Goal: Task Accomplishment & Management: Use online tool/utility

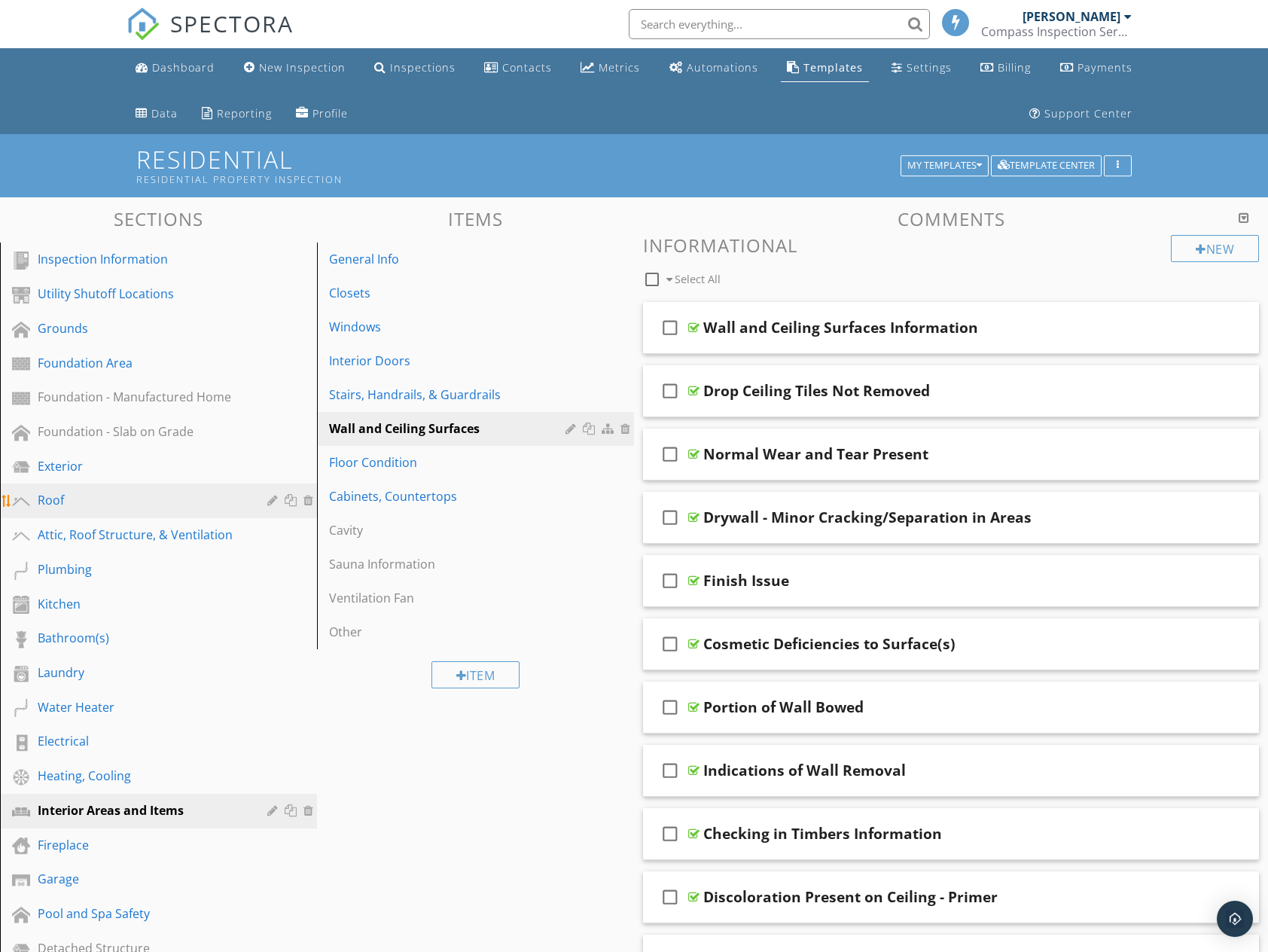
click at [92, 497] on div "Roof" at bounding box center [142, 500] width 208 height 18
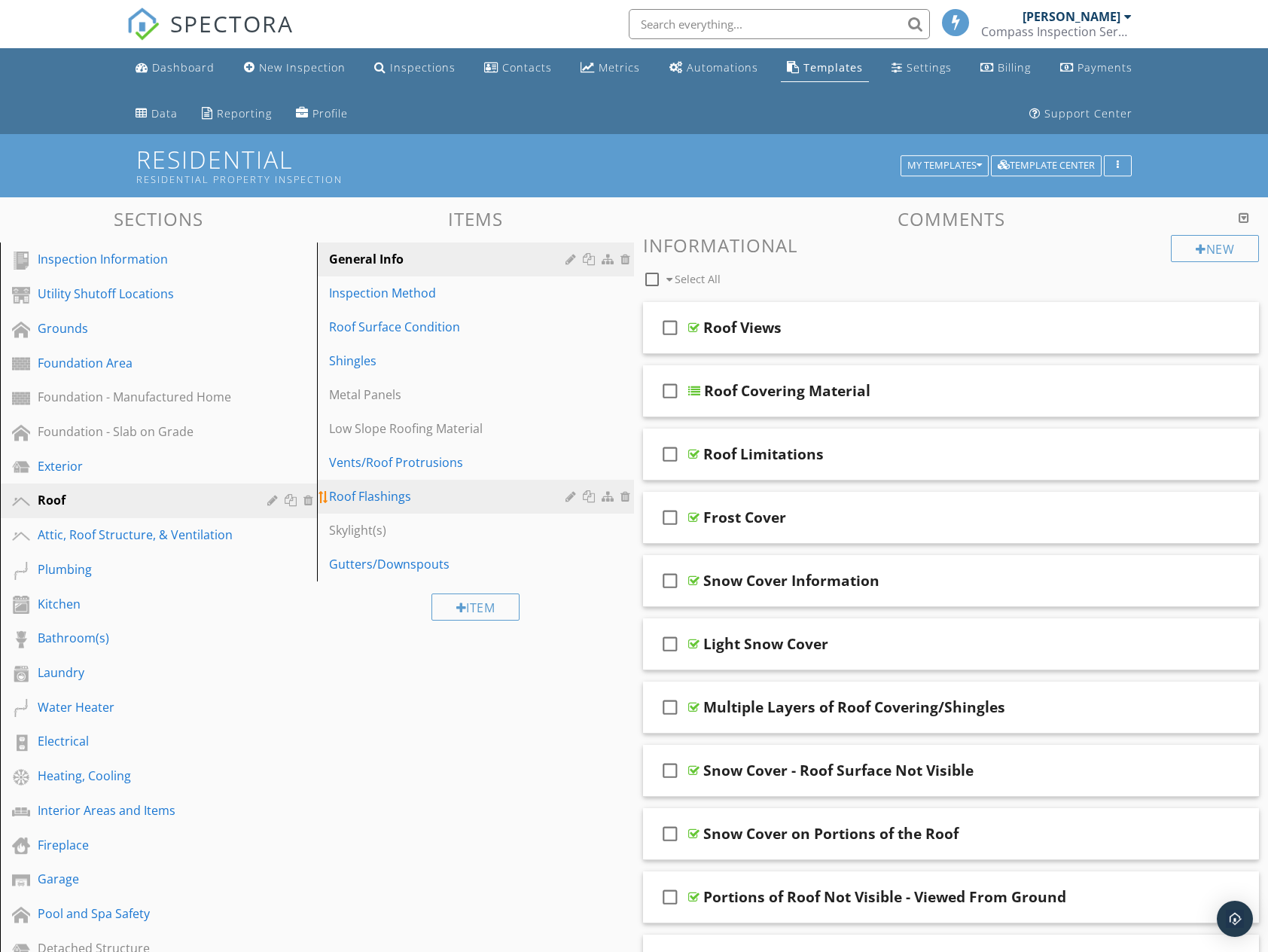
click at [372, 493] on div "Roof Flashings" at bounding box center [450, 496] width 241 height 18
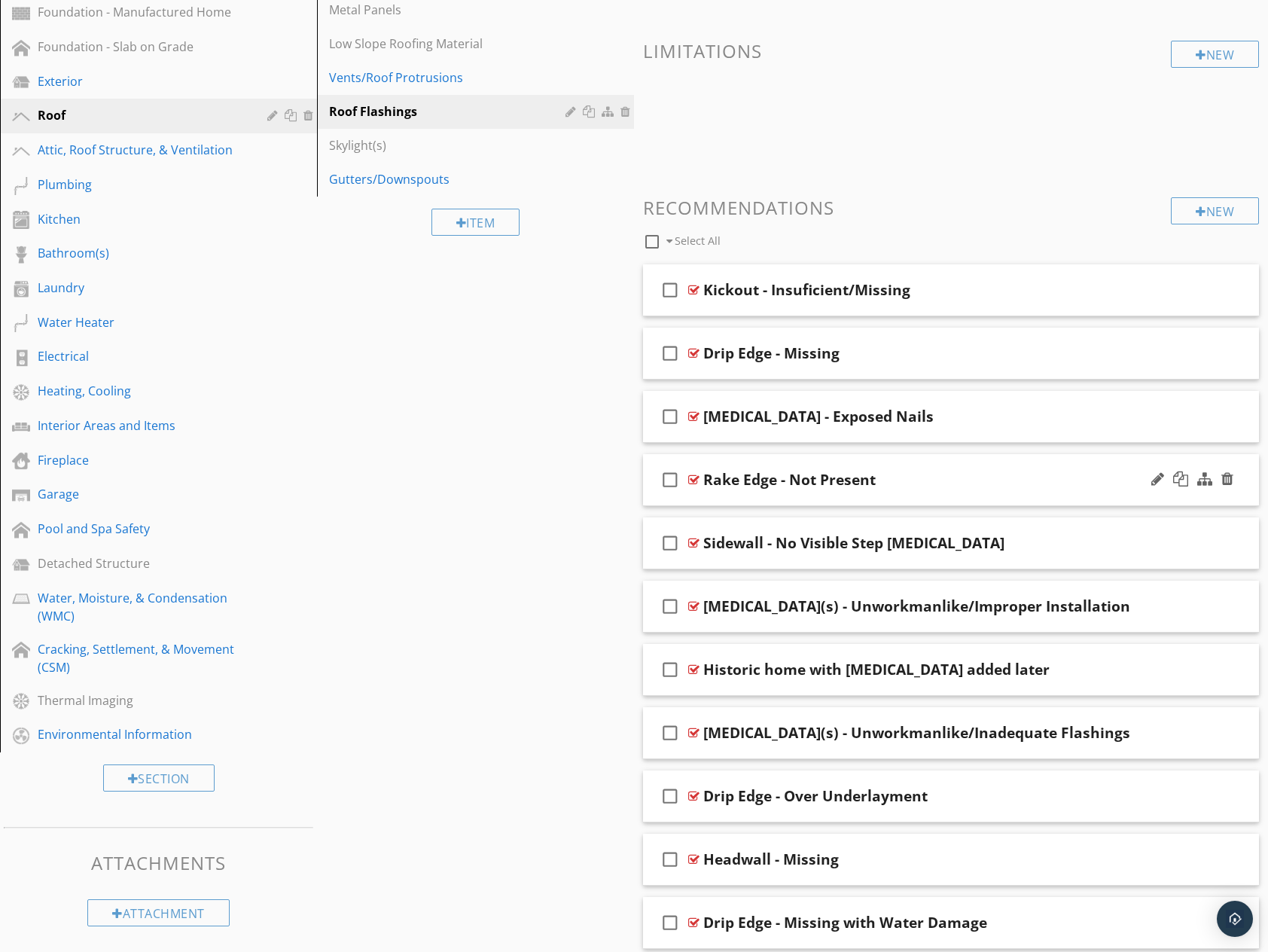
scroll to position [394, 0]
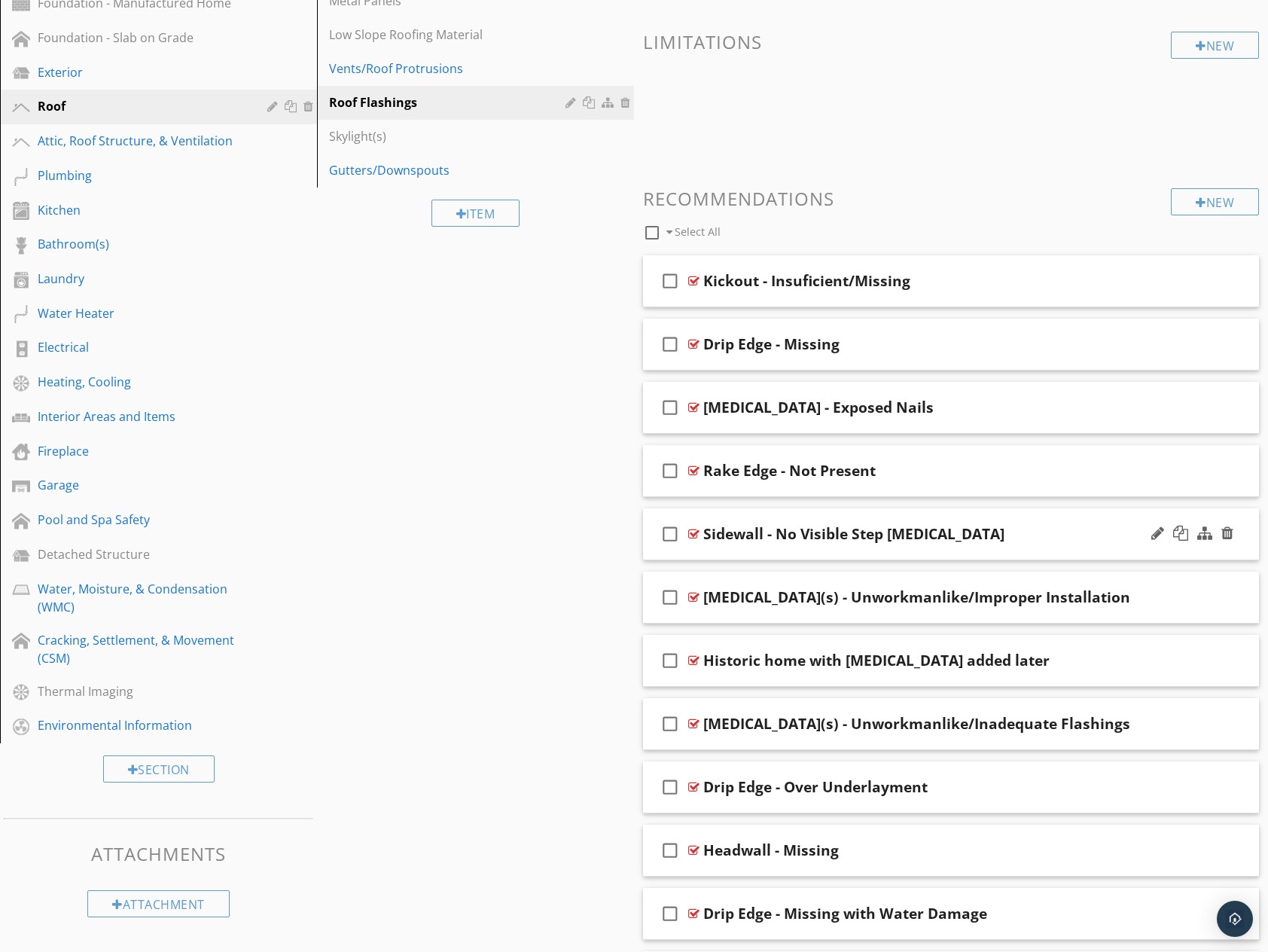
click at [1036, 542] on div "Sidewall - No Visible Step [MEDICAL_DATA]" at bounding box center [923, 534] width 440 height 18
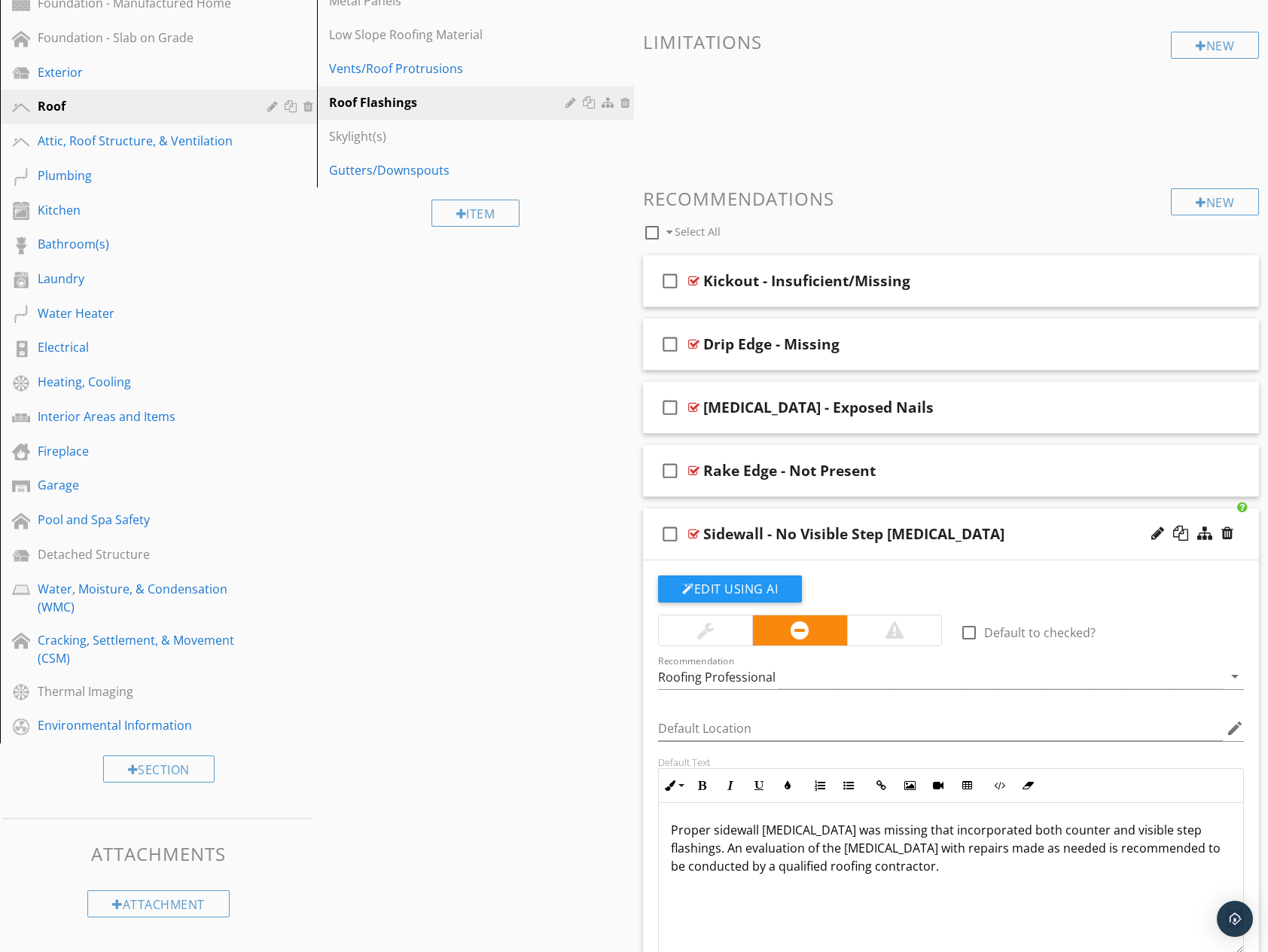
click at [1031, 540] on div "Sidewall - No Visible Step [MEDICAL_DATA]" at bounding box center [923, 534] width 440 height 18
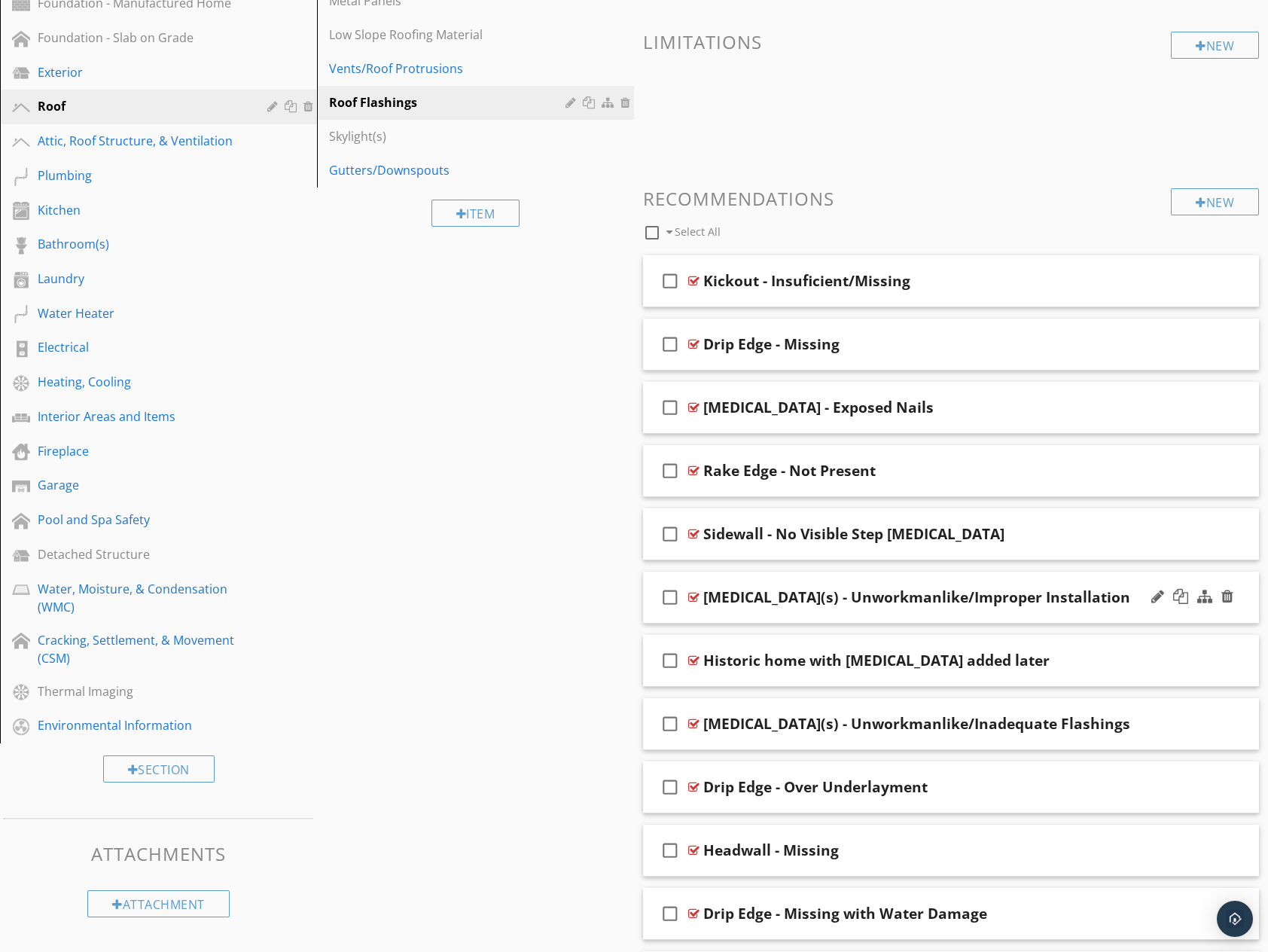
click at [1061, 612] on div "check_box_outline_blank [MEDICAL_DATA](s) - Unworkmanlike/Improper Installation" at bounding box center [951, 598] width 616 height 52
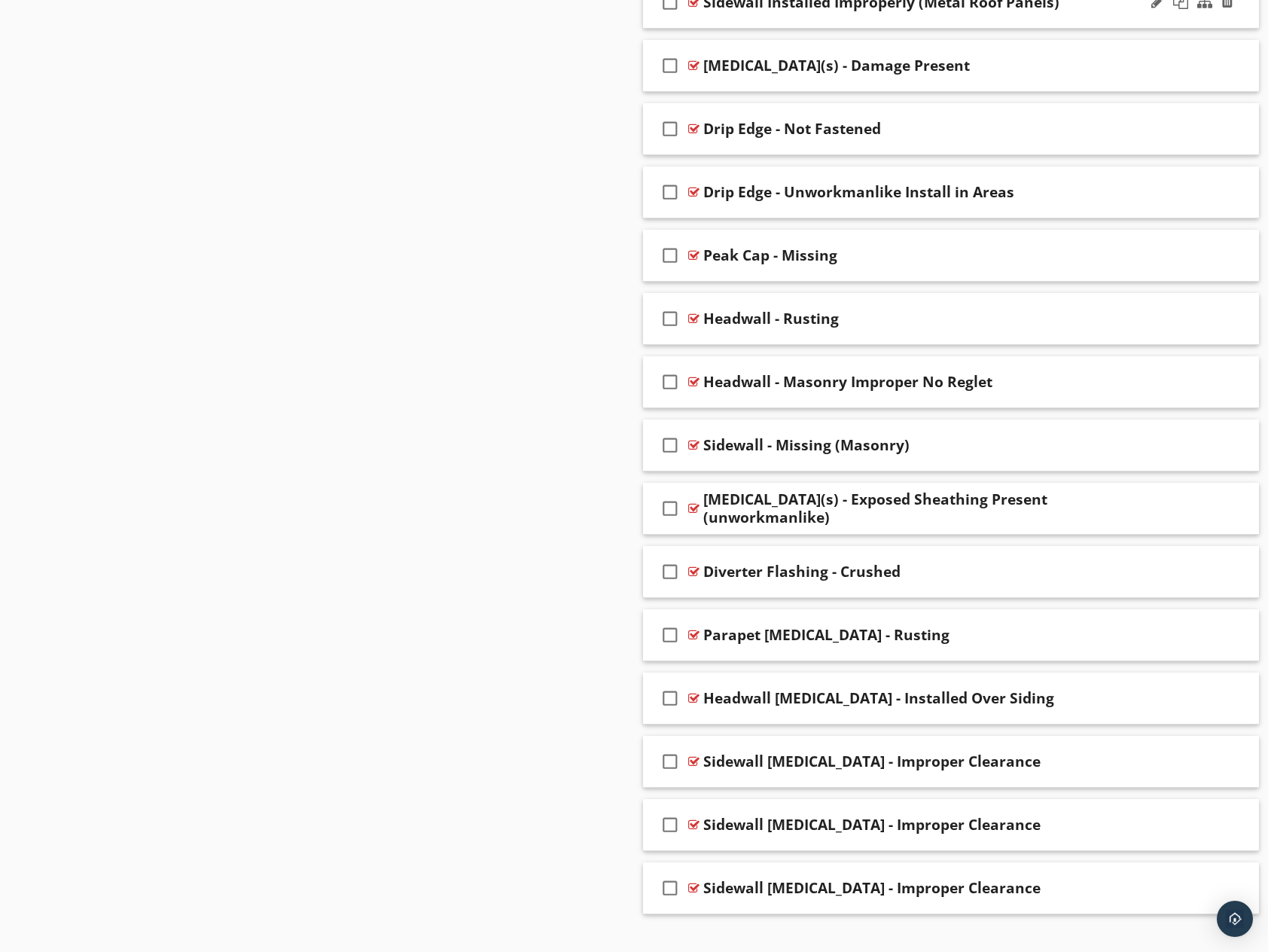
scroll to position [3102, 0]
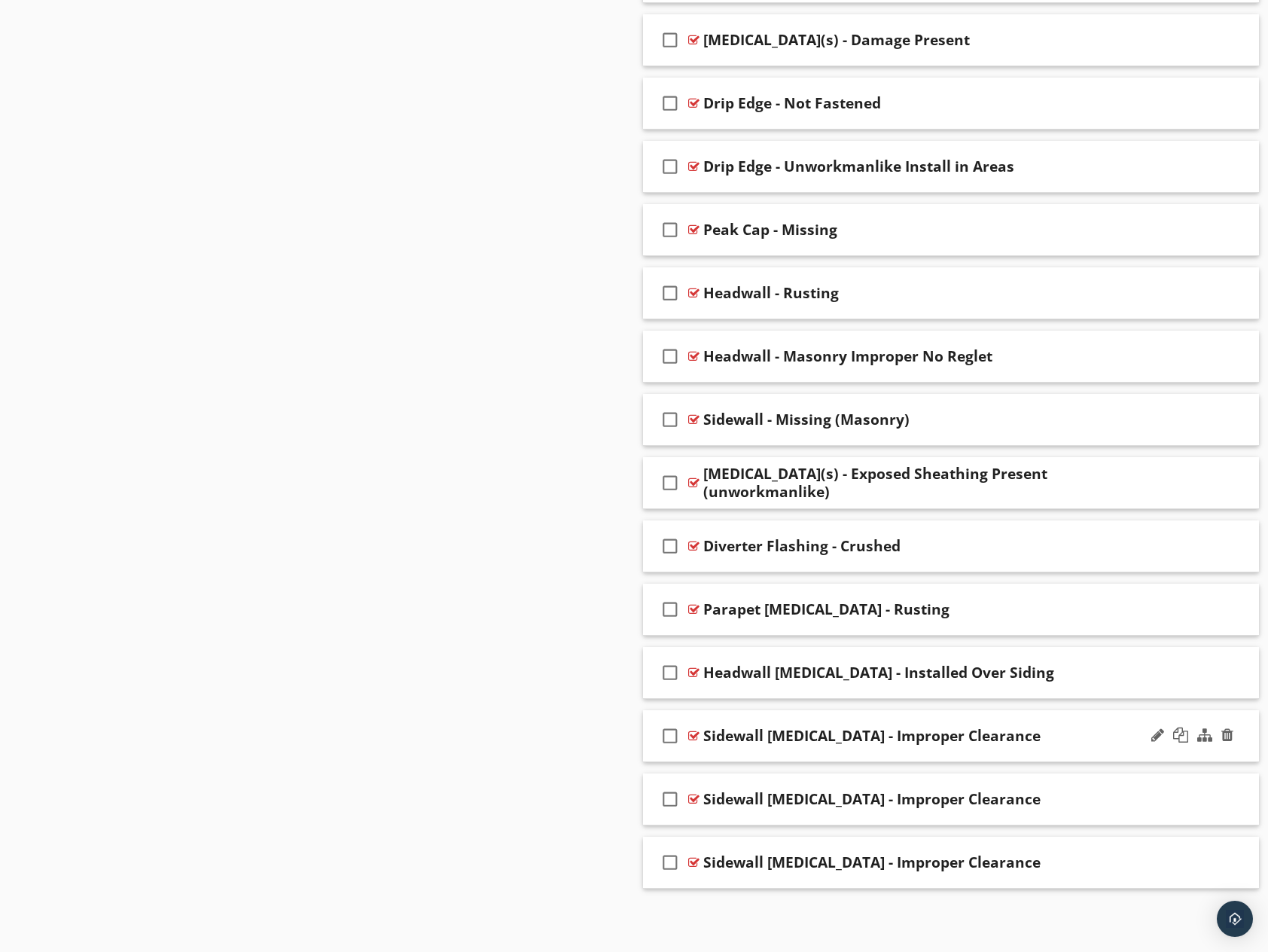
click at [1003, 737] on div "Sidewall [MEDICAL_DATA] - Improper Clearance" at bounding box center [923, 736] width 440 height 18
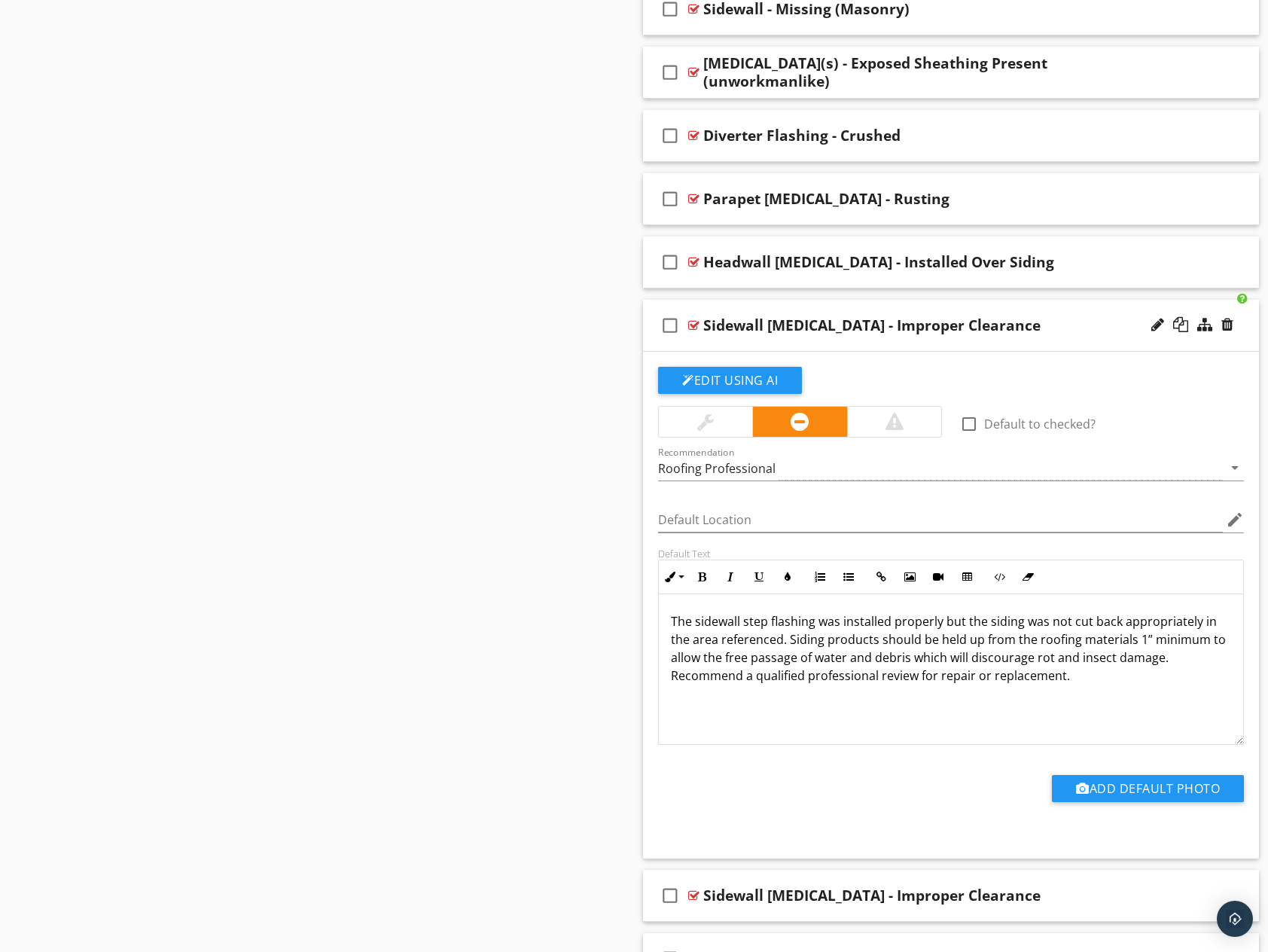
scroll to position [3515, 0]
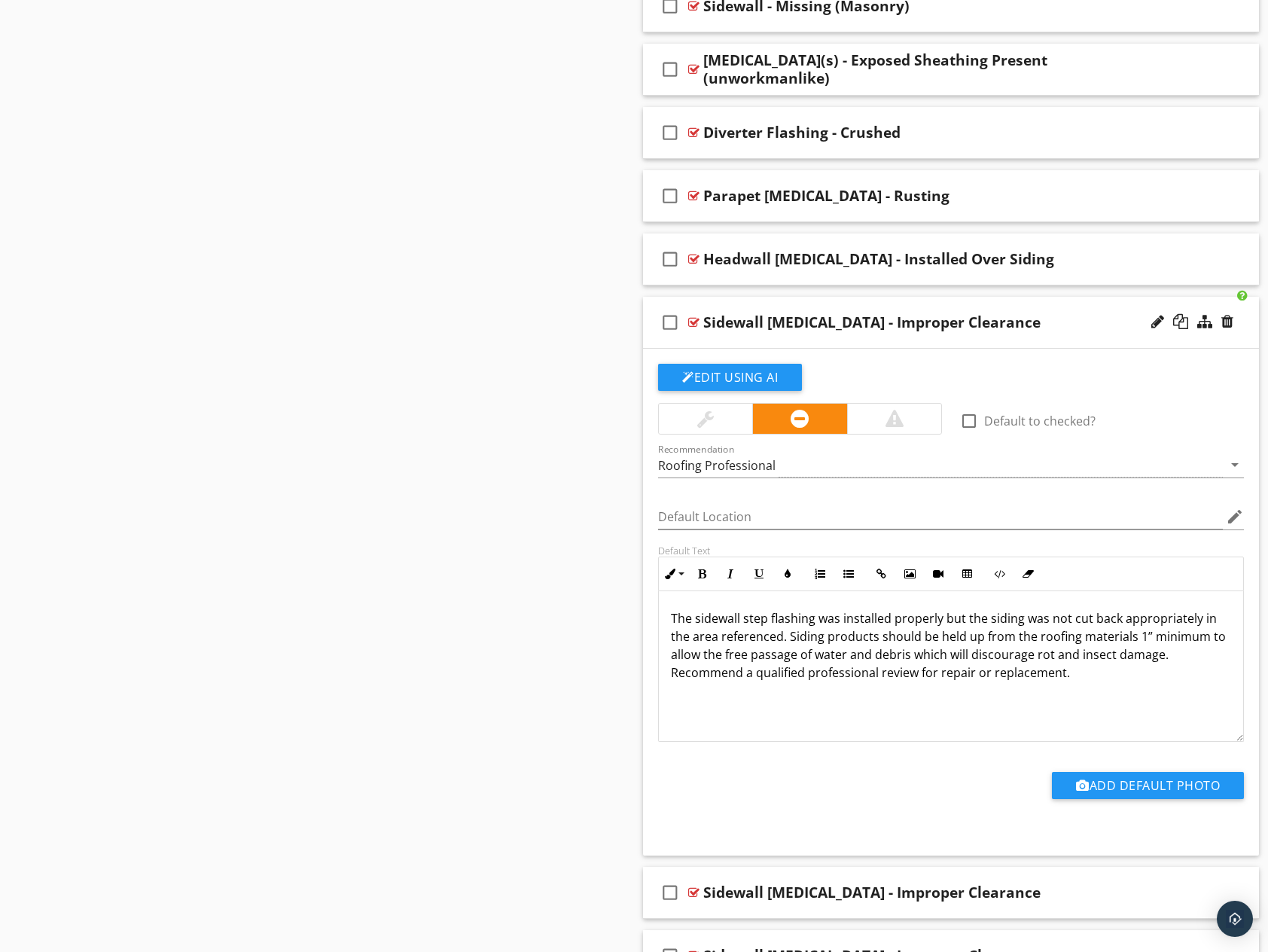
drag, startPoint x: 1088, startPoint y: 674, endPoint x: 666, endPoint y: 621, distance: 425.3
click at [666, 621] on div "The sidewall step flashing was installed properly but the siding was not cut ba…" at bounding box center [950, 667] width 584 height 151
copy p "The sidewall step flashing was installed properly but the siding was not cut ba…"
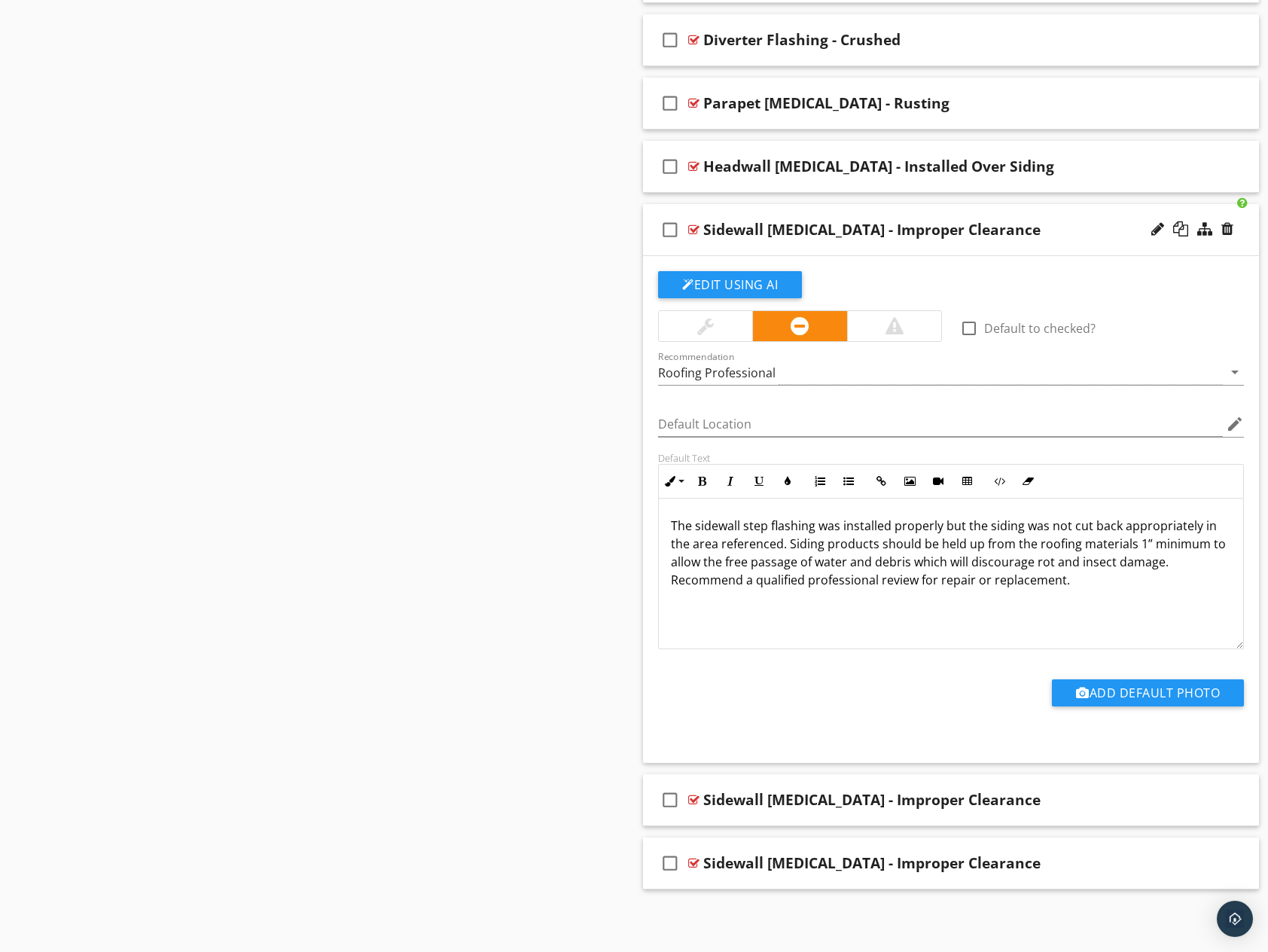
scroll to position [3609, 0]
click at [1226, 798] on div at bounding box center [1227, 798] width 12 height 15
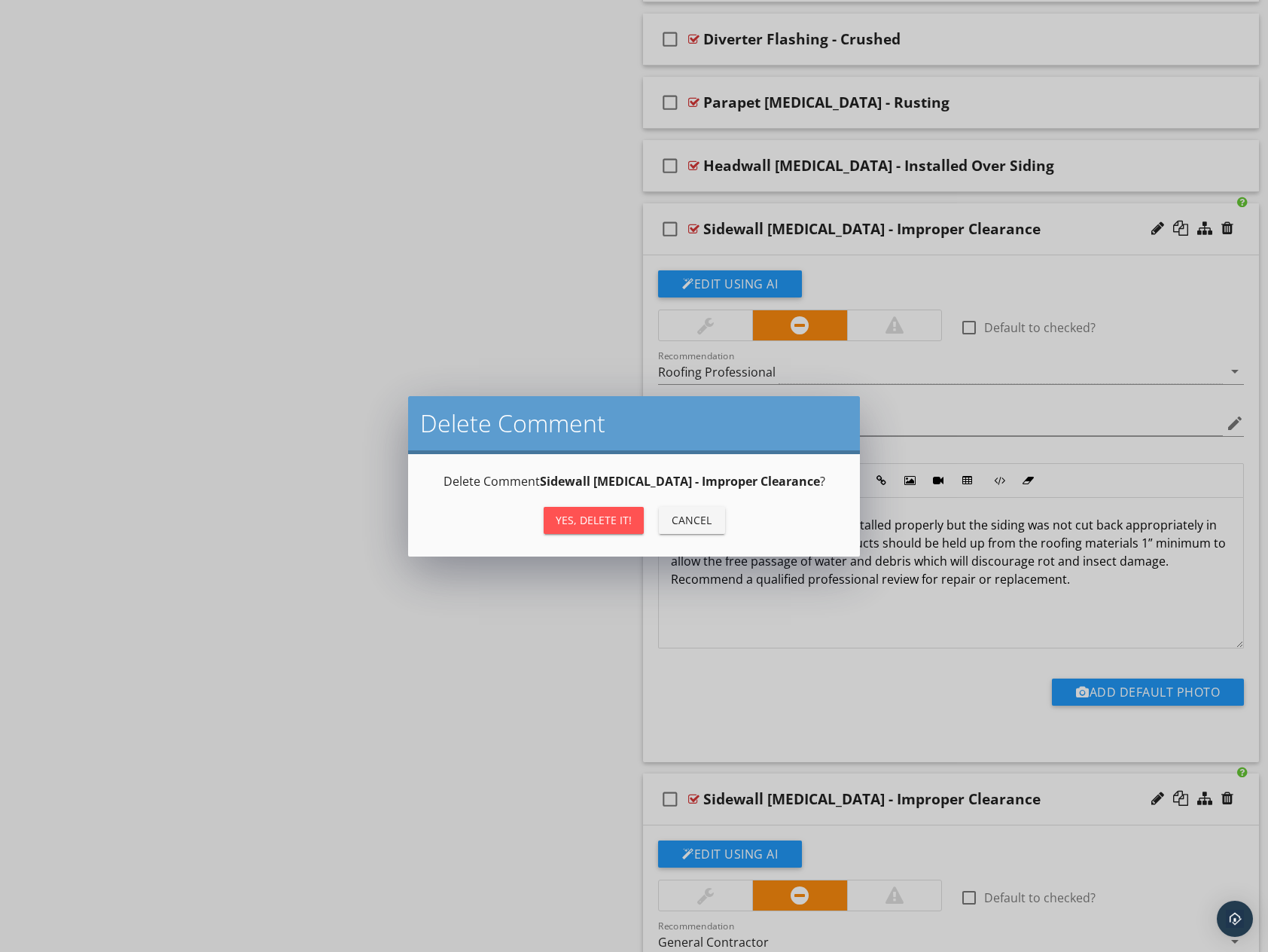
click at [622, 526] on div "Yes, Delete it!" at bounding box center [593, 520] width 76 height 16
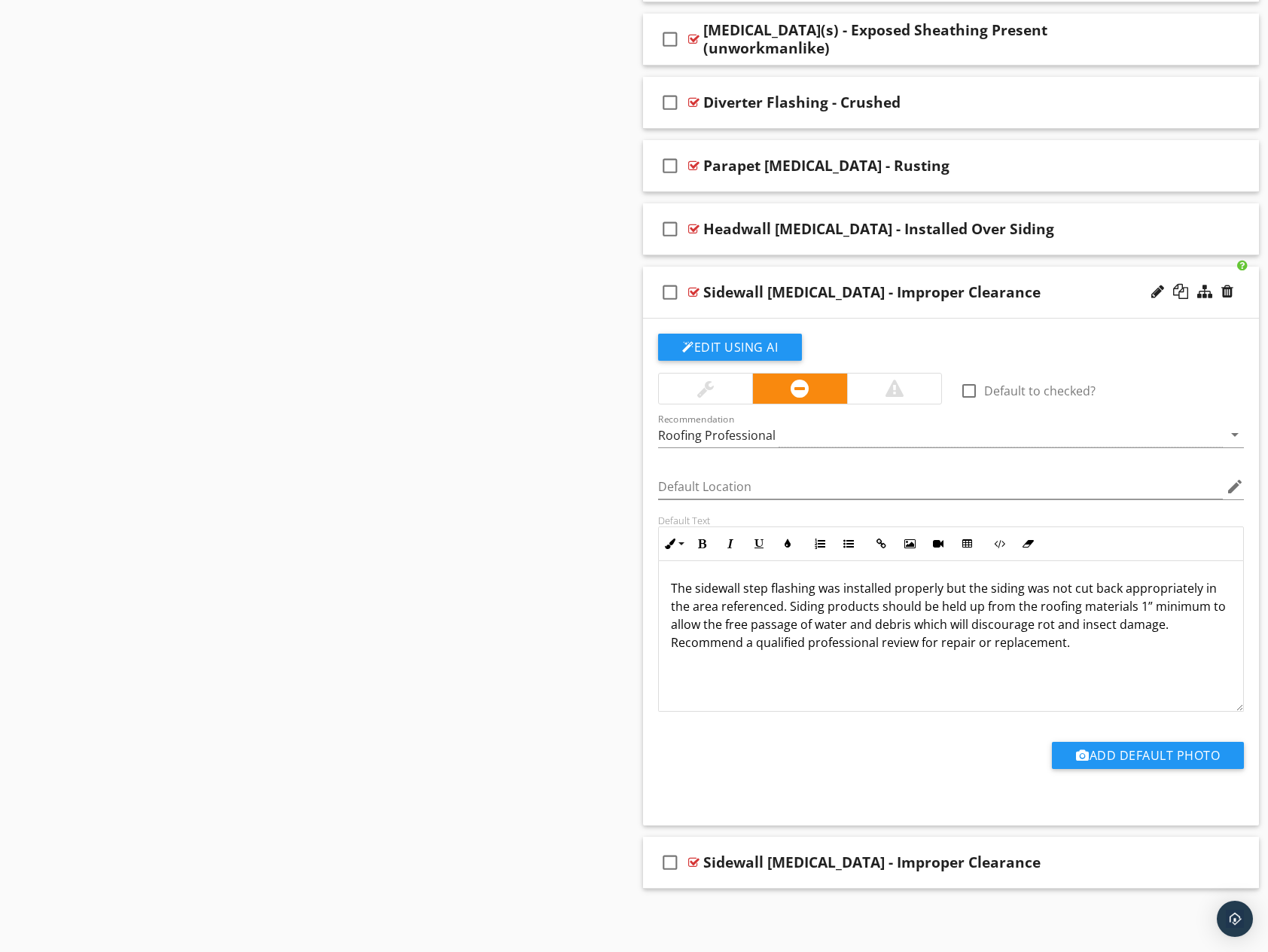
scroll to position [3545, 0]
click at [1229, 863] on div at bounding box center [1227, 861] width 12 height 15
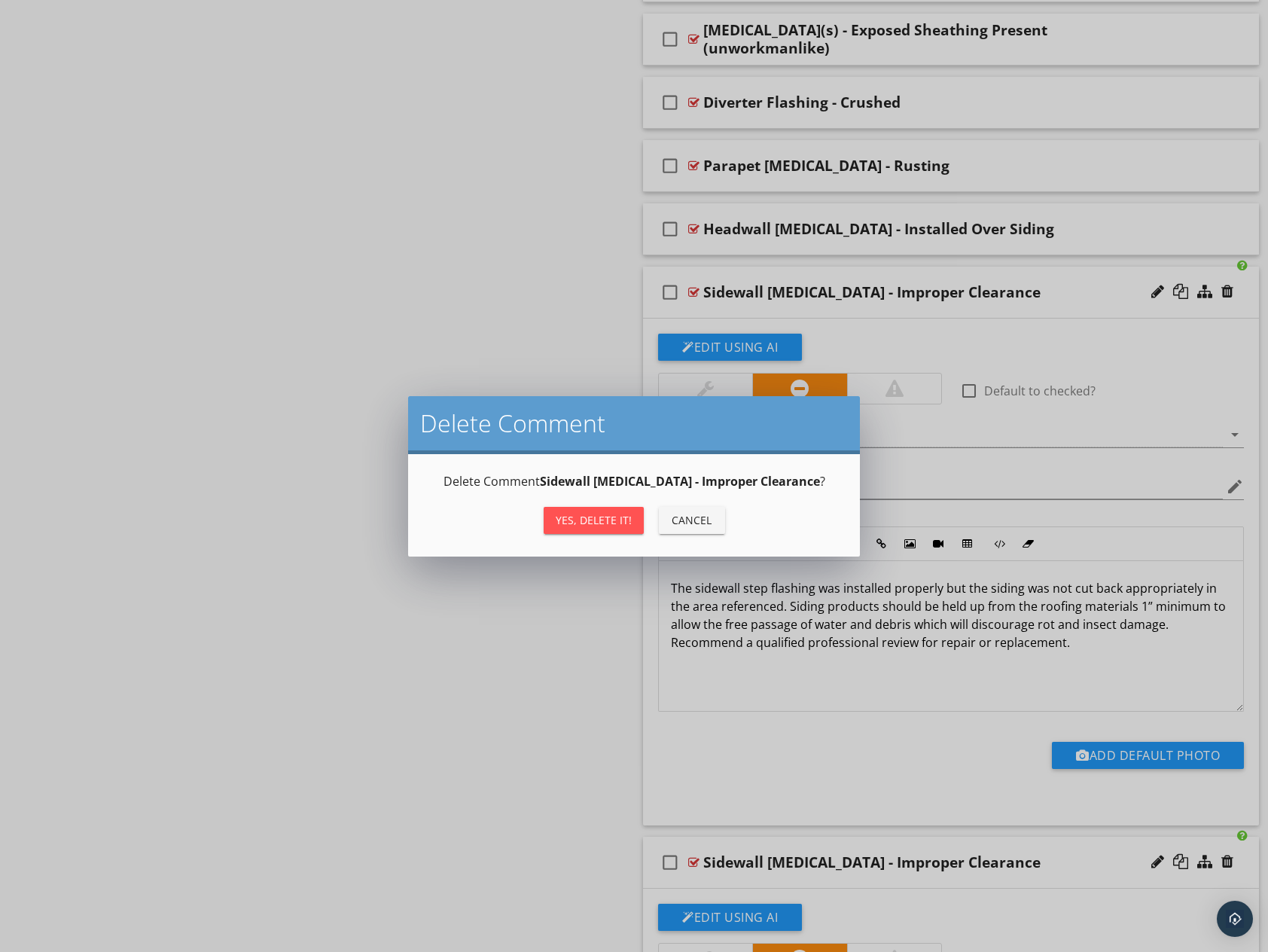
click at [594, 524] on div "Yes, Delete it!" at bounding box center [593, 520] width 76 height 16
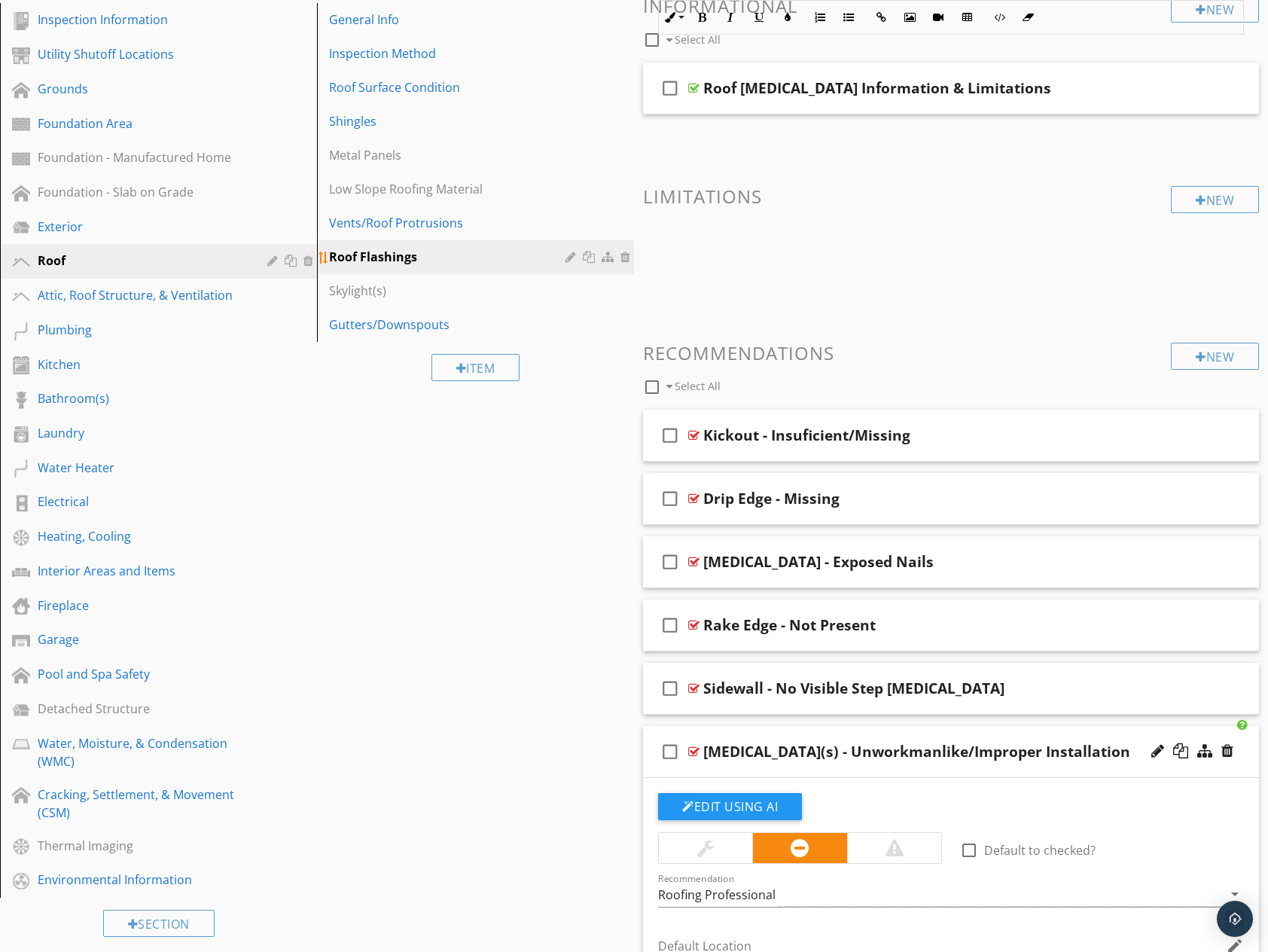
scroll to position [0, 0]
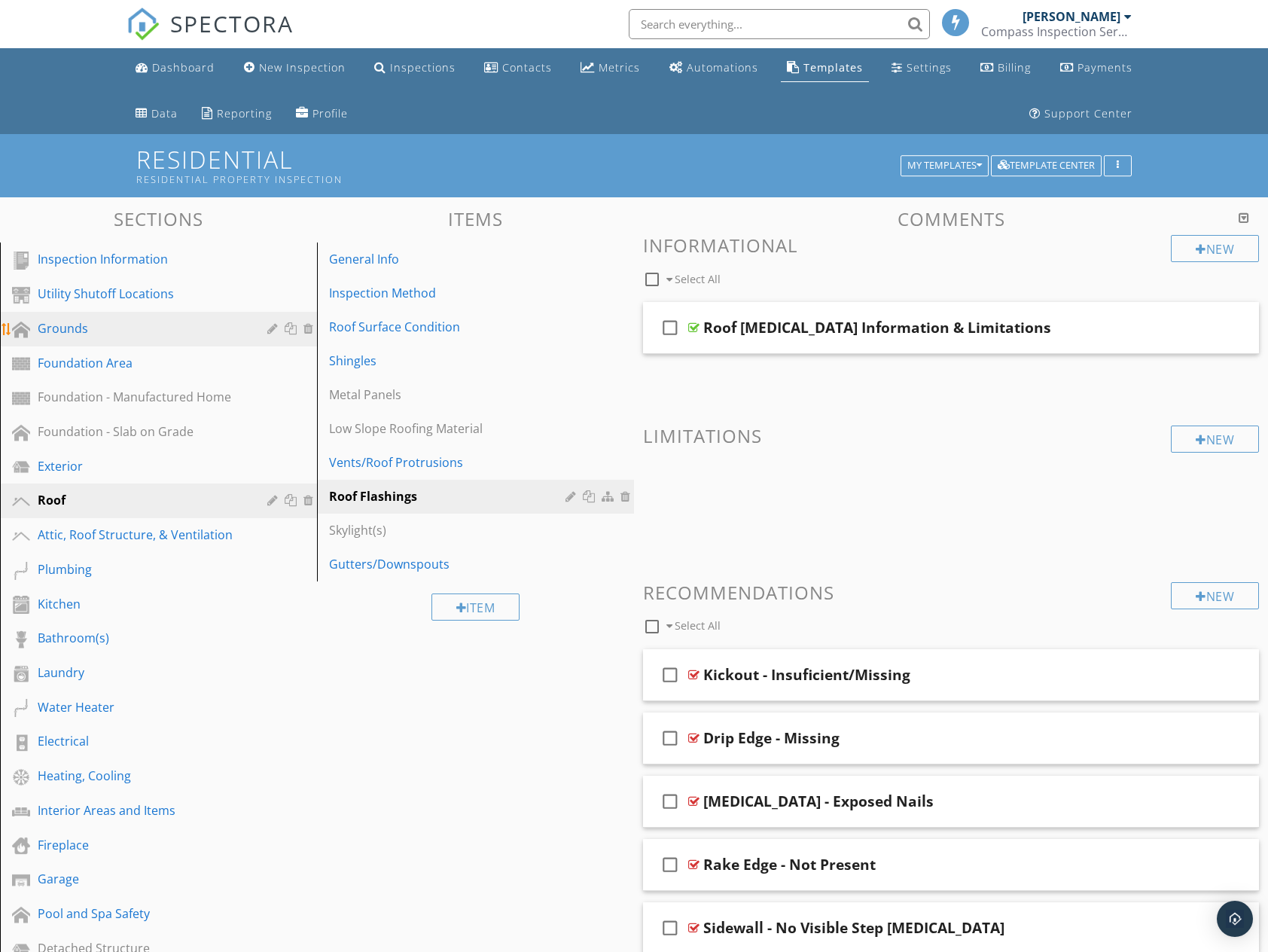
click at [79, 334] on div "Grounds" at bounding box center [142, 328] width 208 height 18
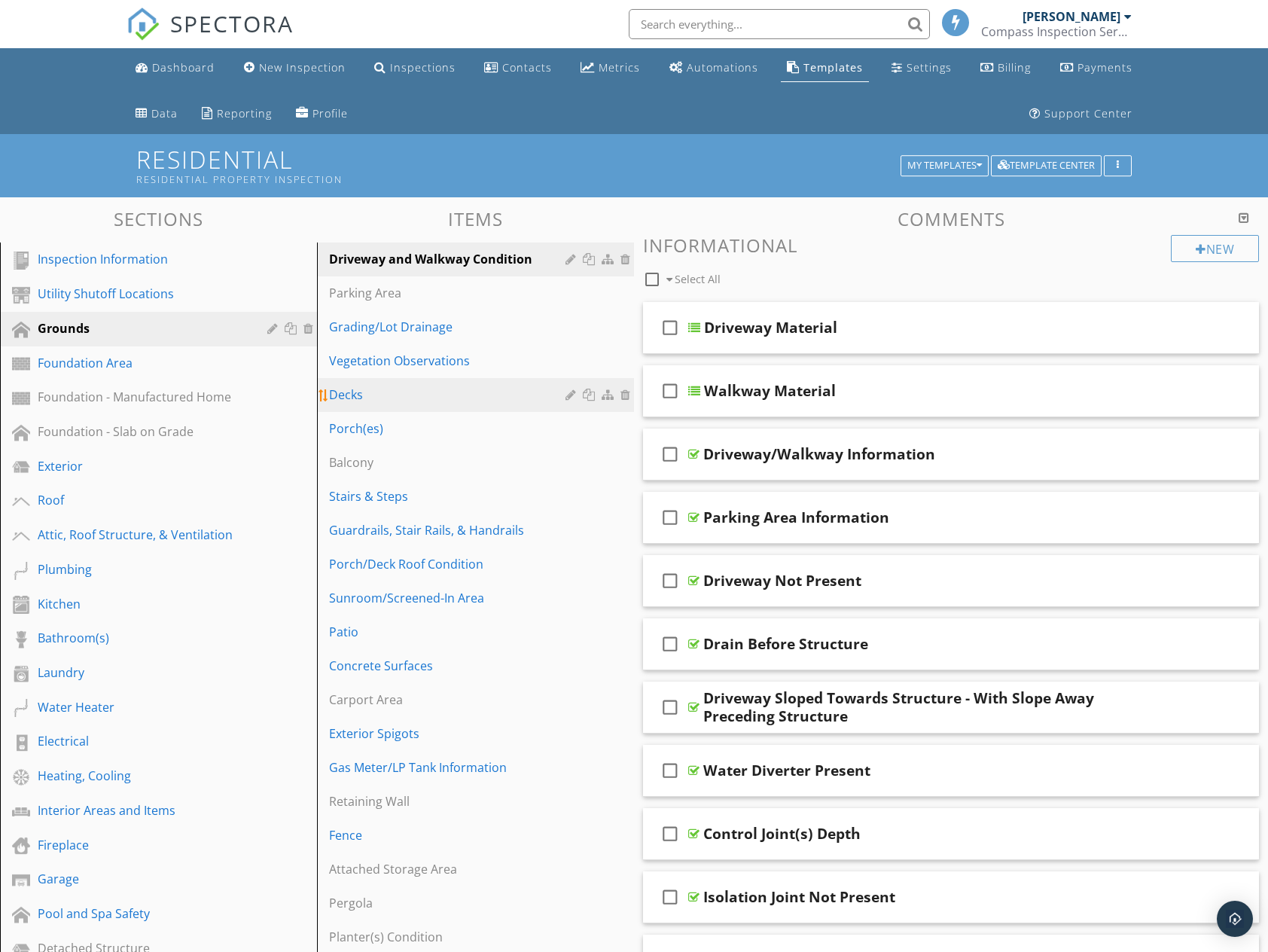
click at [366, 393] on div "Decks" at bounding box center [450, 395] width 241 height 18
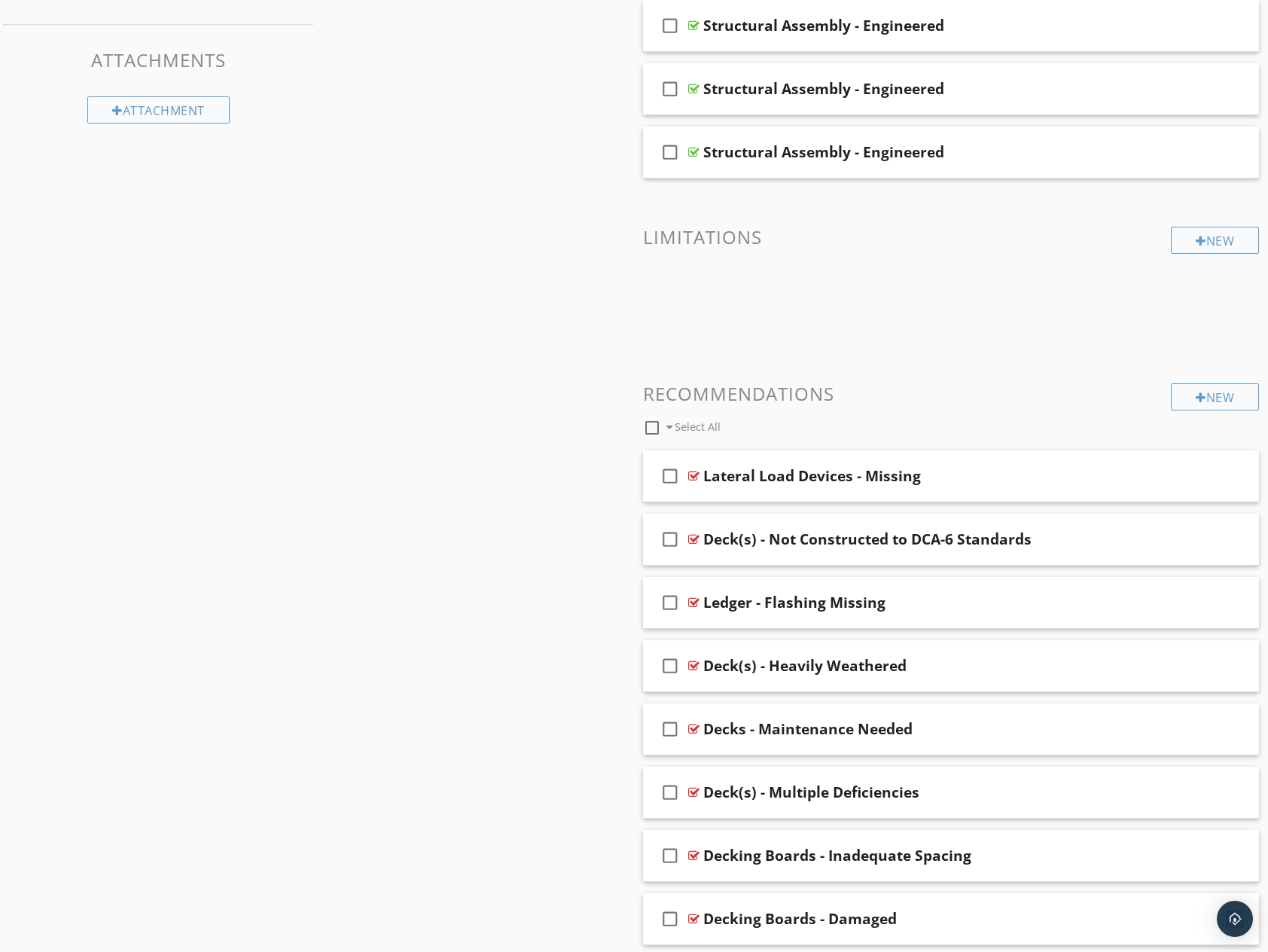
scroll to position [1883, 0]
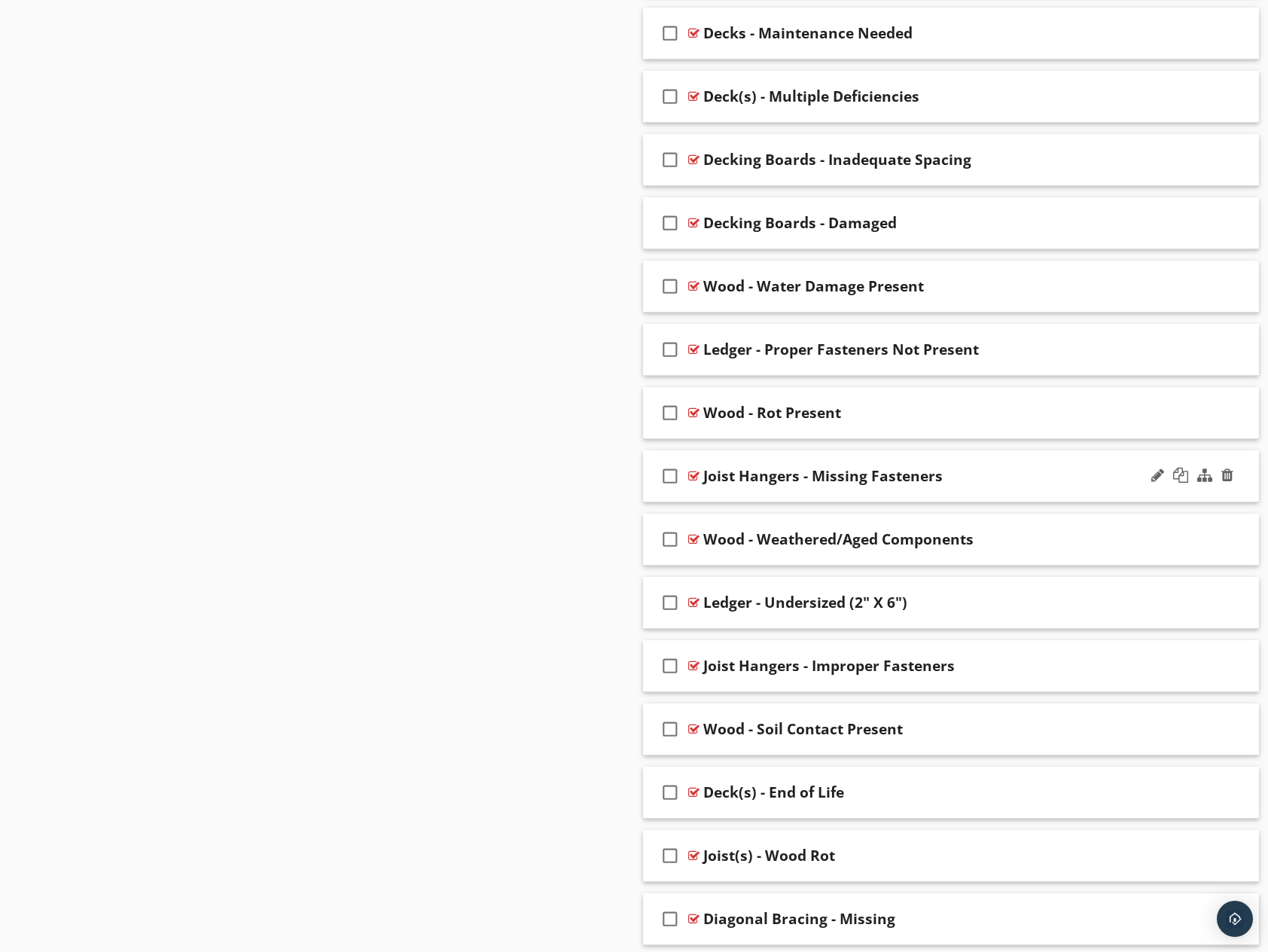
click at [1028, 482] on div "Joist Hangers - Missing Fasteners" at bounding box center [923, 476] width 440 height 18
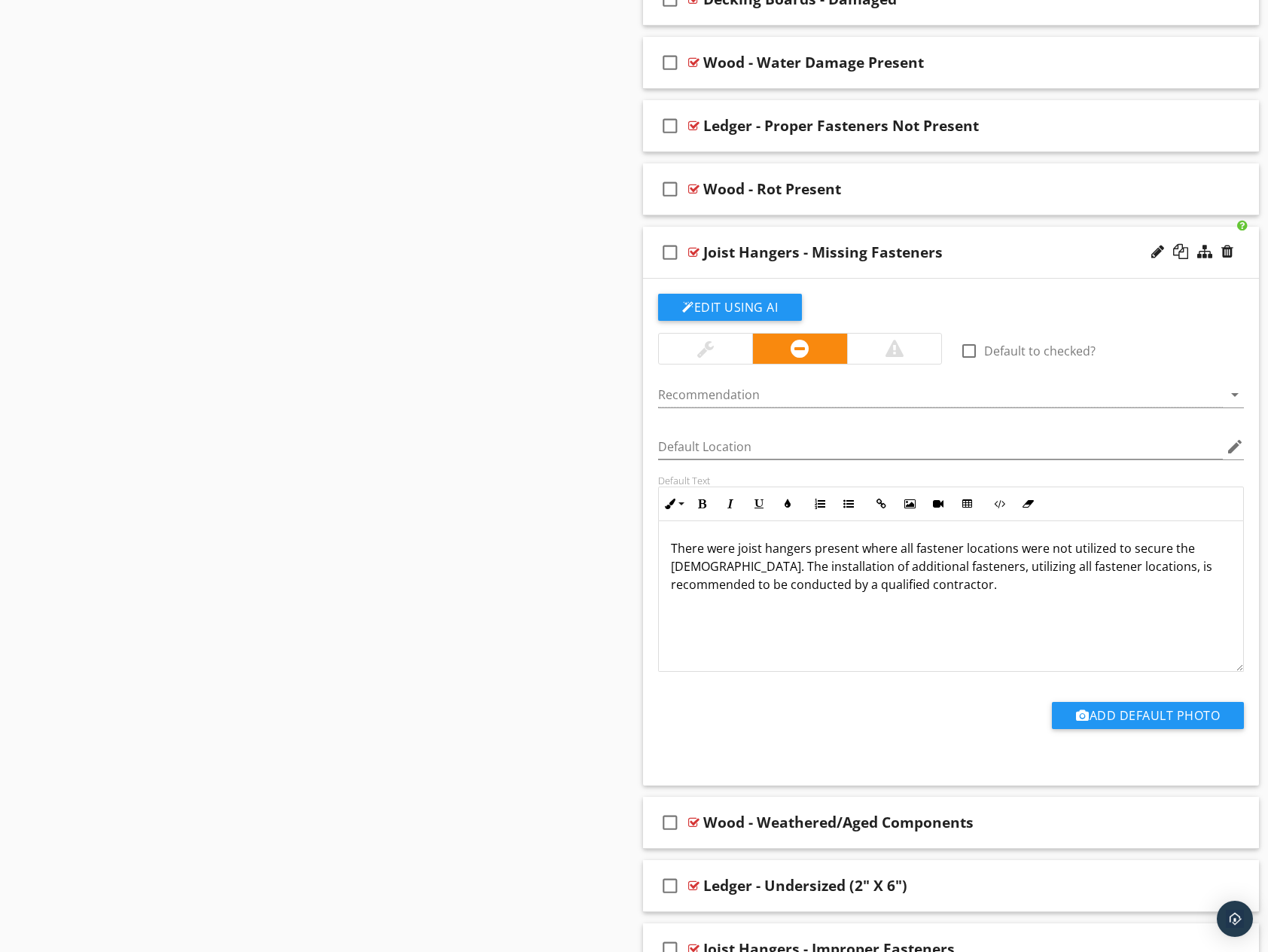
scroll to position [2122, 0]
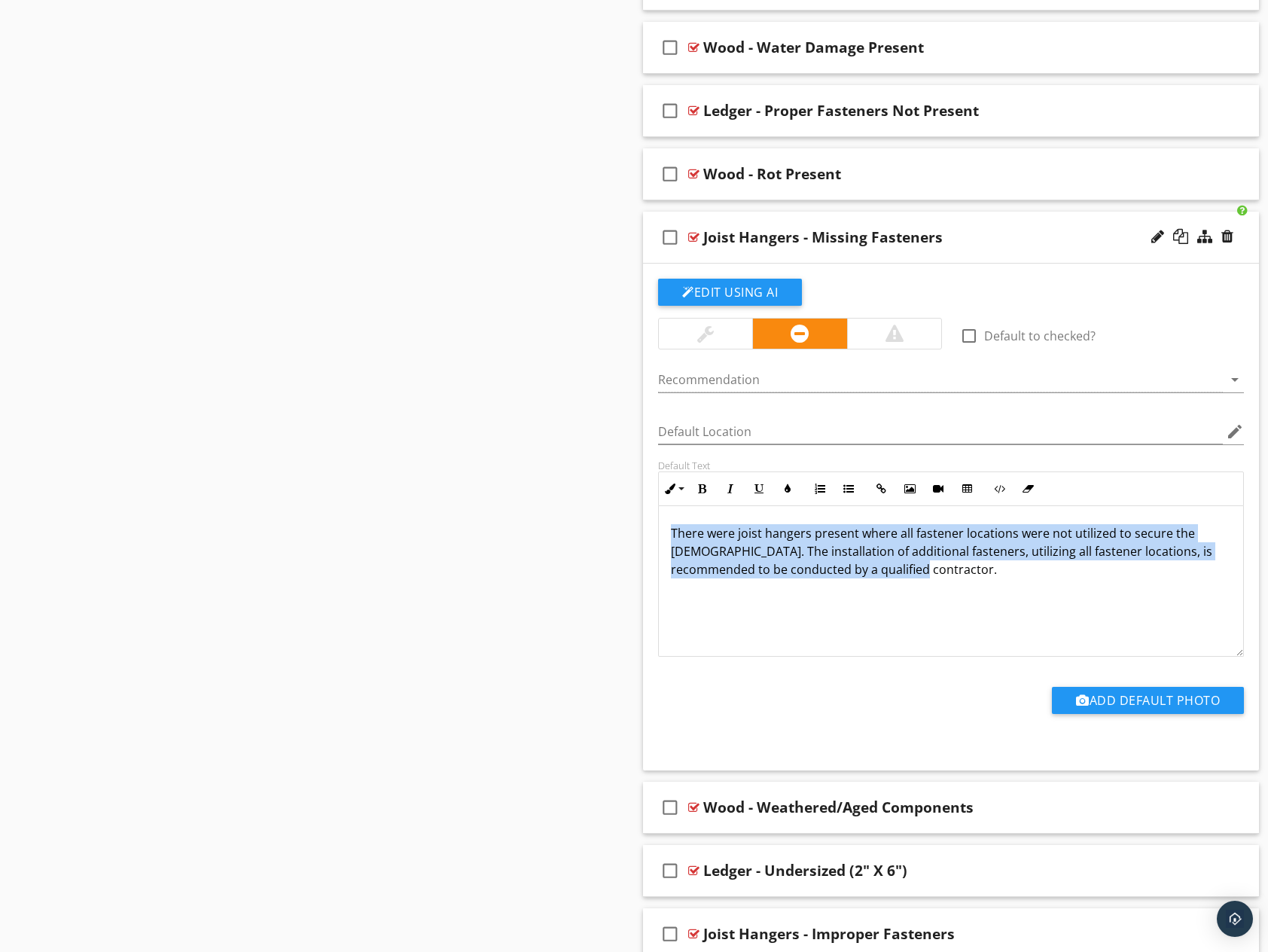
drag, startPoint x: 906, startPoint y: 576, endPoint x: 620, endPoint y: 537, distance: 288.6
copy p "There were joist hangers present where all fastener locations were not utilized…"
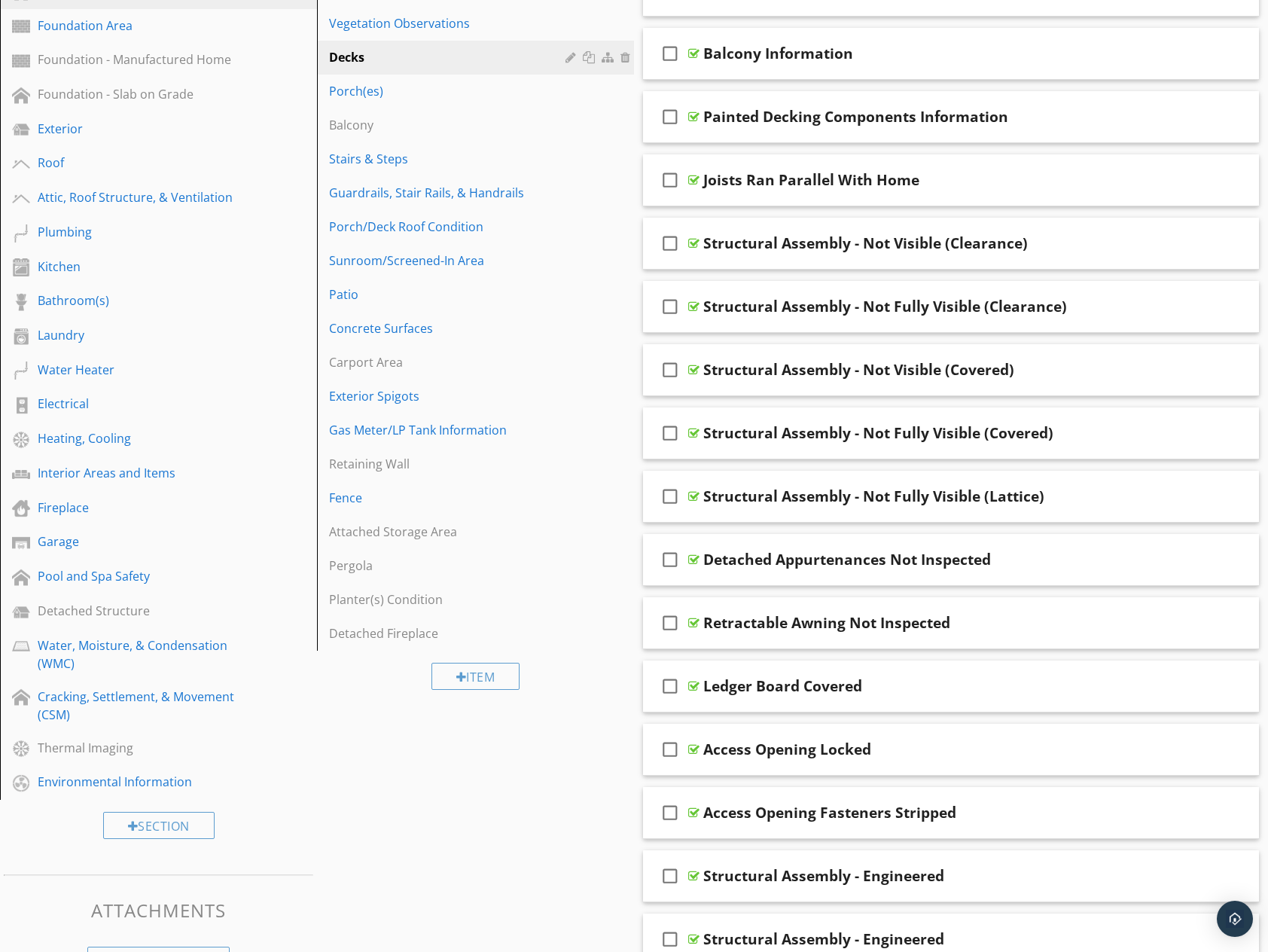
scroll to position [0, 0]
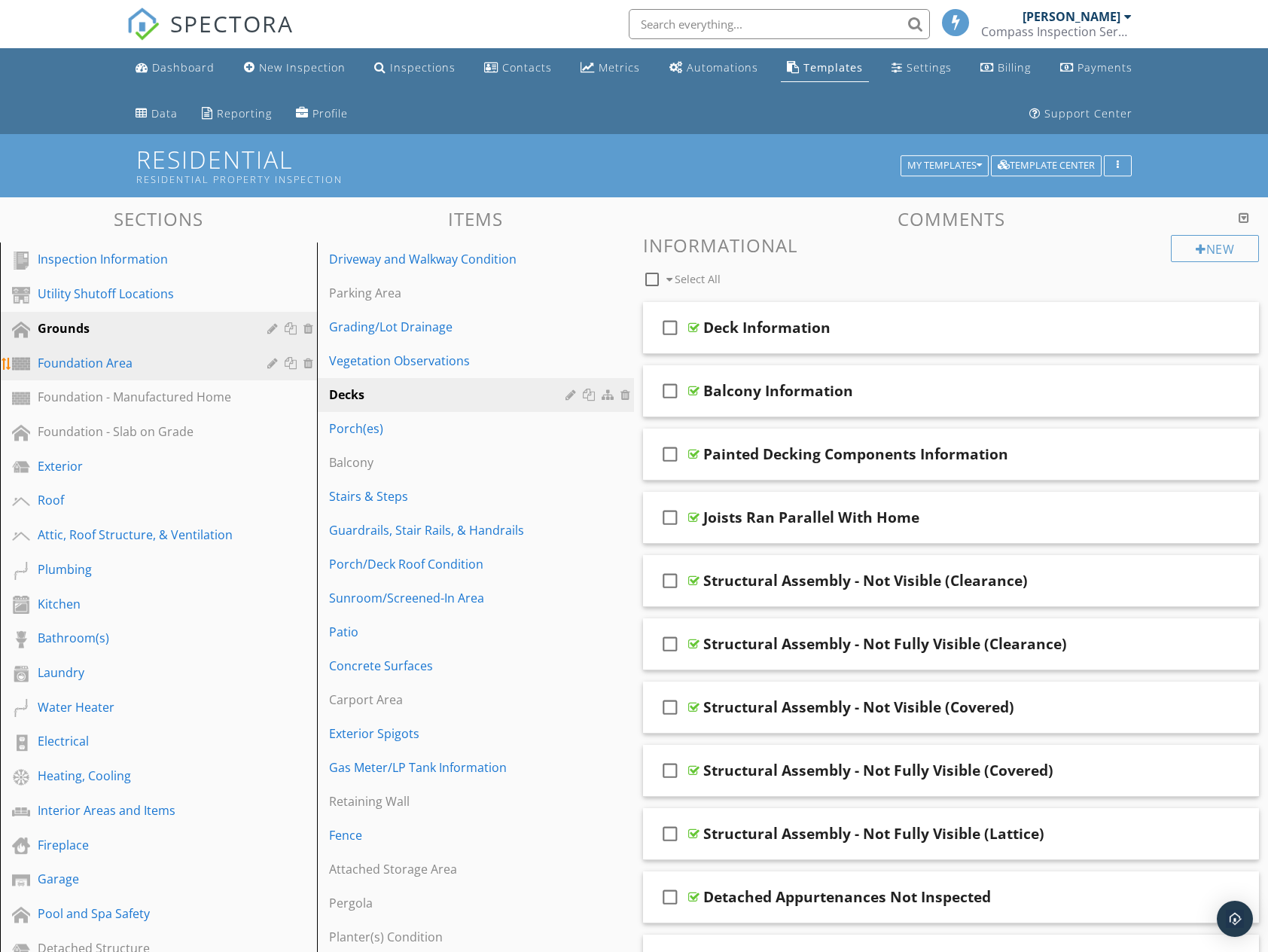
click at [156, 377] on link "Foundation Area" at bounding box center [161, 363] width 312 height 35
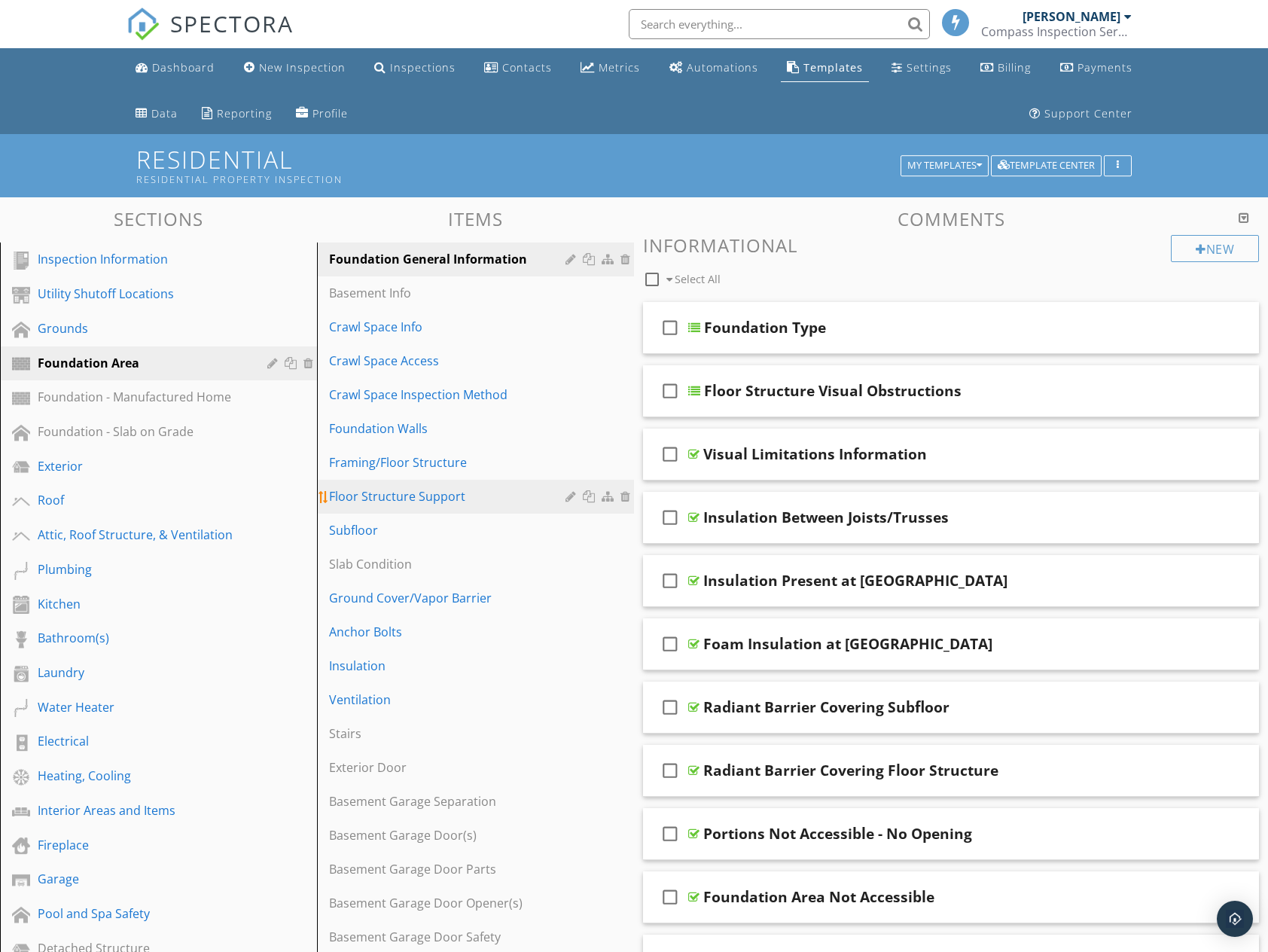
click at [392, 503] on div "Floor Structure Support" at bounding box center [450, 496] width 241 height 18
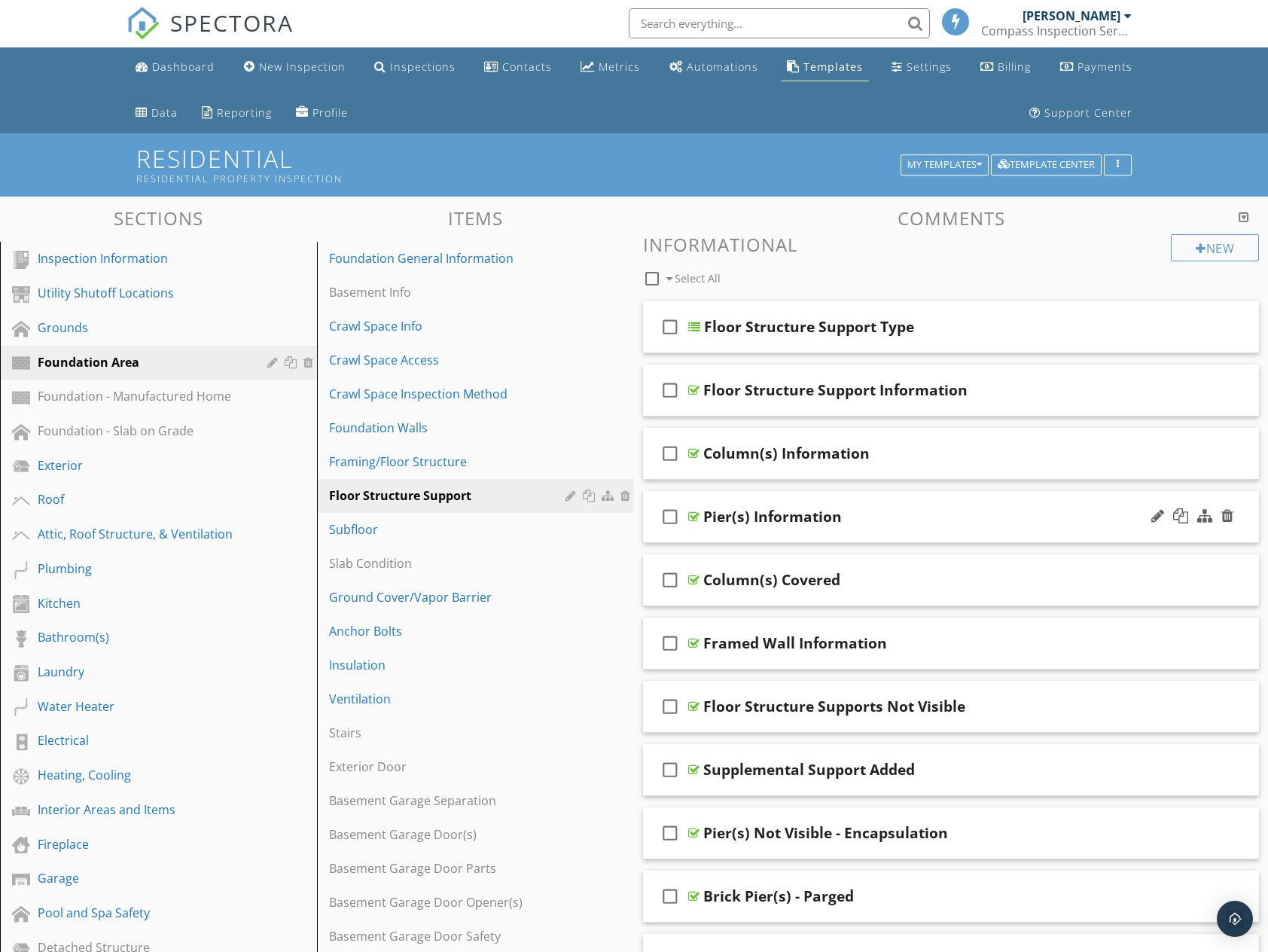
scroll to position [998, 0]
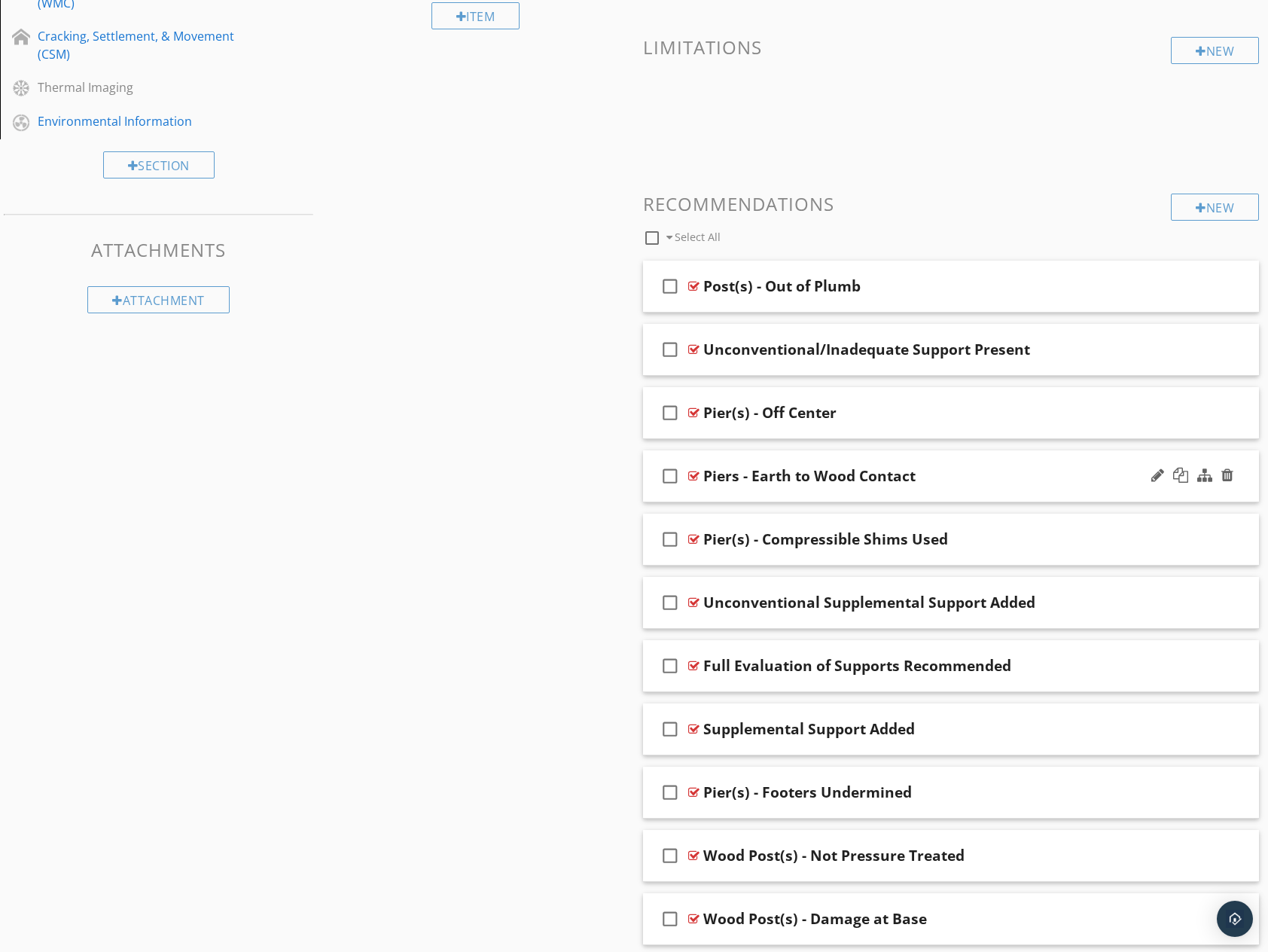
click at [993, 470] on div "Piers - Earth to Wood Contact" at bounding box center [923, 476] width 440 height 18
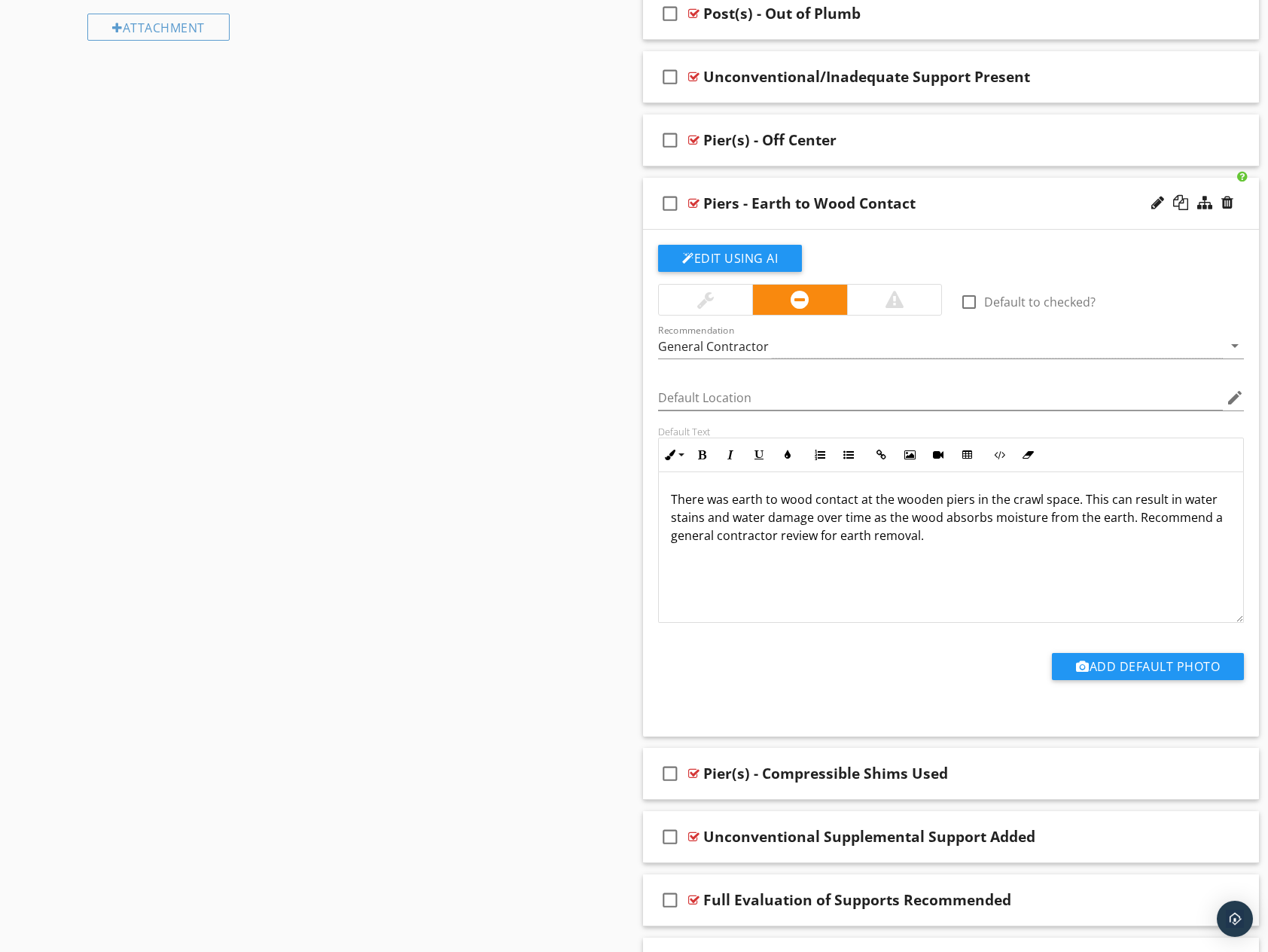
scroll to position [1275, 0]
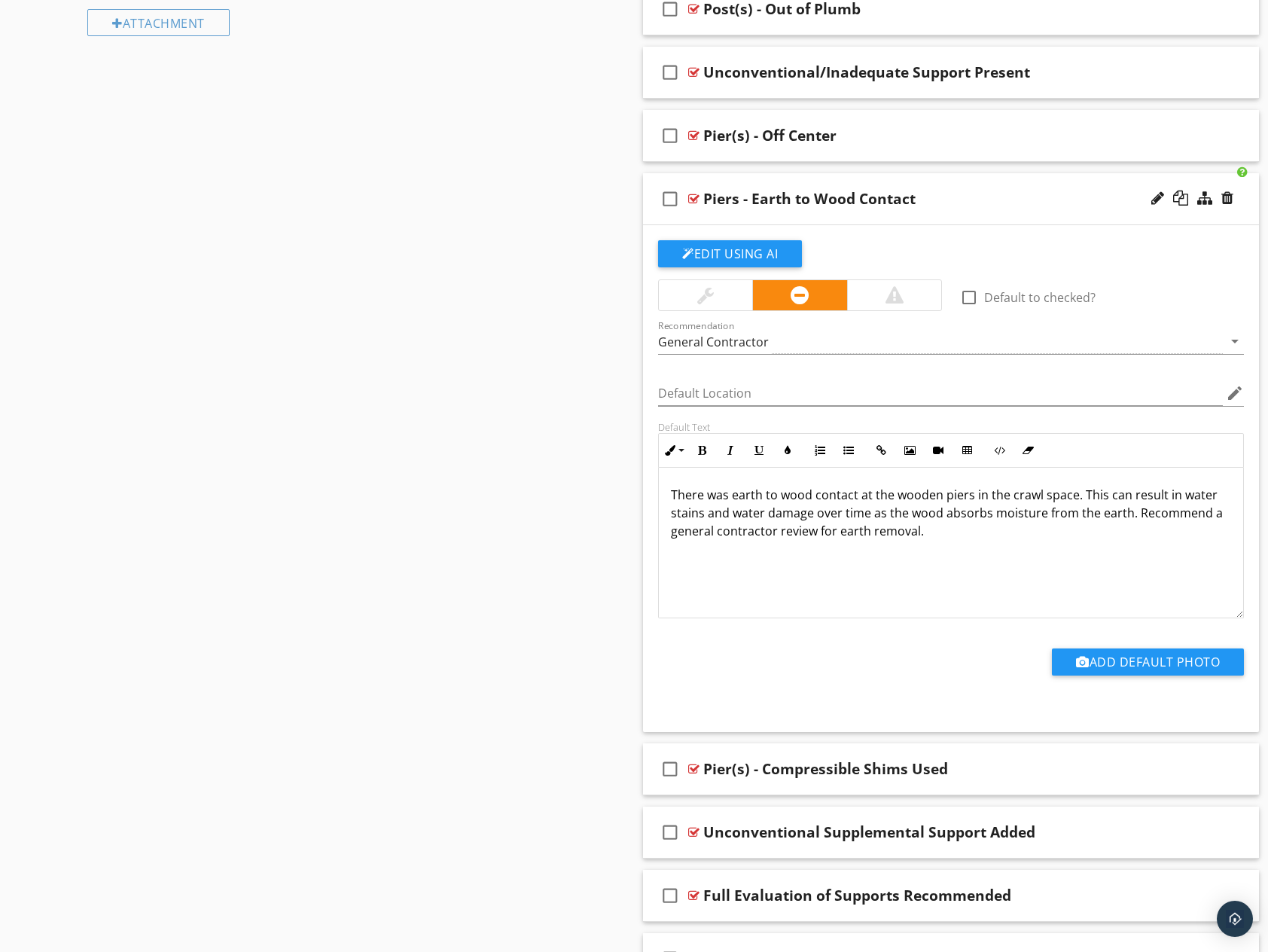
drag, startPoint x: 957, startPoint y: 538, endPoint x: 623, endPoint y: 498, distance: 336.4
copy p "There was earth to wood contact at the wooden piers in the crawl space. This ca…"
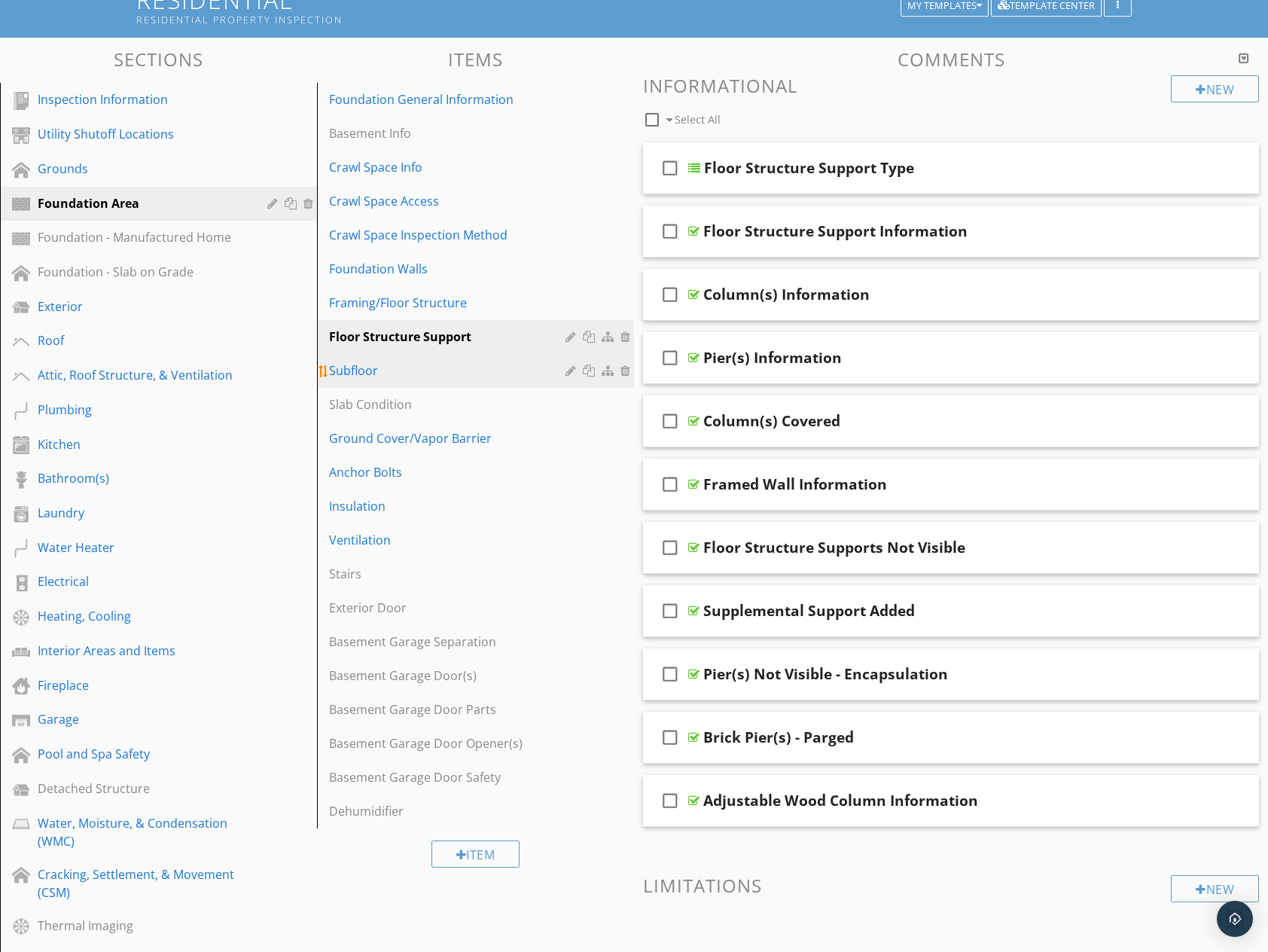
scroll to position [181, 0]
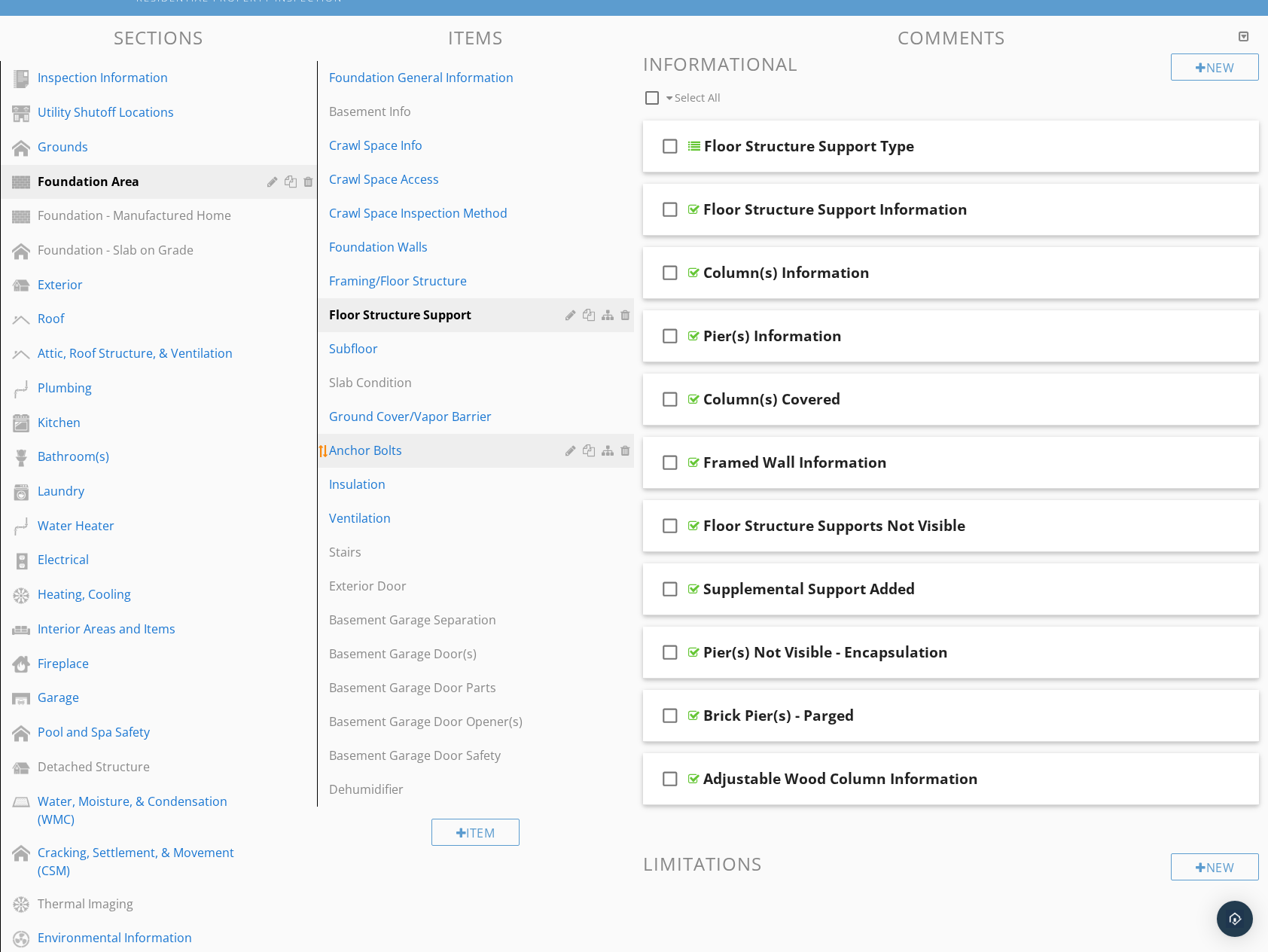
click at [396, 461] on link "Anchor Bolts" at bounding box center [477, 450] width 312 height 33
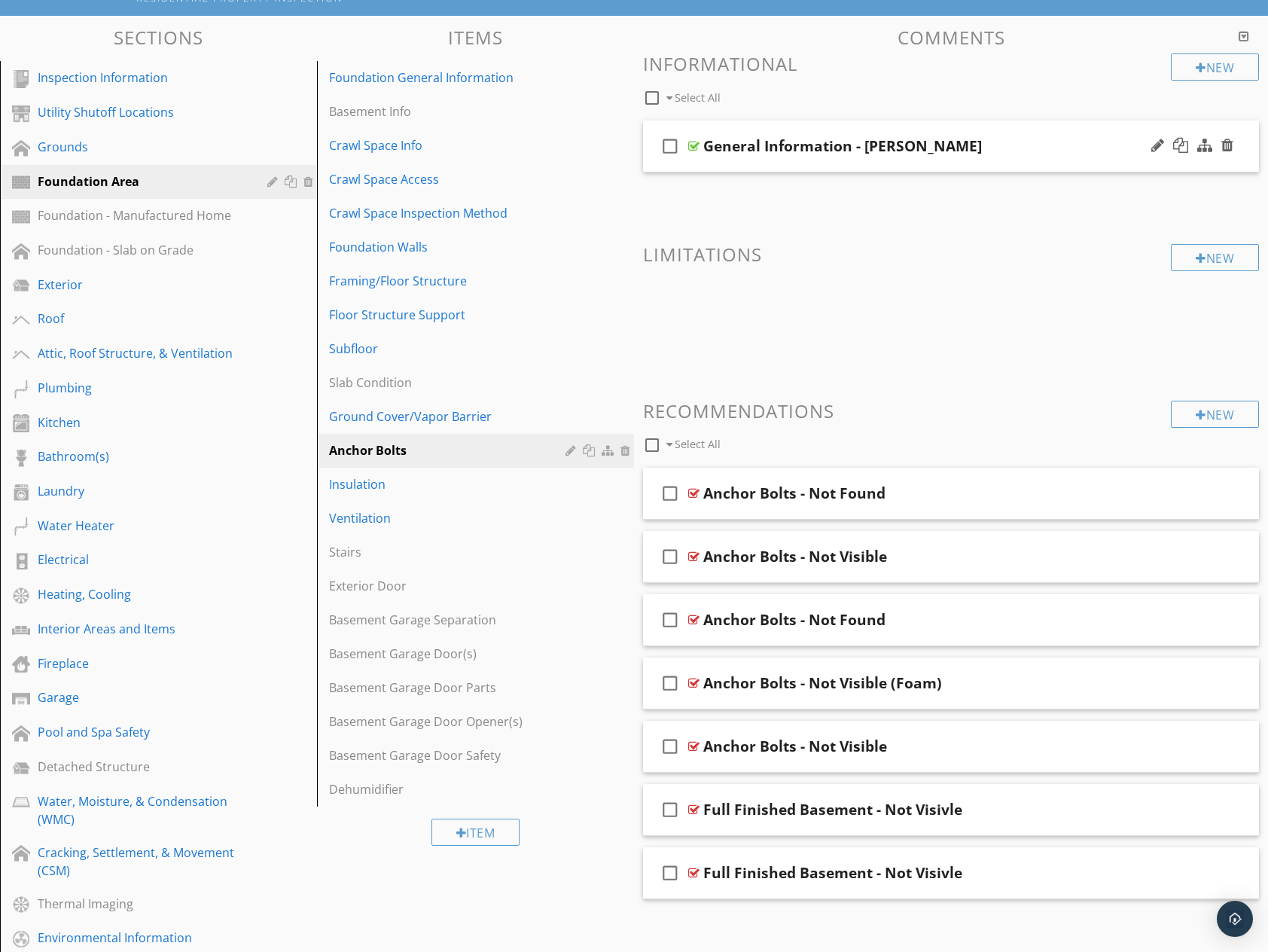
click at [822, 143] on div "General Information - [PERSON_NAME]" at bounding box center [843, 146] width 278 height 18
click at [1015, 152] on input "General Information - [PERSON_NAME]" at bounding box center [923, 148] width 440 height 25
click at [1176, 165] on div "check_box_outline_blank General Information - [PERSON_NAME]" at bounding box center [951, 146] width 616 height 52
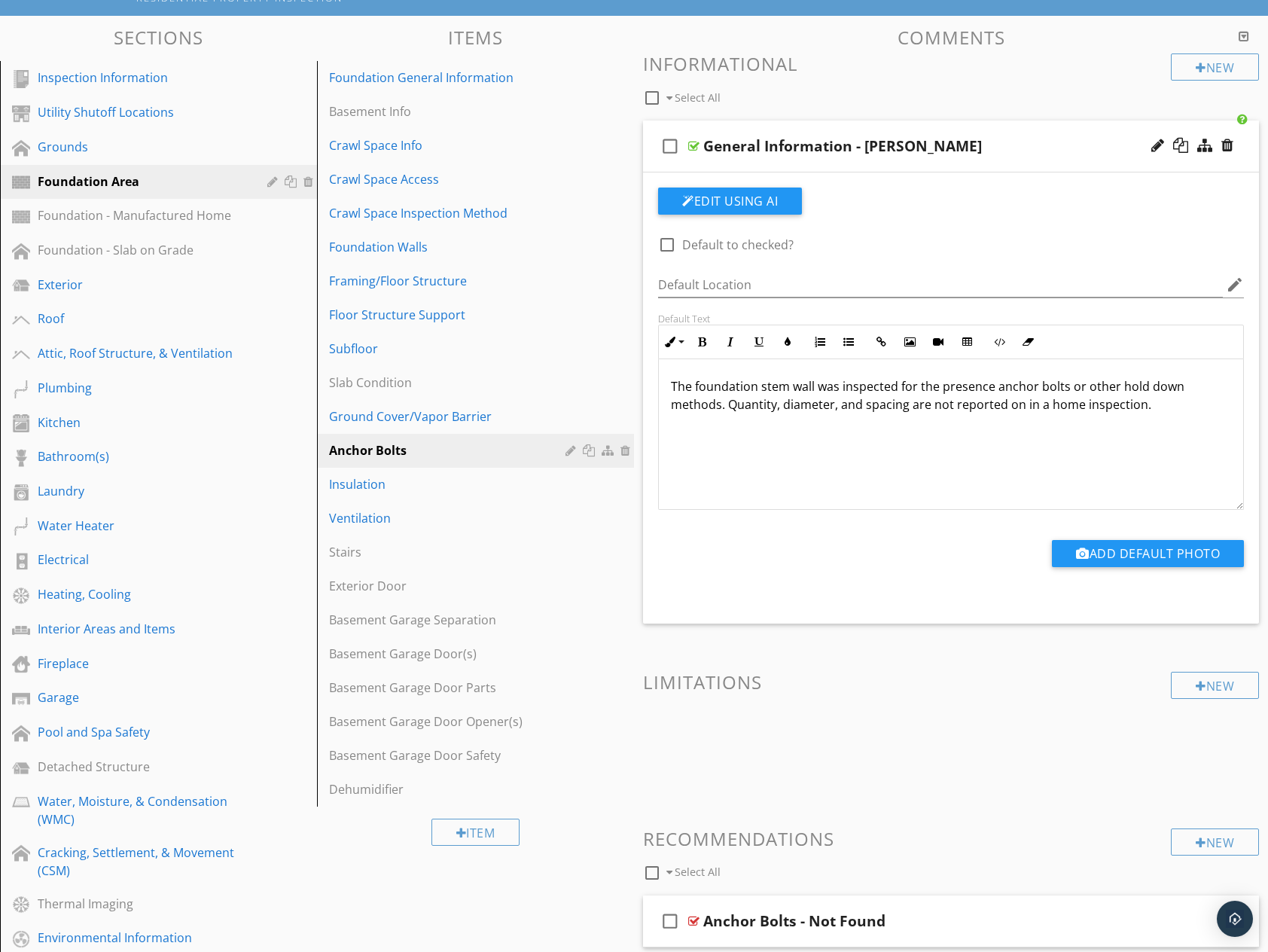
drag, startPoint x: 1207, startPoint y: 409, endPoint x: 668, endPoint y: 369, distance: 540.5
click at [670, 369] on div "The foundation stem wall was inspected for the presence anchor bolts or other h…" at bounding box center [950, 434] width 584 height 151
copy p "The foundation stem wall was inspected for the presence anchor bolts or other h…"
click at [146, 525] on div "Water Heater" at bounding box center [142, 526] width 208 height 18
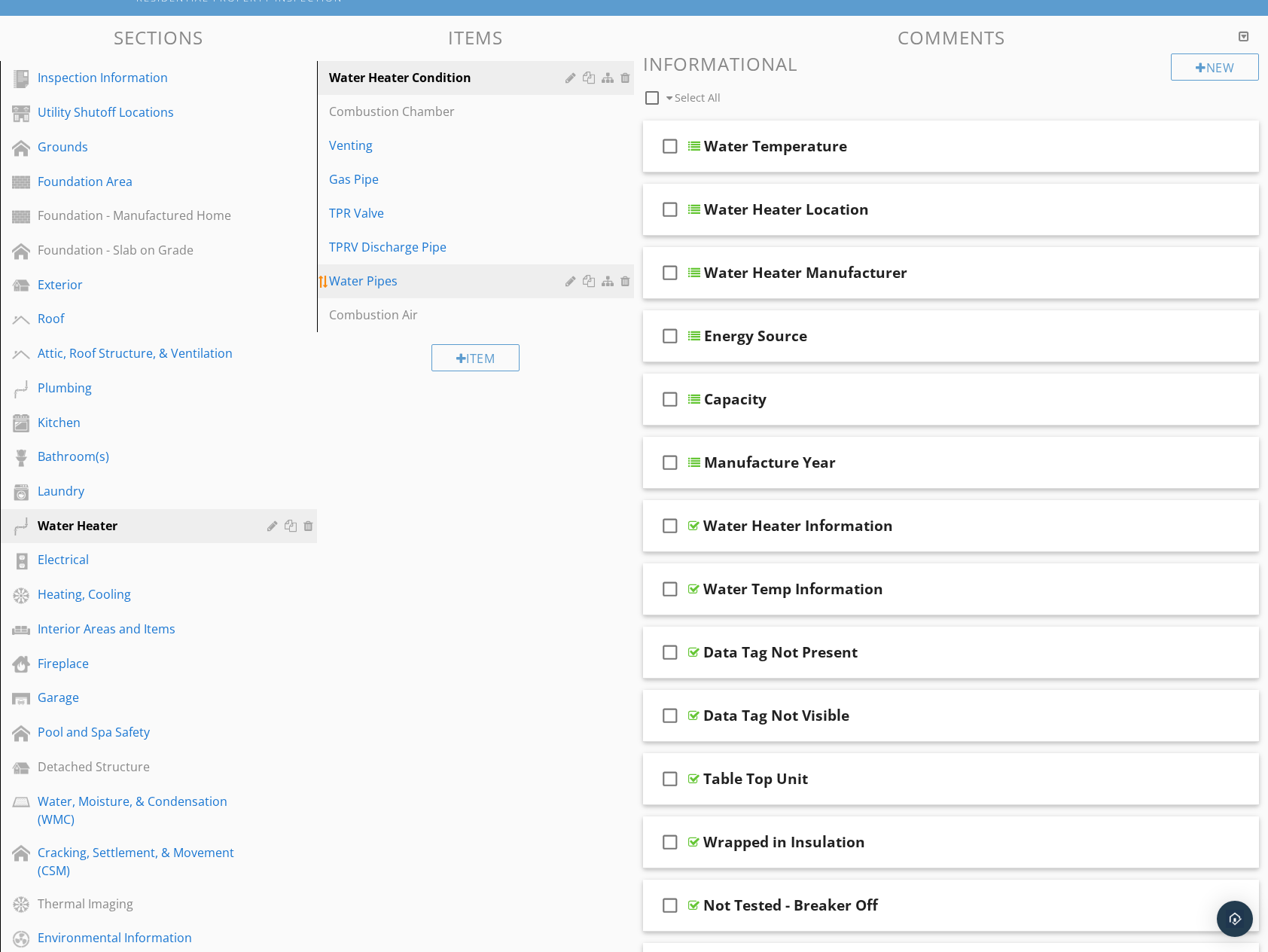
click at [401, 284] on div "Water Pipes" at bounding box center [450, 281] width 241 height 18
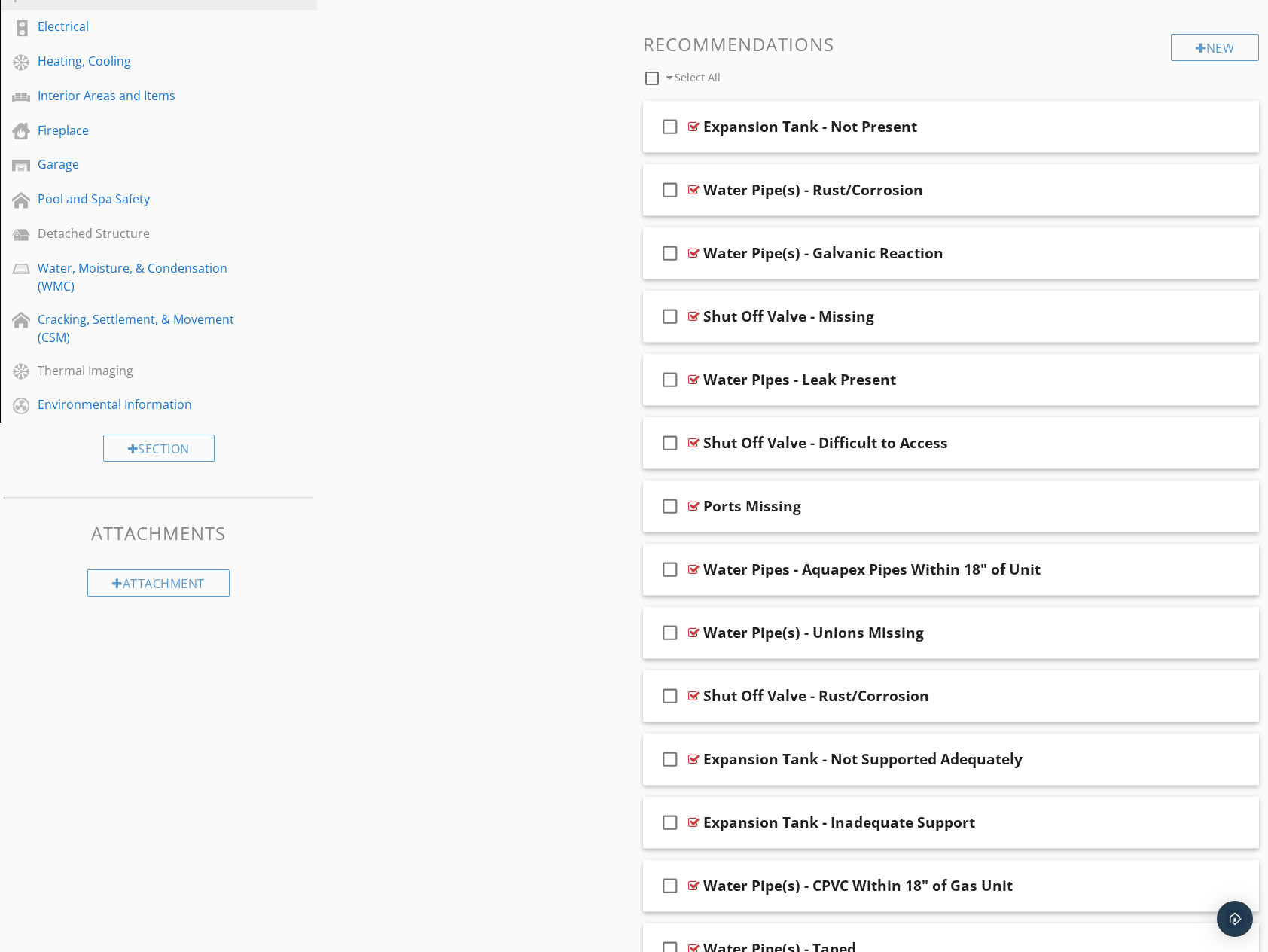
scroll to position [723, 0]
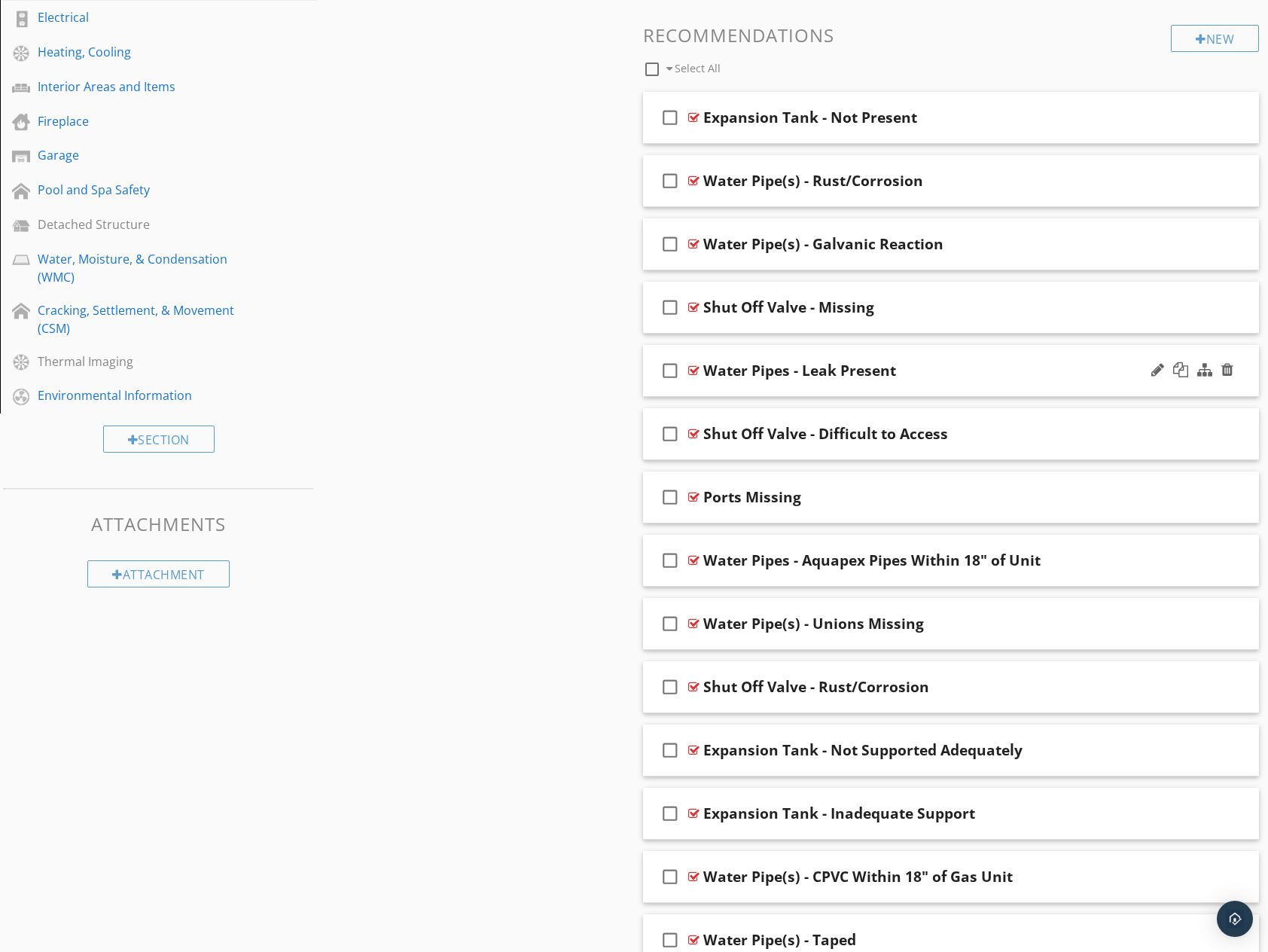
click at [959, 381] on div "check_box_outline_blank Water Pipes - Leak Present" at bounding box center [951, 371] width 616 height 52
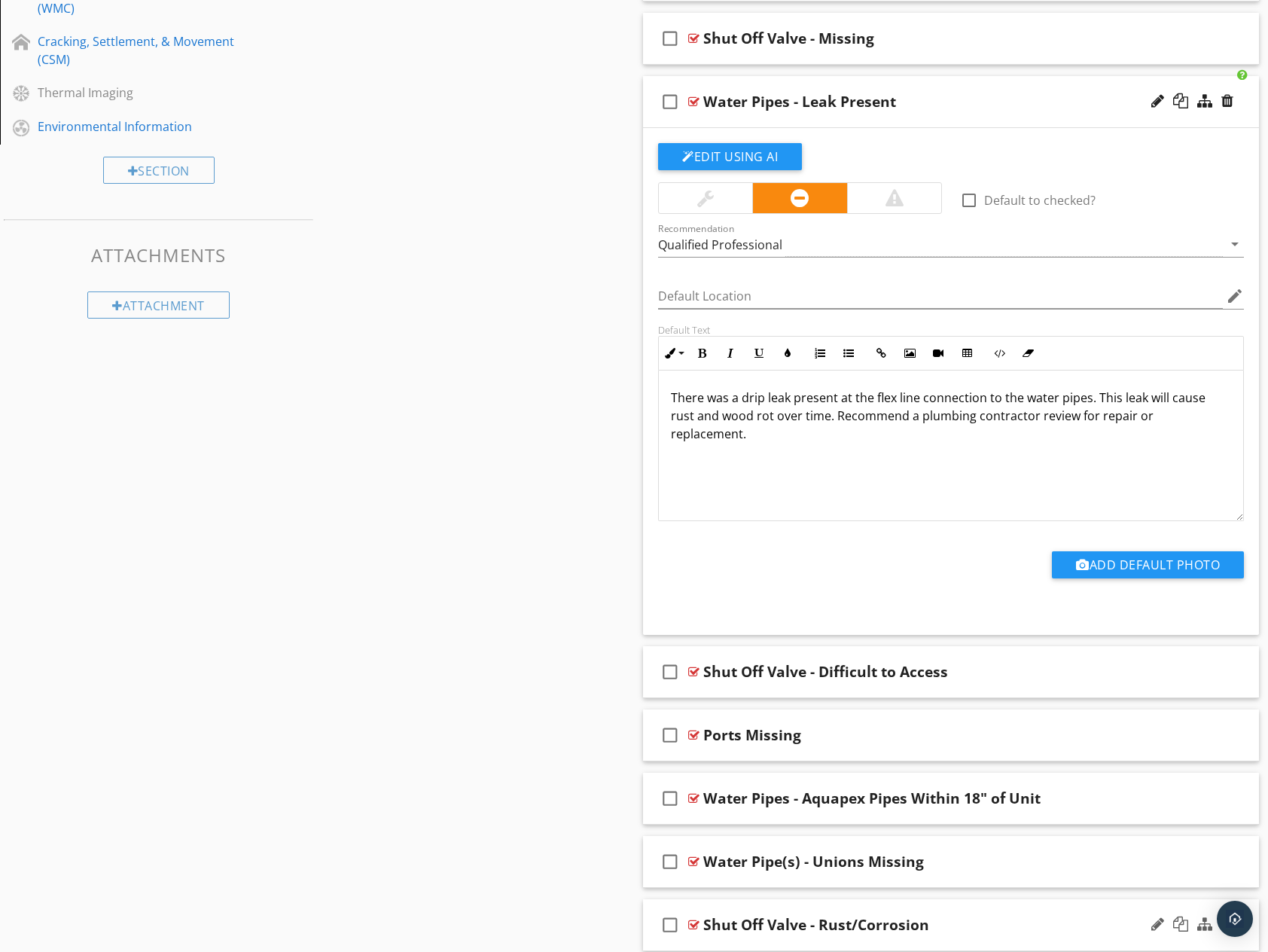
scroll to position [971, 0]
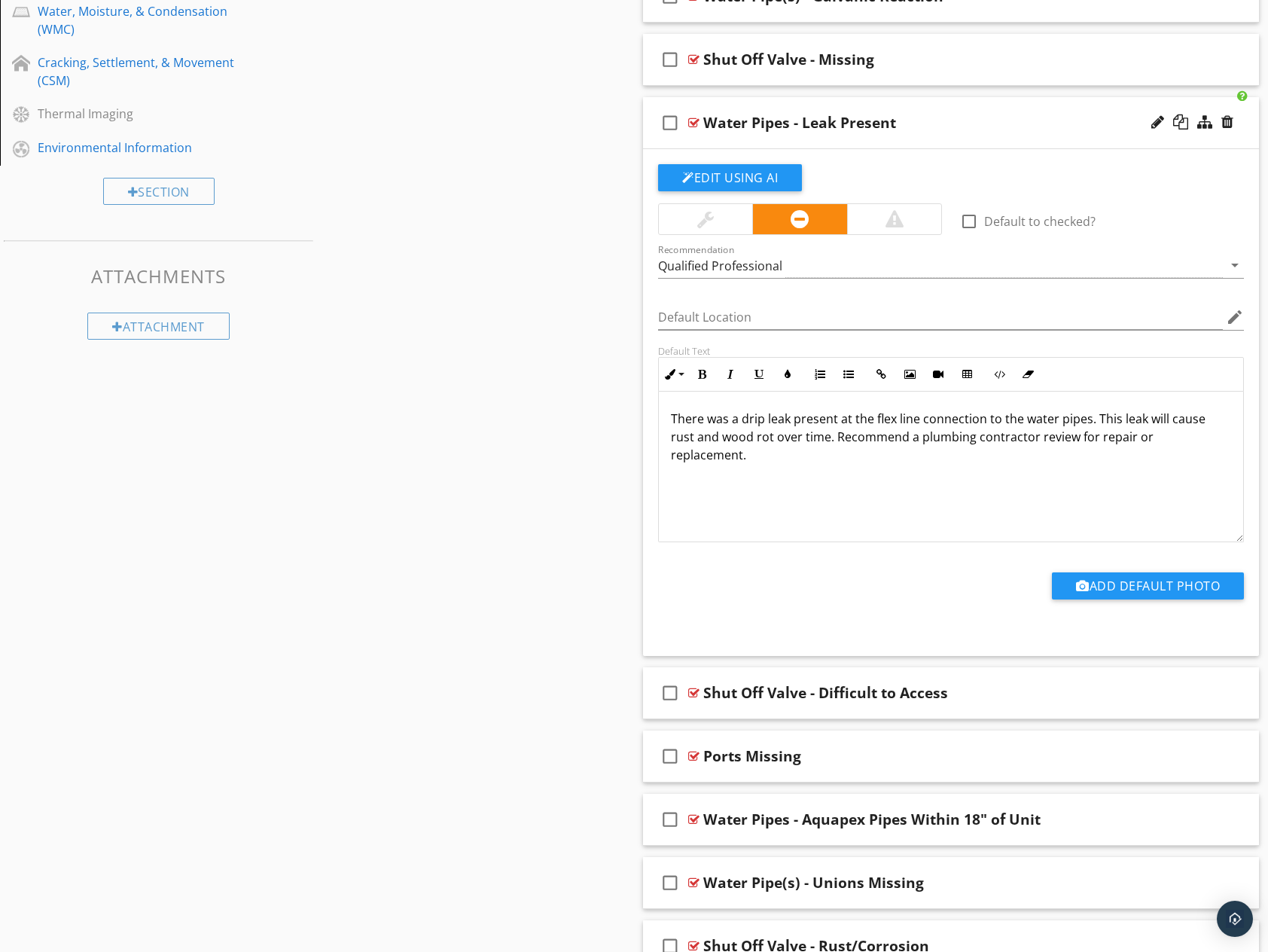
drag, startPoint x: 1112, startPoint y: 479, endPoint x: 642, endPoint y: 414, distance: 474.5
click at [642, 414] on div "Comments New Informational check_box_outline_blank Select All check_box_outline…" at bounding box center [951, 319] width 634 height 2163
copy p "There was a drip leak present at the flex line connection to the water pipes. T…"
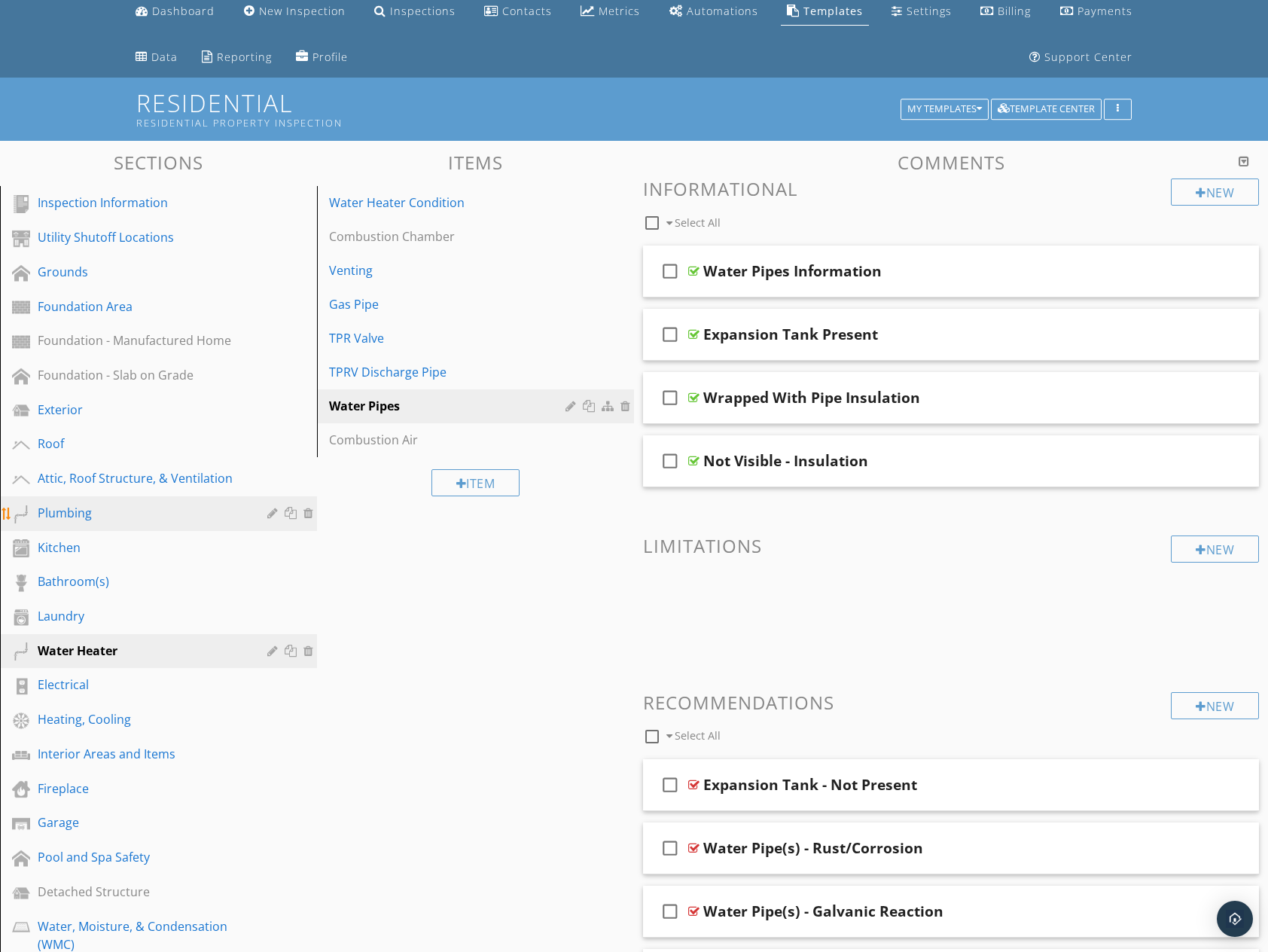
scroll to position [45, 0]
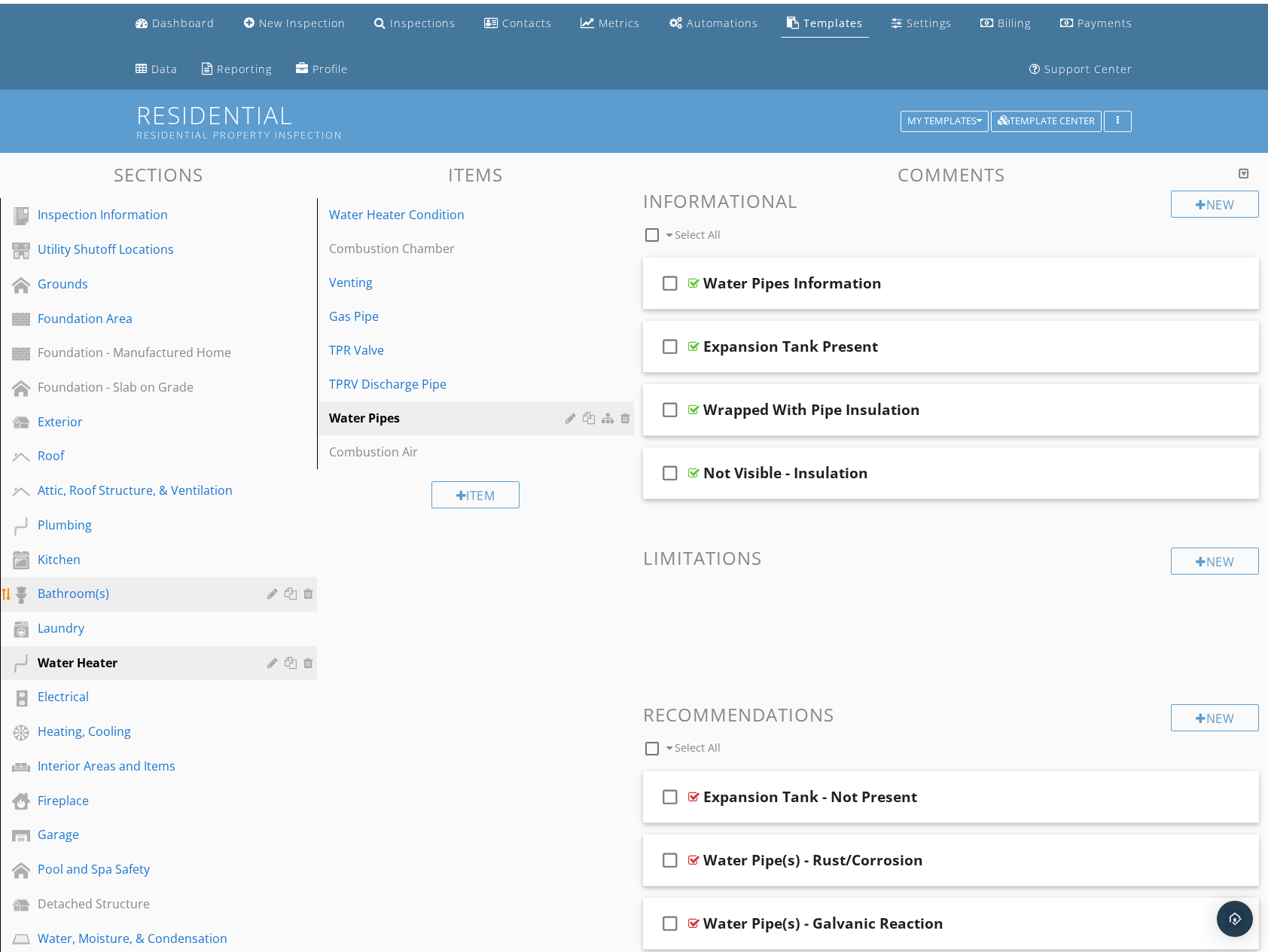
click at [90, 591] on div "Bathroom(s)" at bounding box center [142, 593] width 208 height 18
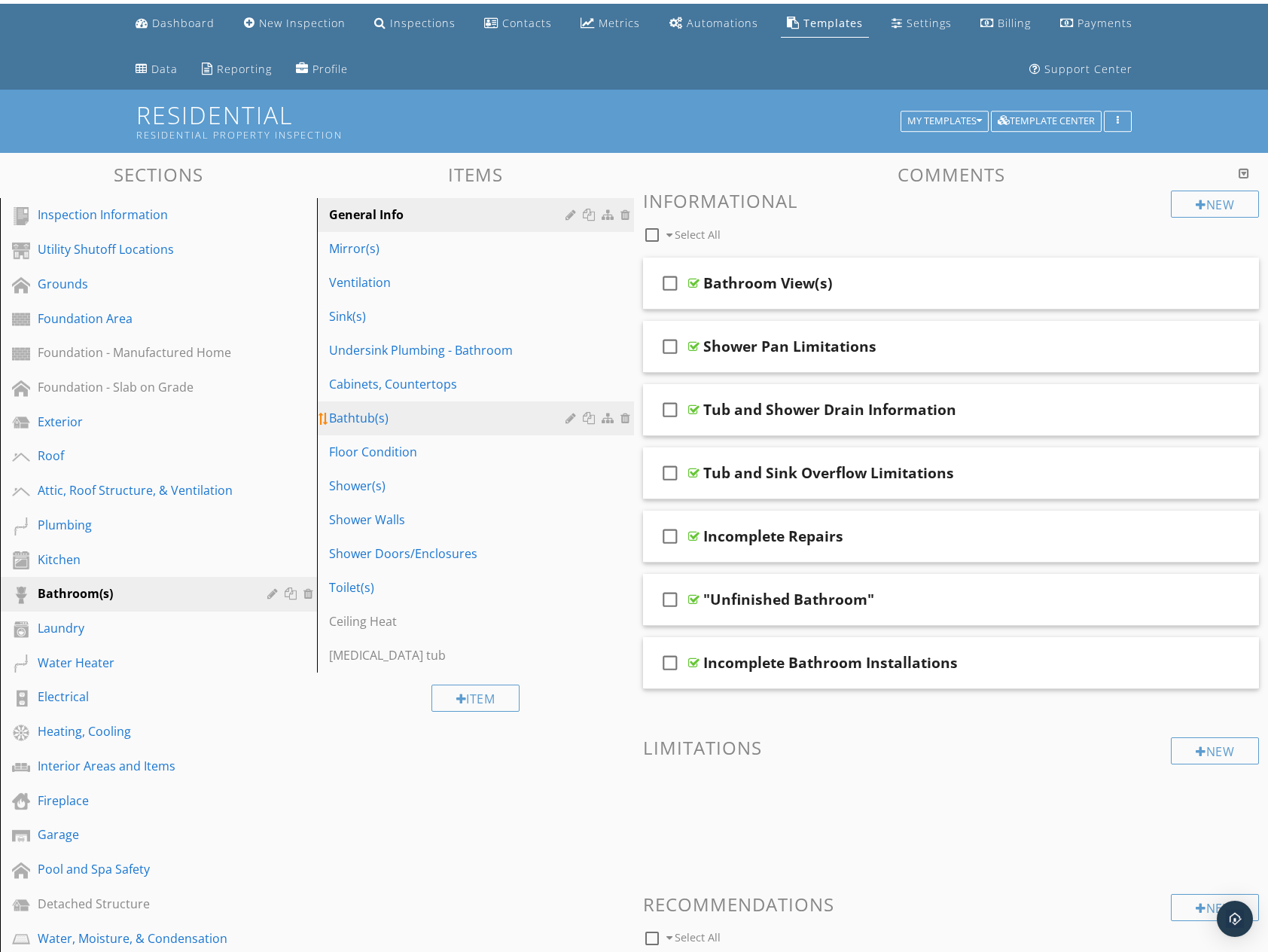
click at [423, 421] on div "Bathtub(s)" at bounding box center [450, 418] width 241 height 18
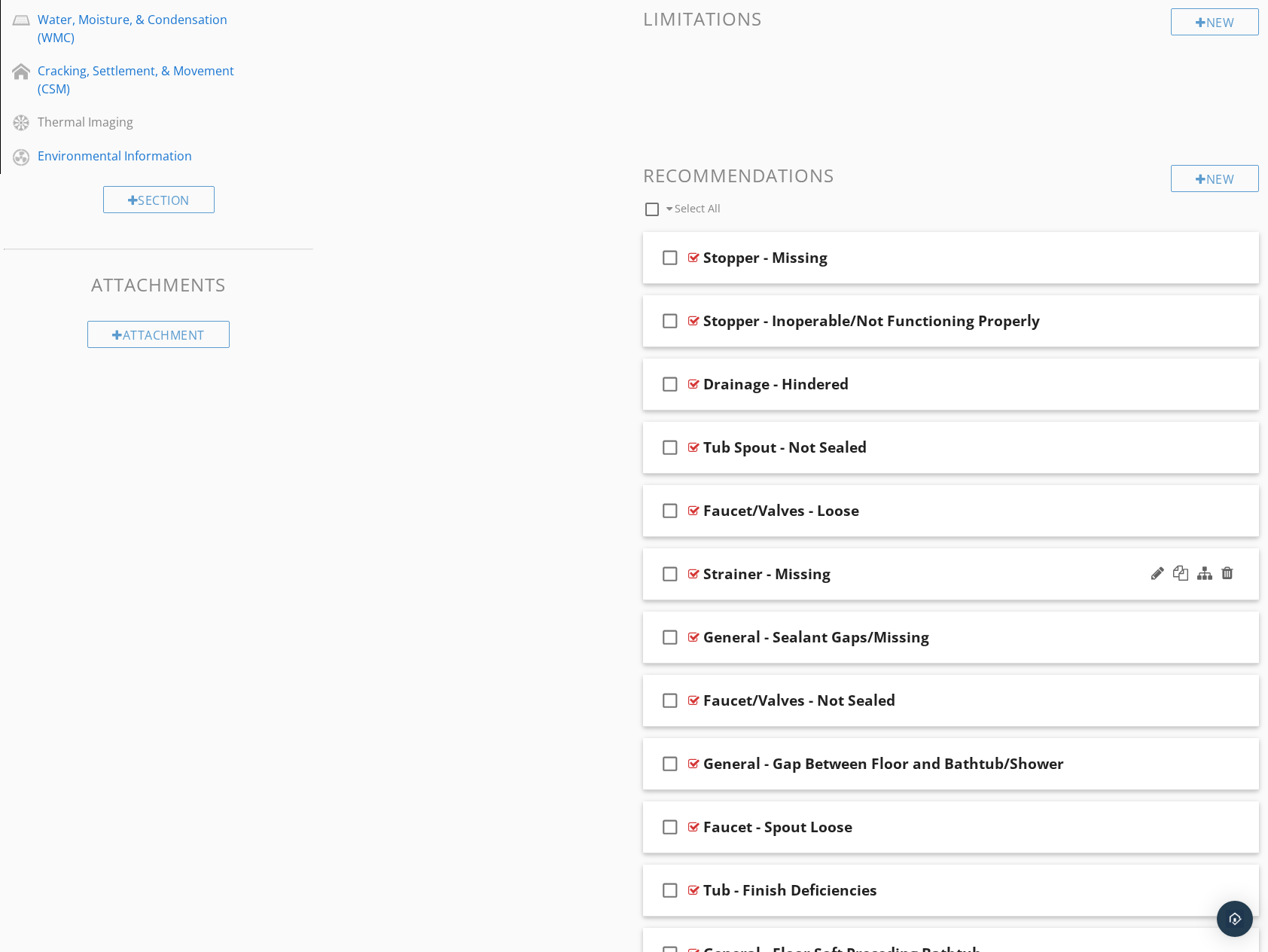
scroll to position [966, 0]
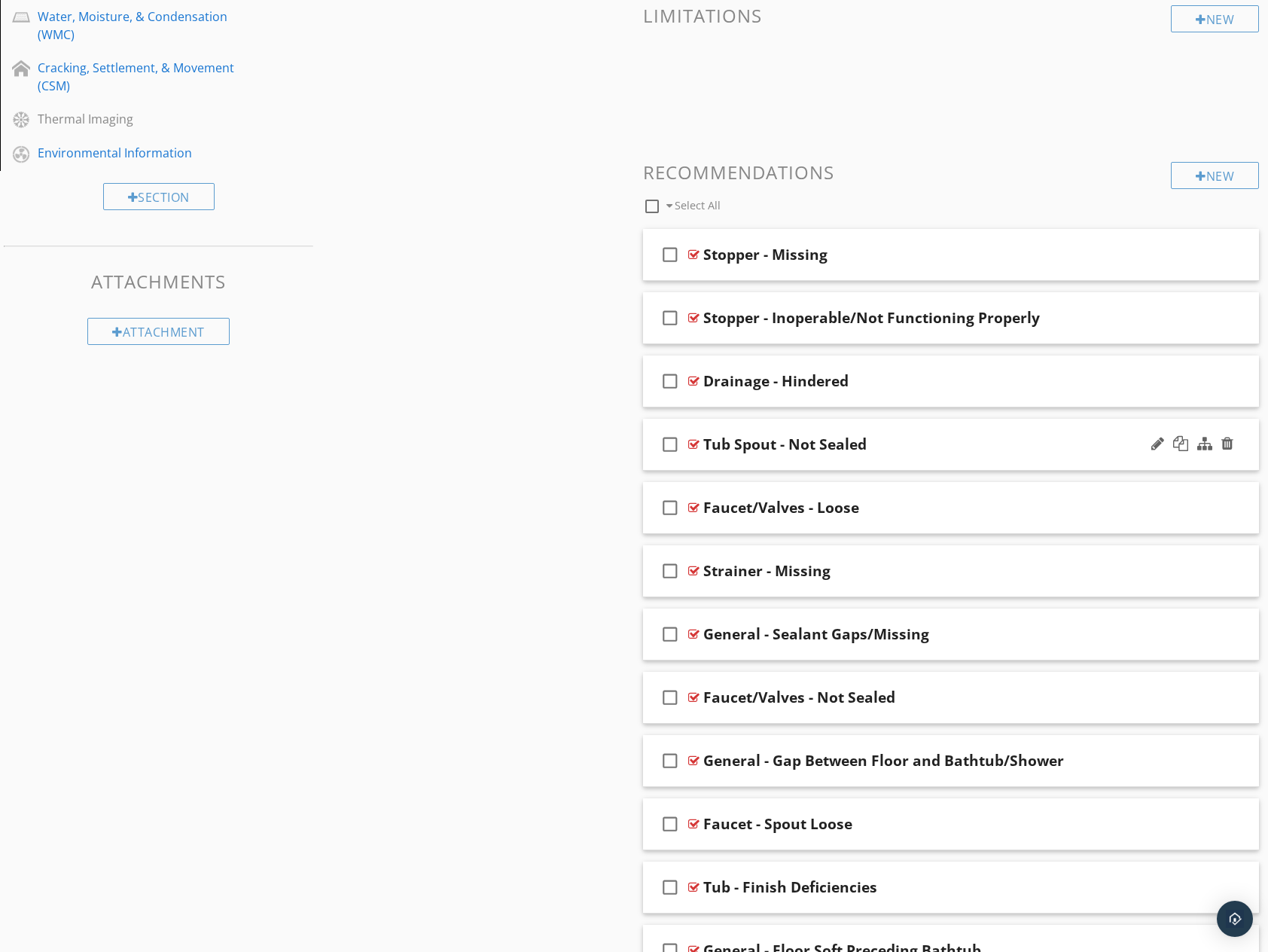
click at [895, 455] on div "check_box_outline_blank Tub Spout - Not Sealed" at bounding box center [951, 445] width 616 height 52
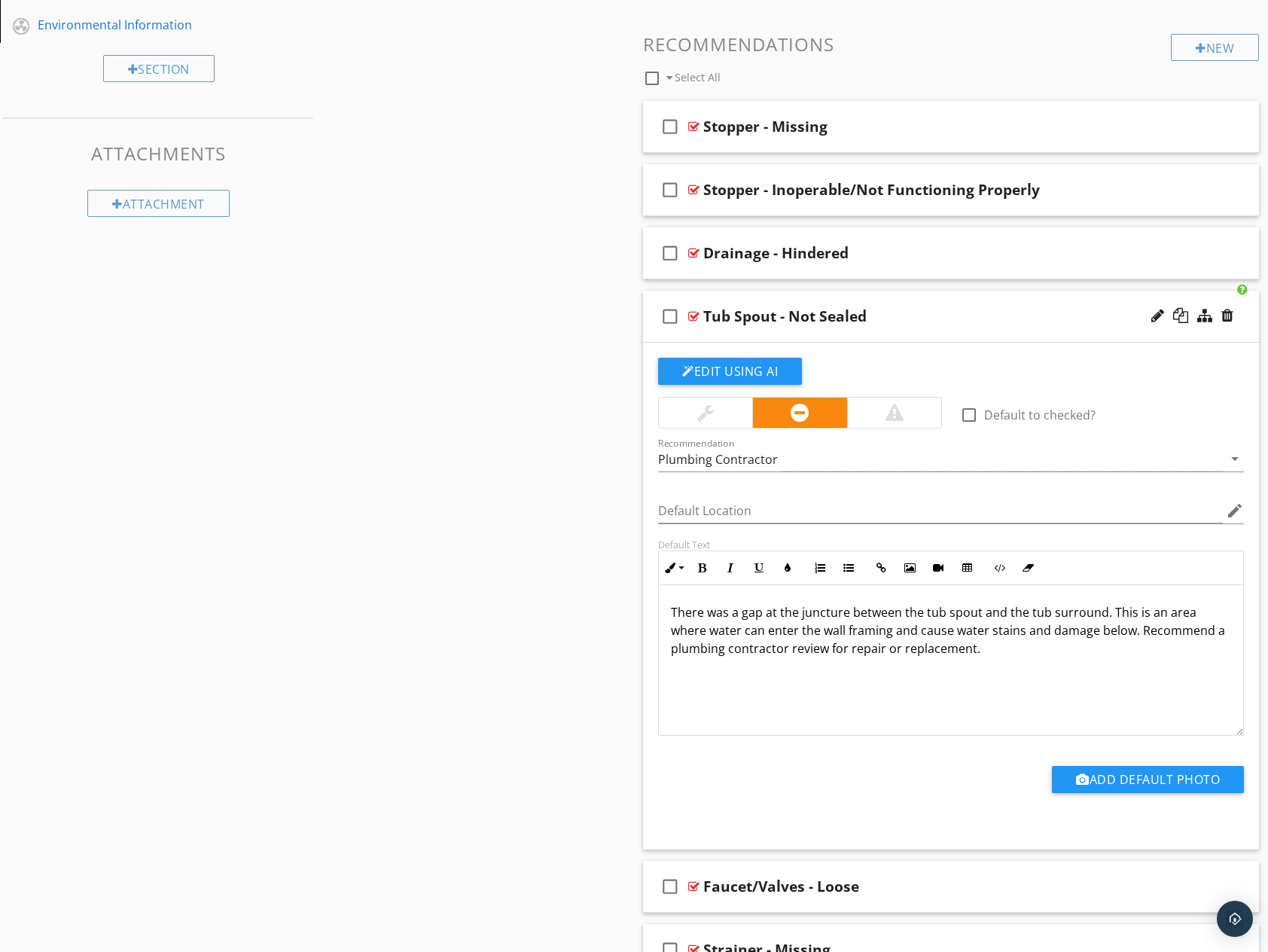
scroll to position [1149, 0]
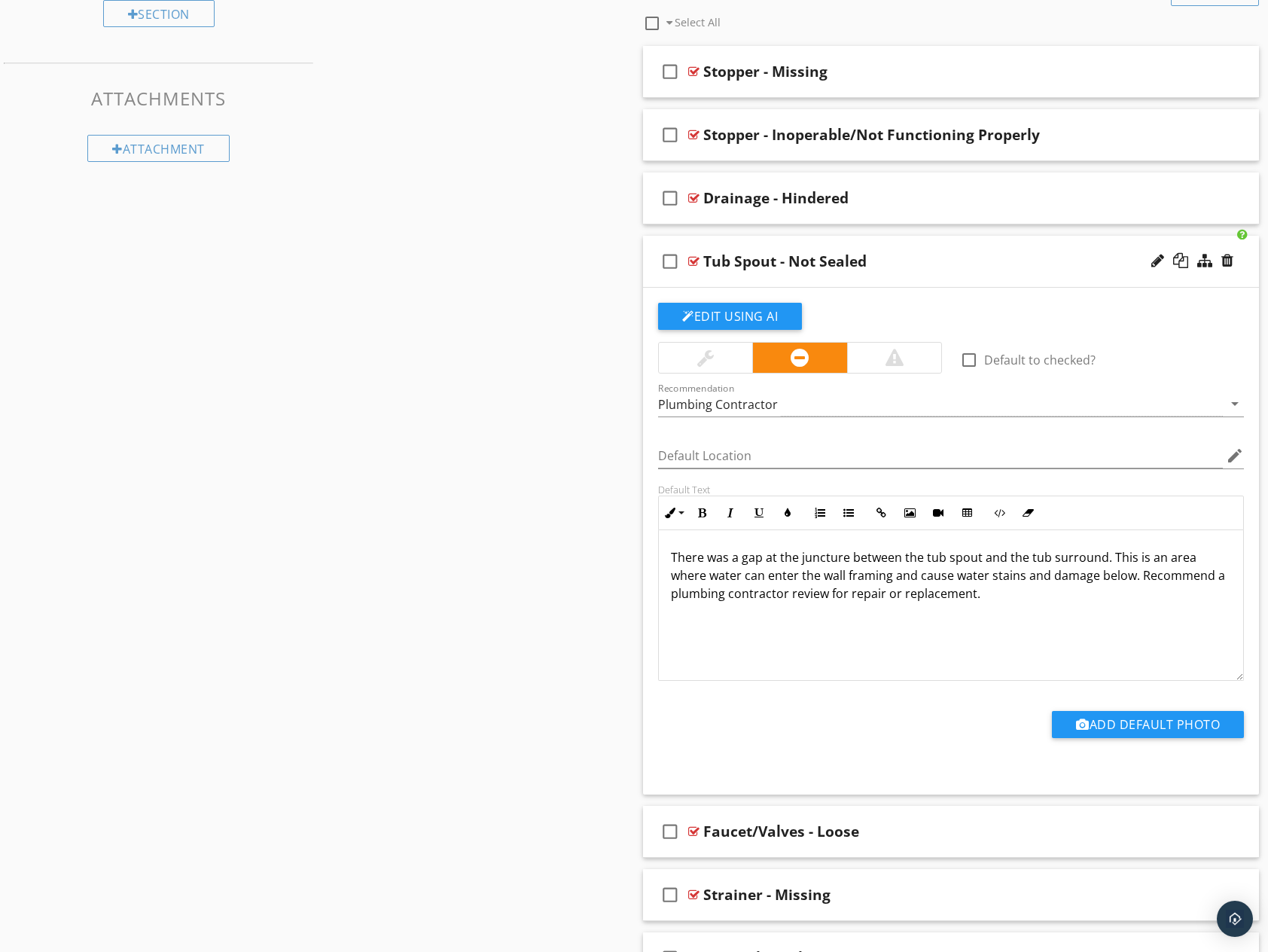
drag, startPoint x: 978, startPoint y: 598, endPoint x: 663, endPoint y: 559, distance: 317.4
click at [663, 559] on div "There was a gap at the juncture between the tub spout and the tub surround. Thi…" at bounding box center [950, 606] width 584 height 151
copy p "There was a gap at the juncture between the tub spout and the tub surround. Thi…"
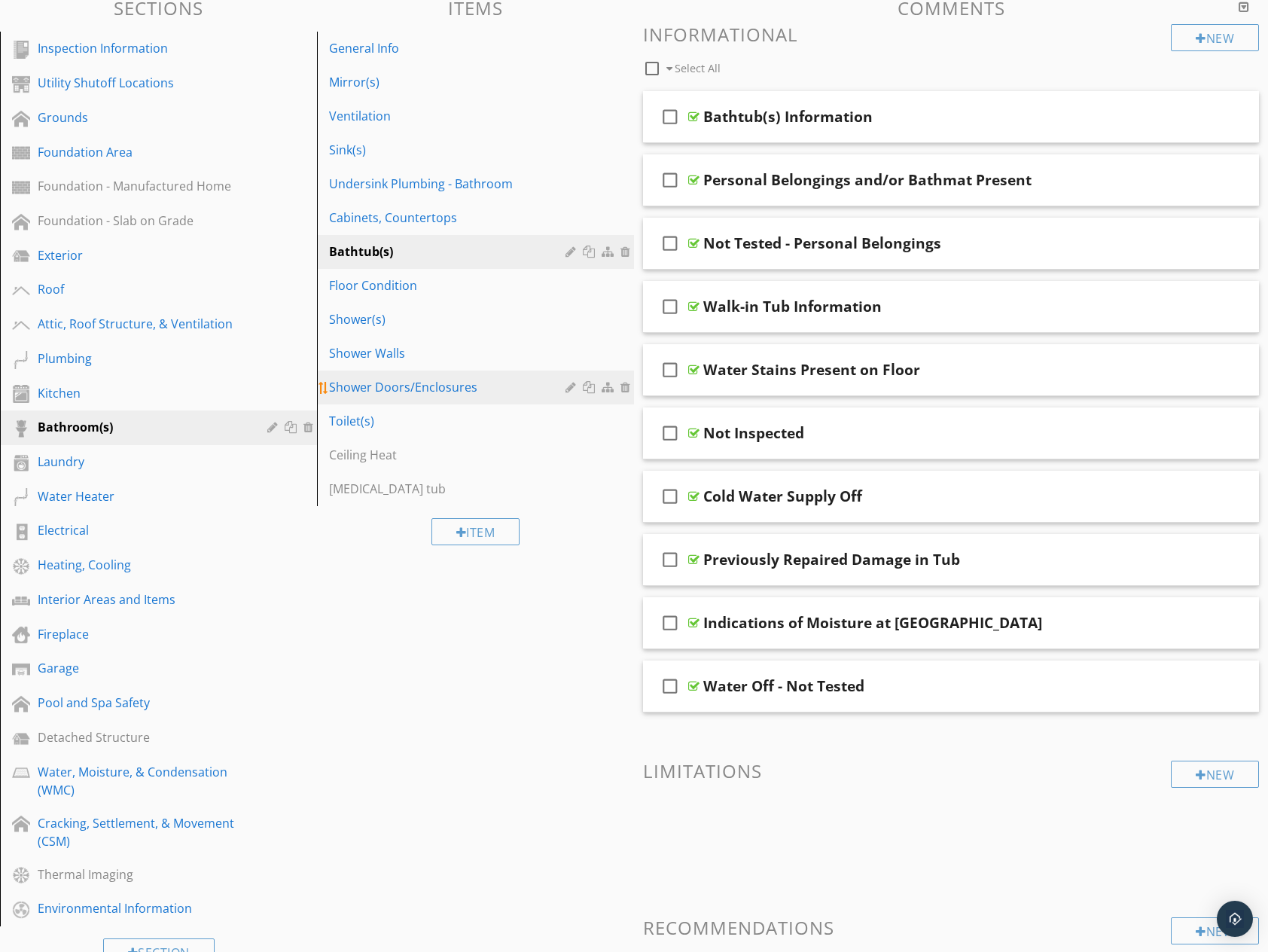
scroll to position [214, 0]
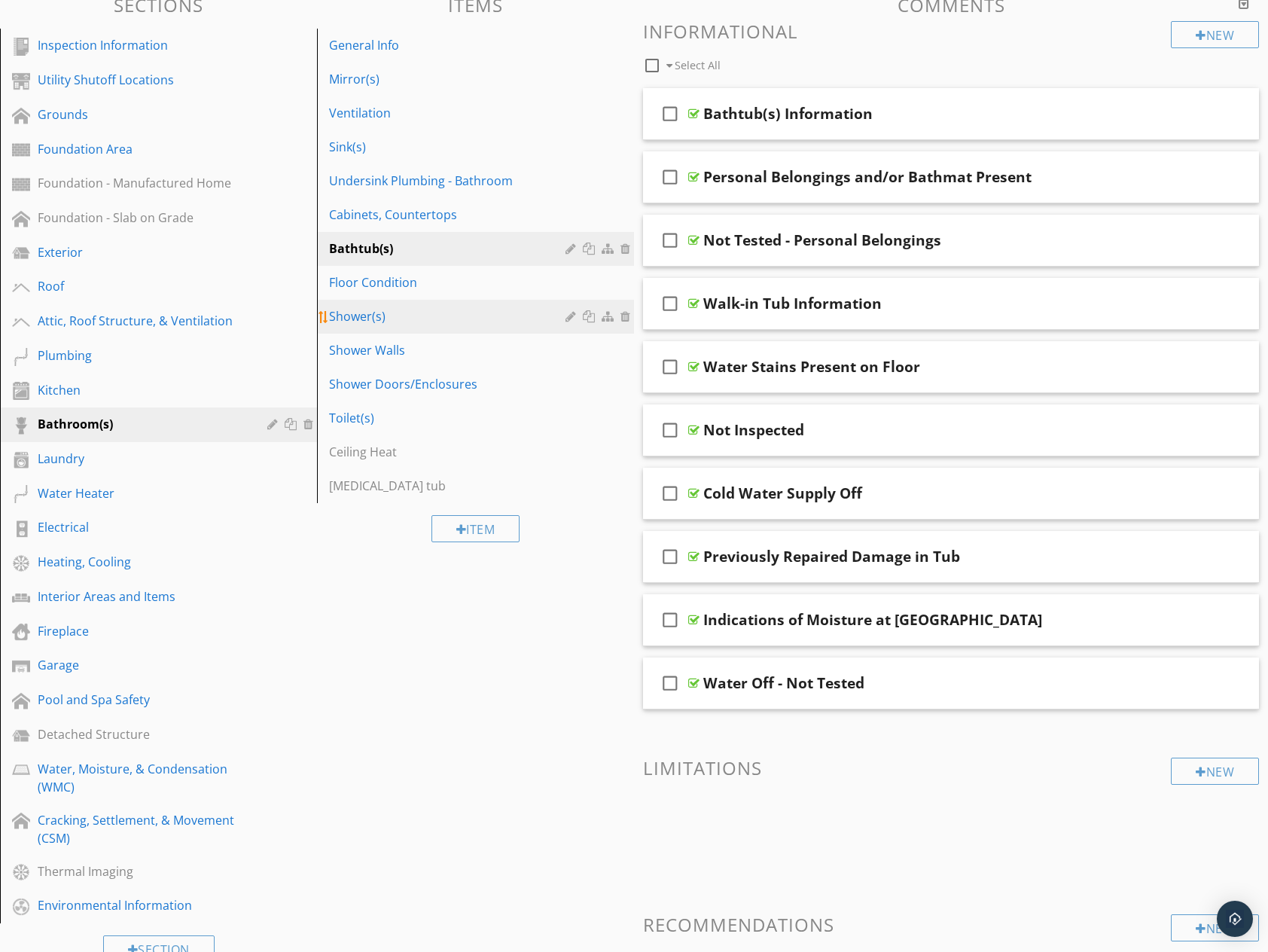
click at [394, 318] on div "Shower(s)" at bounding box center [450, 316] width 241 height 18
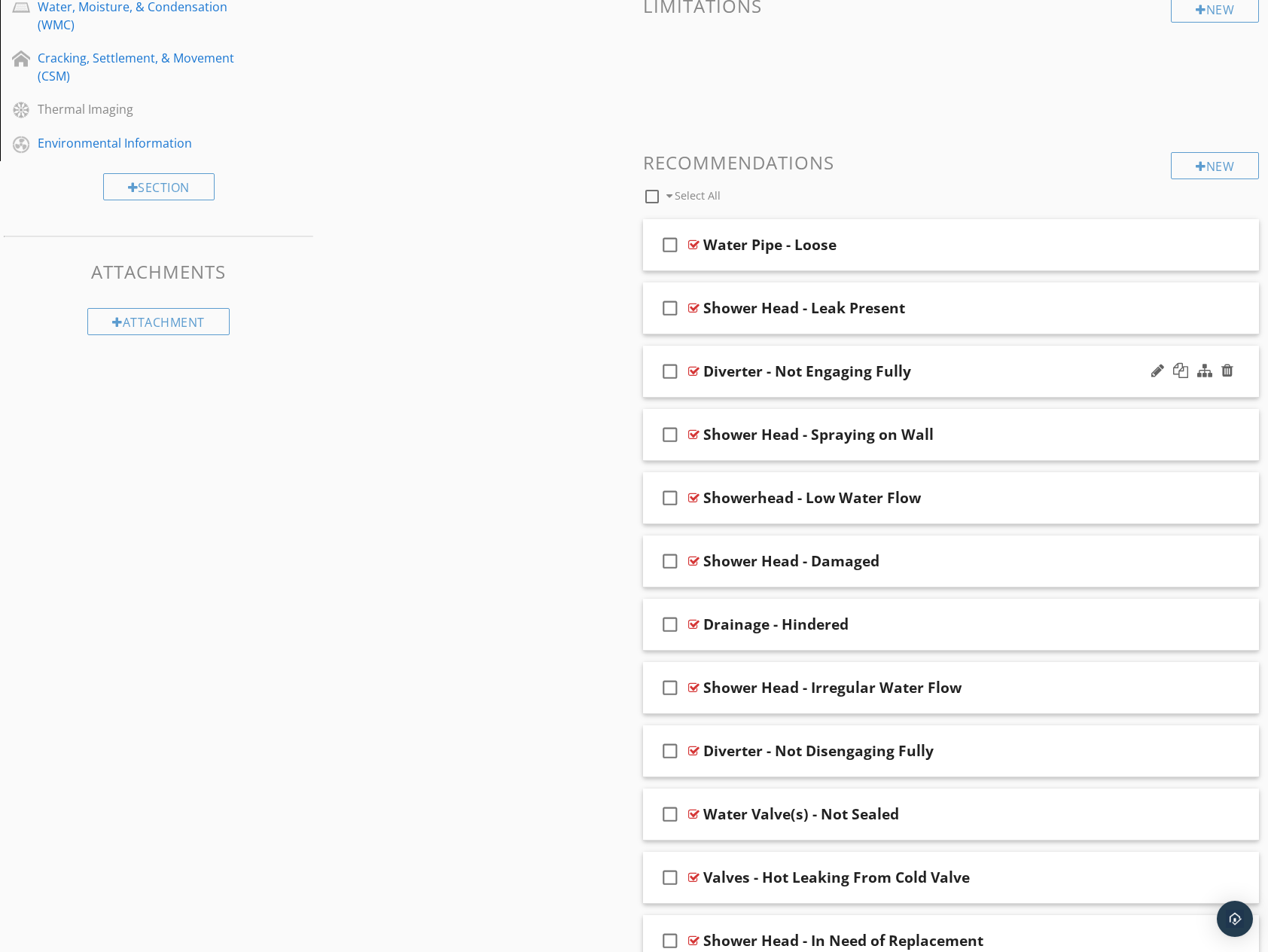
scroll to position [997, 0]
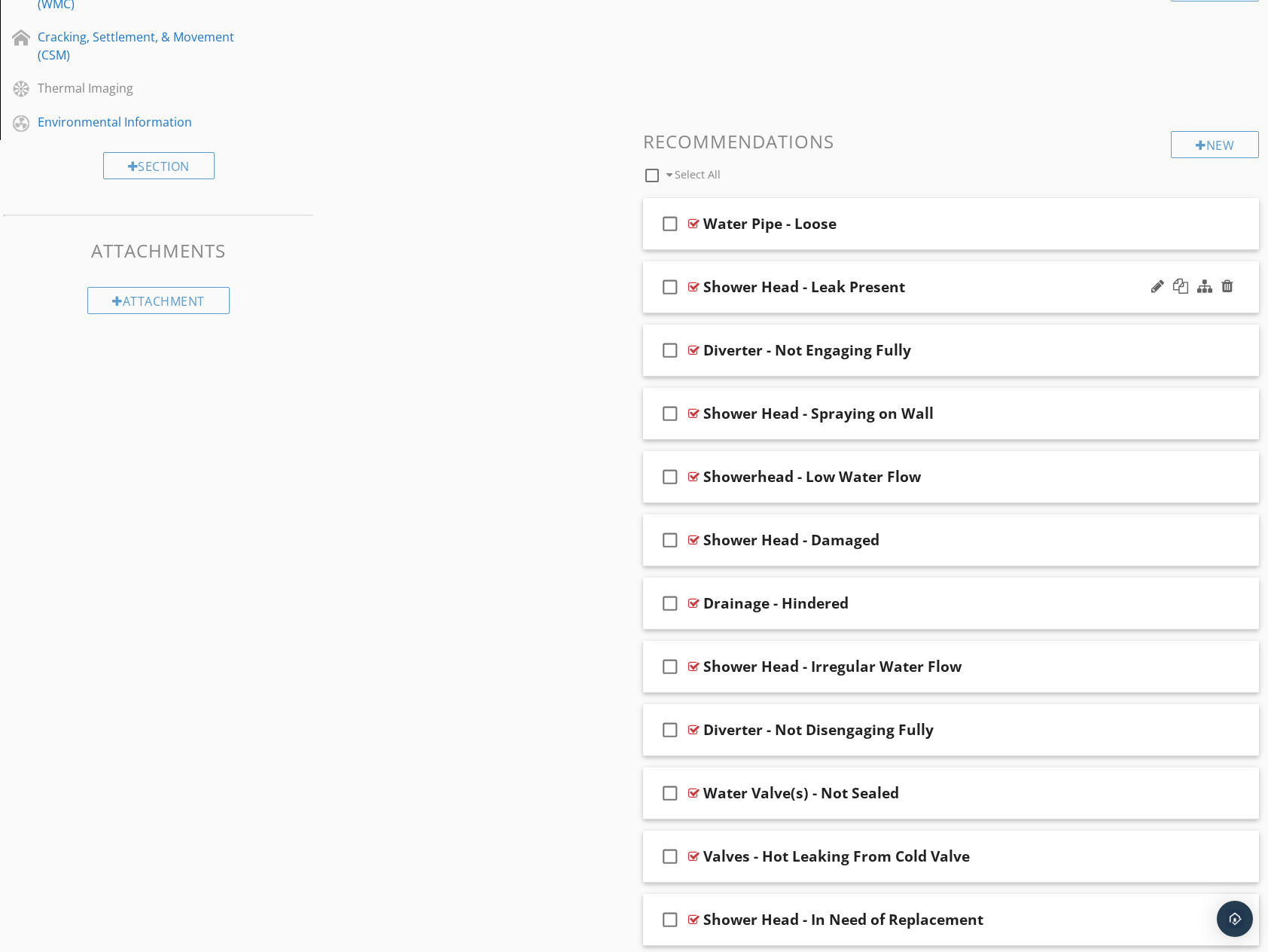
click at [948, 286] on div "Shower Head - Leak Present" at bounding box center [923, 287] width 440 height 18
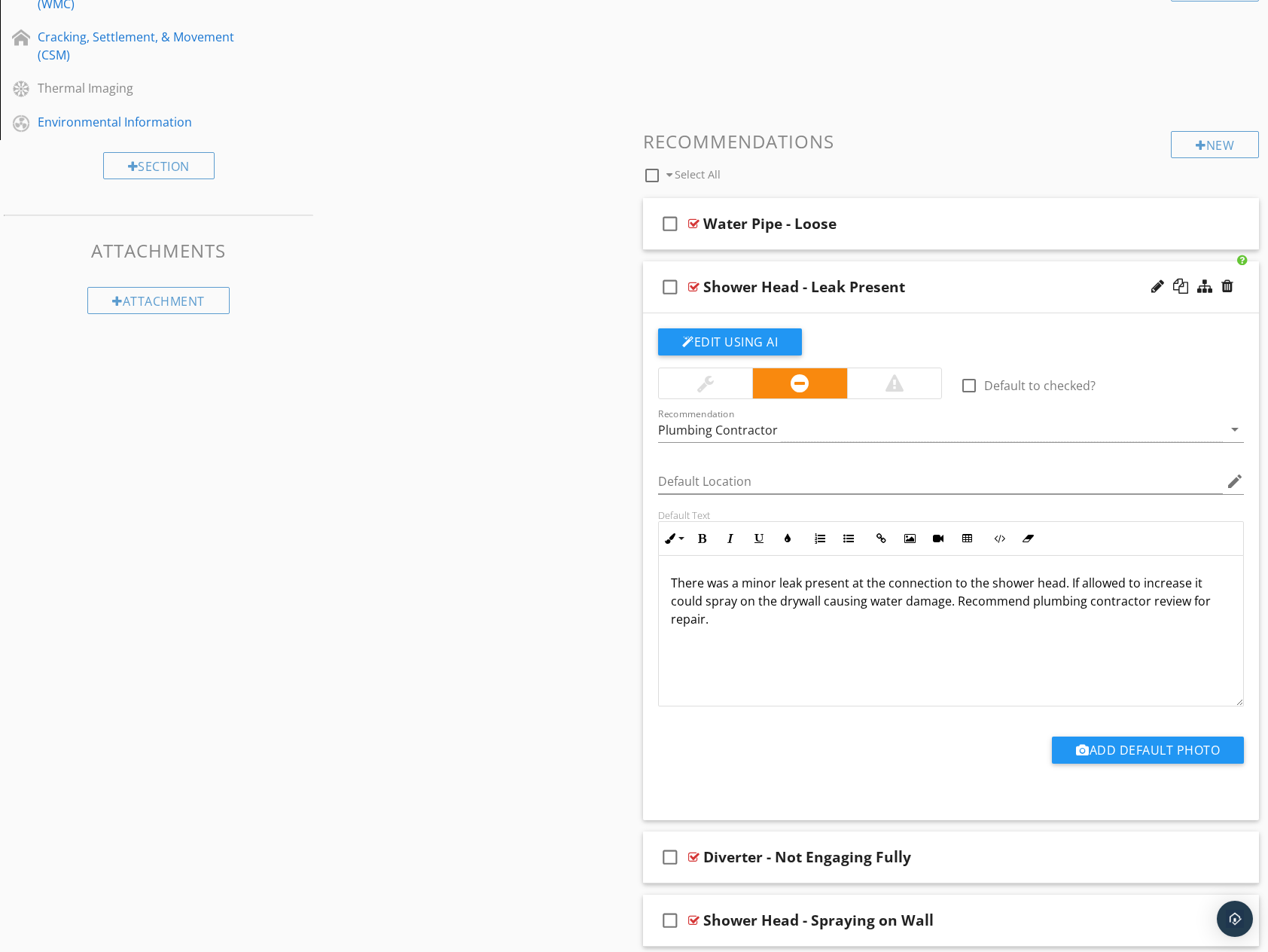
drag, startPoint x: 910, startPoint y: 627, endPoint x: 644, endPoint y: 546, distance: 278.1
click at [644, 546] on div "Edit Using AI check_box_outline_blank Default to checked? Recommendation Plumbi…" at bounding box center [951, 566] width 616 height 507
copy p "There was a minor leak present at the connection to the shower head. If allowed…"
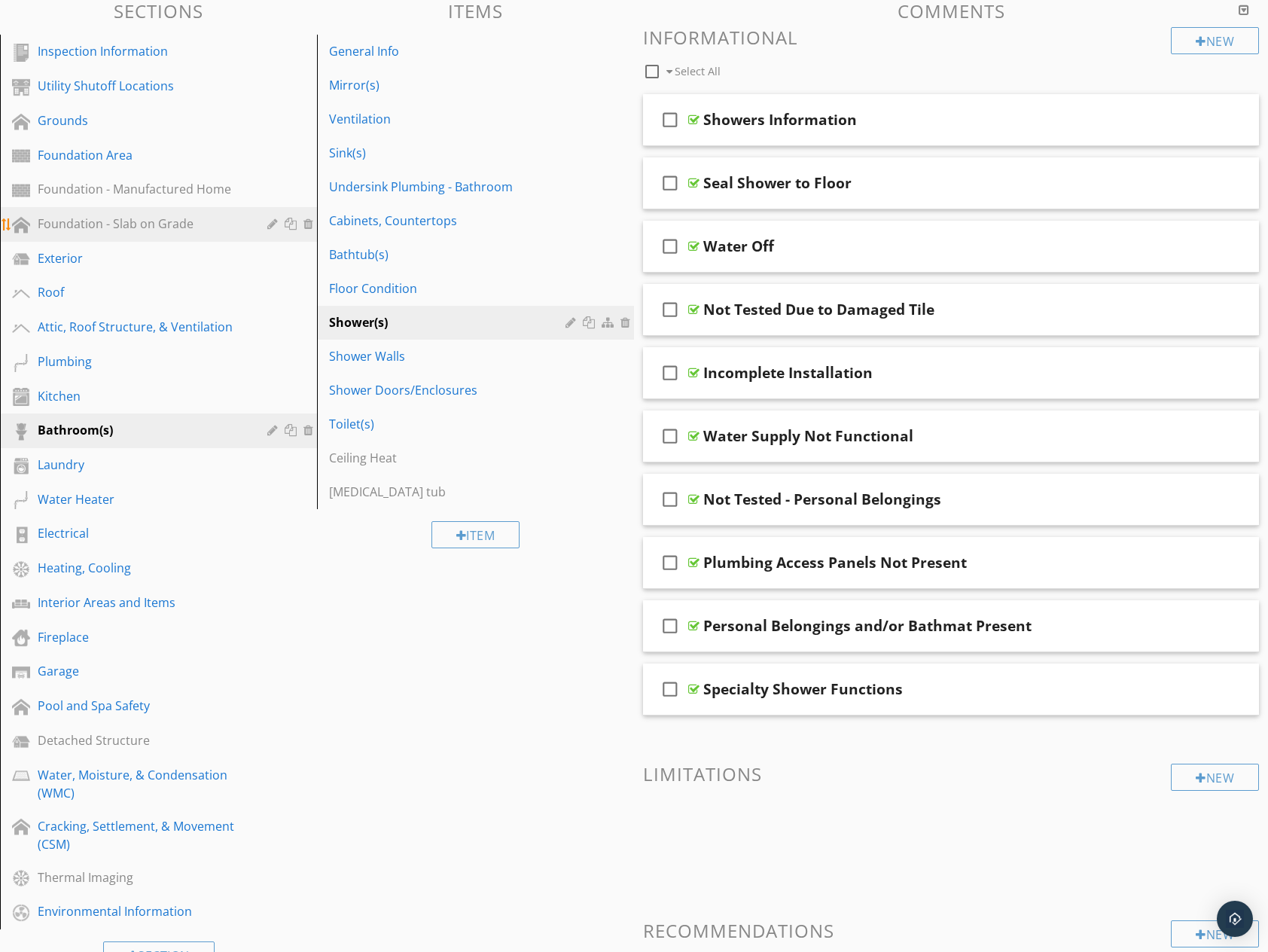
scroll to position [0, 0]
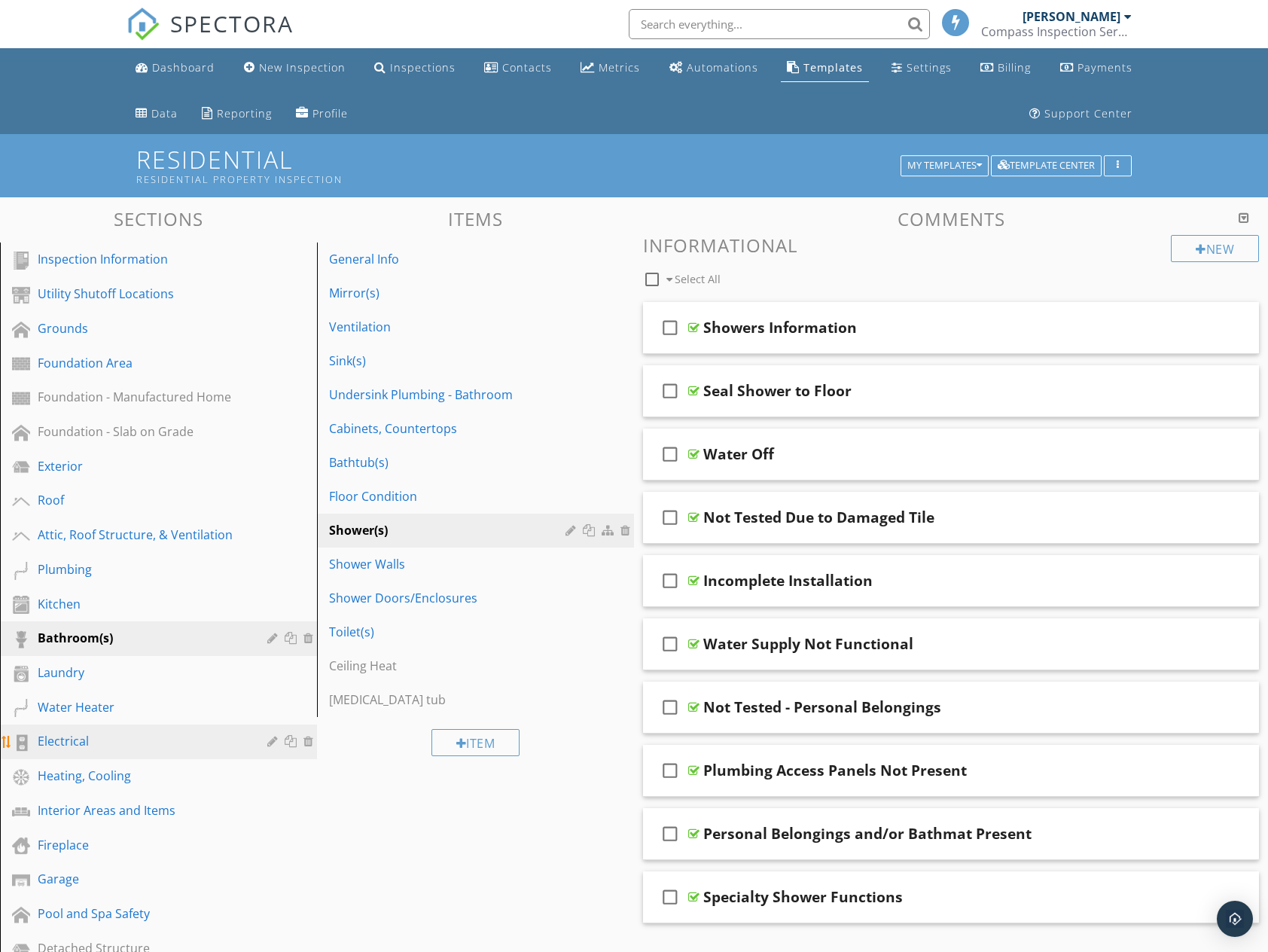
click at [74, 740] on div "Electrical" at bounding box center [142, 741] width 208 height 18
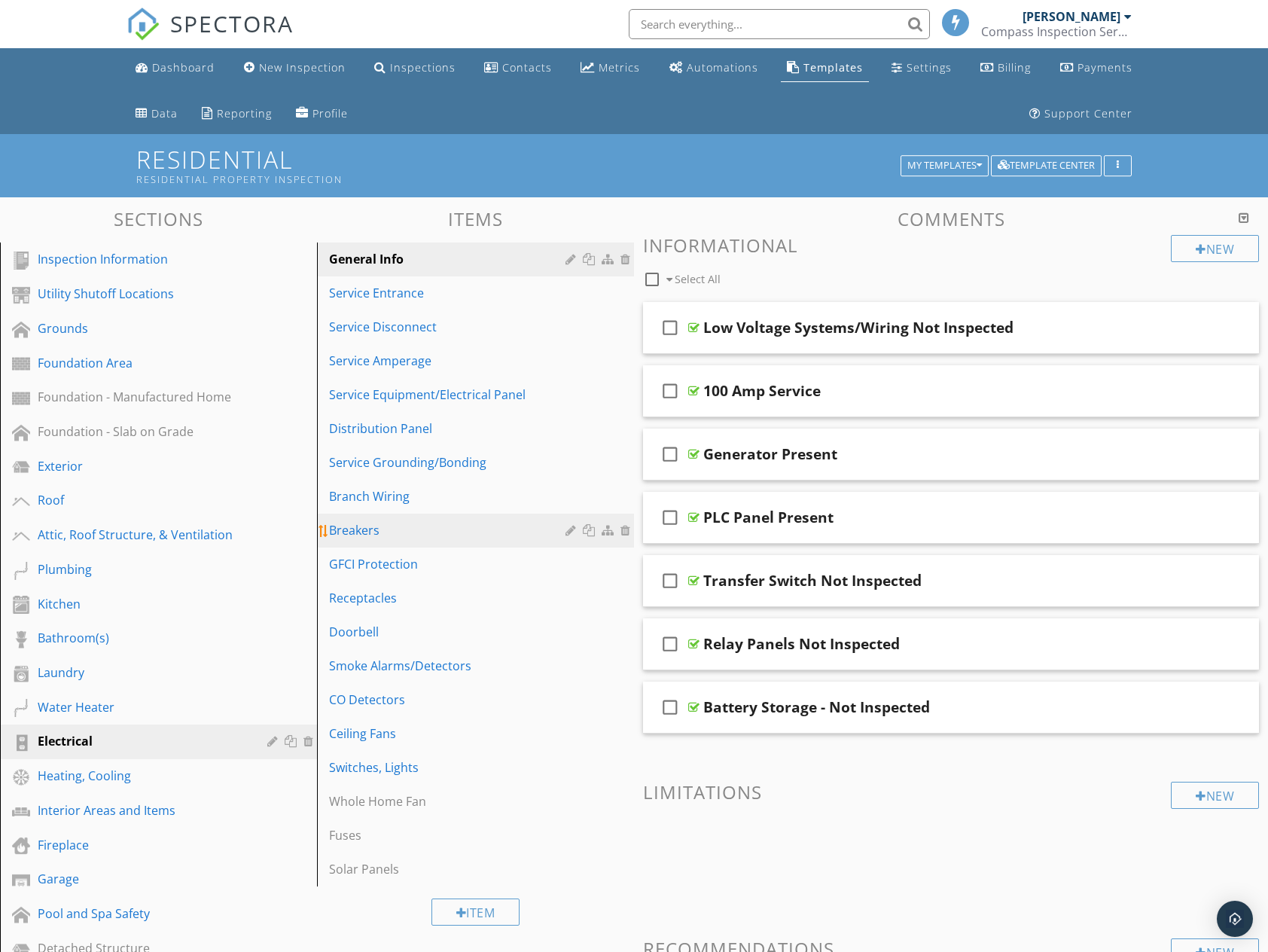
click at [397, 531] on div "Breakers" at bounding box center [450, 530] width 241 height 18
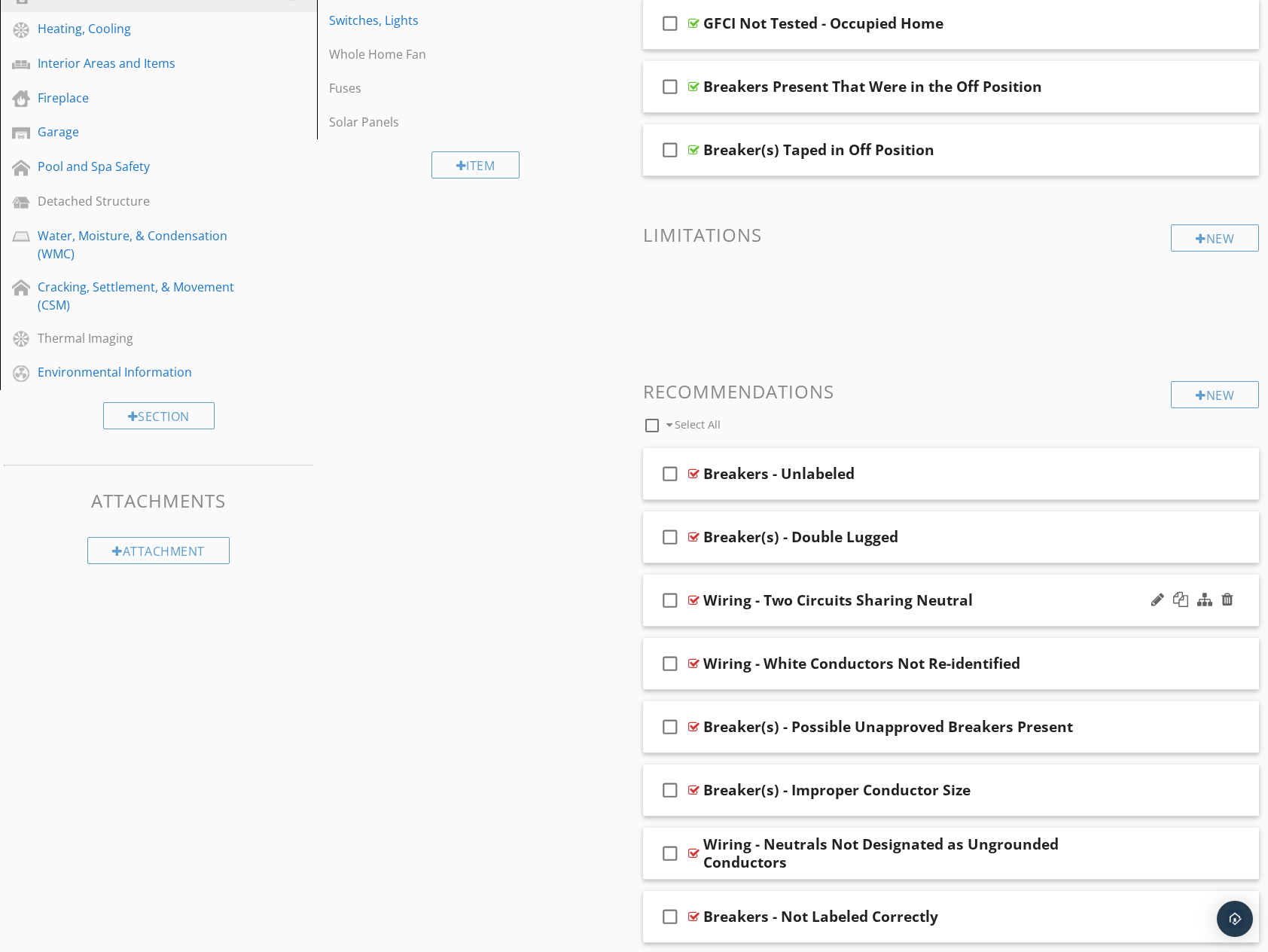
scroll to position [751, 0]
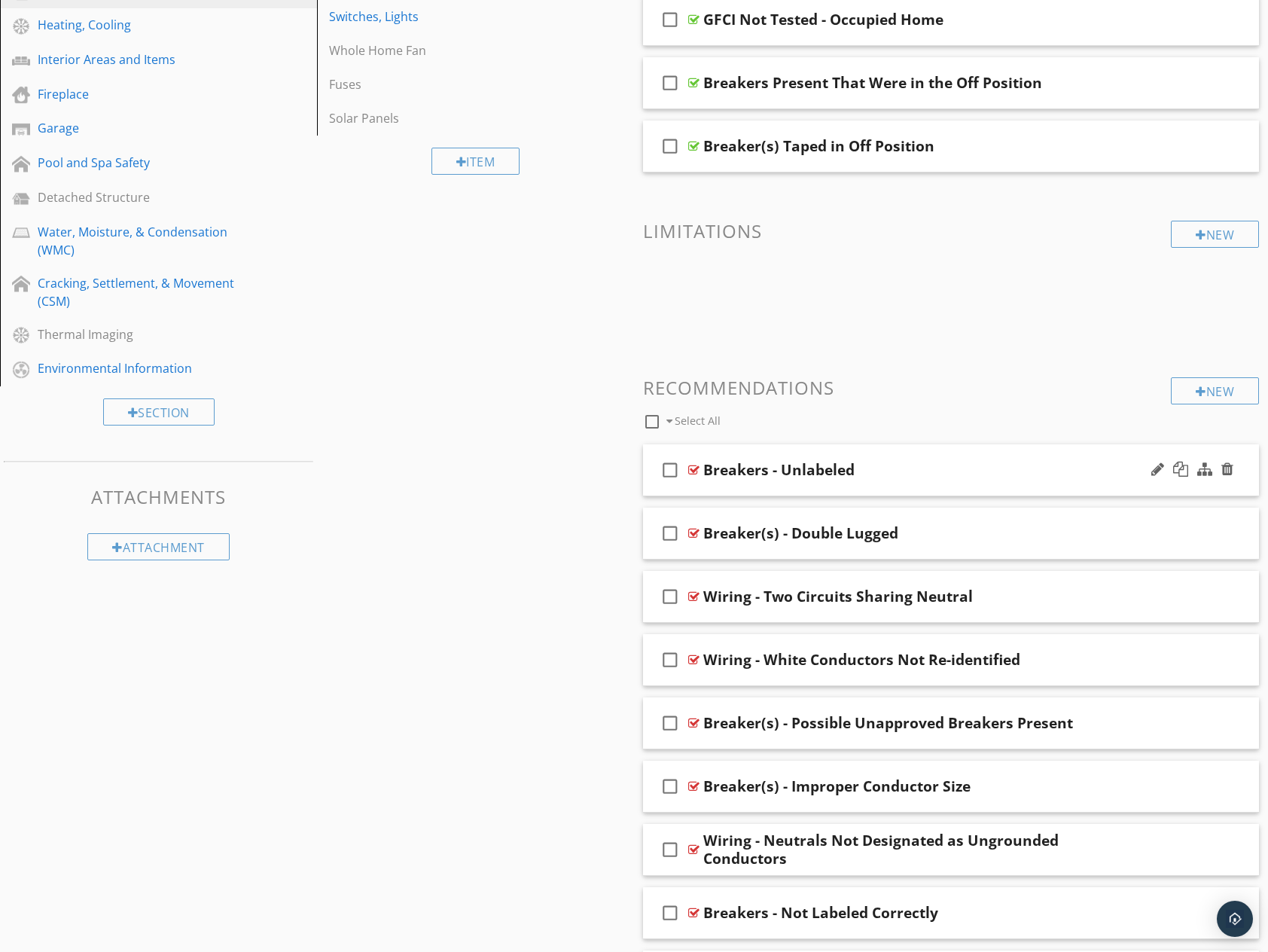
click at [898, 464] on div "Breakers - Unlabeled" at bounding box center [923, 470] width 440 height 18
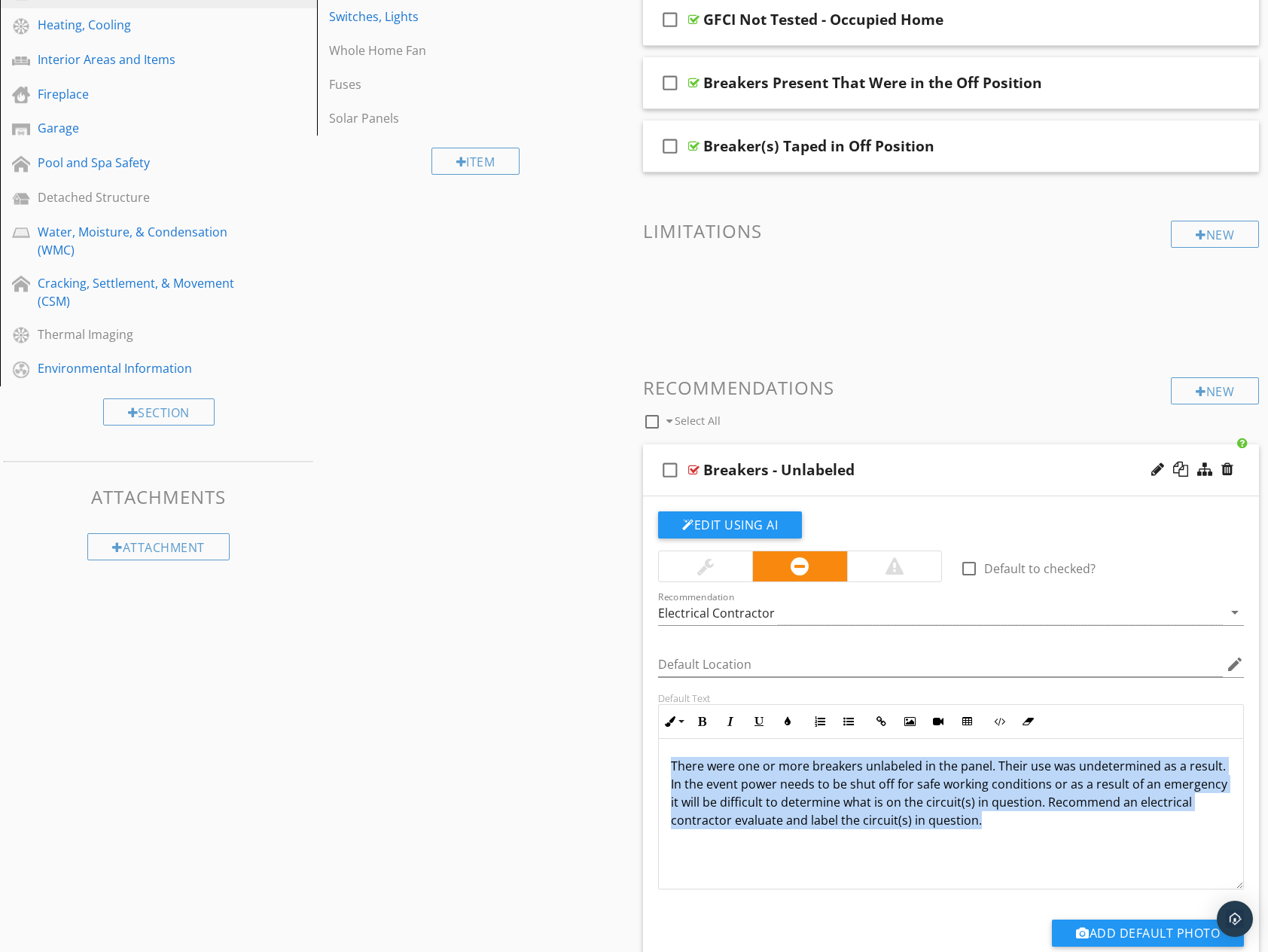
drag, startPoint x: 999, startPoint y: 831, endPoint x: 627, endPoint y: 762, distance: 378.3
copy p "There were one or more breakers unlabeled in the panel. Their use was undetermi…"
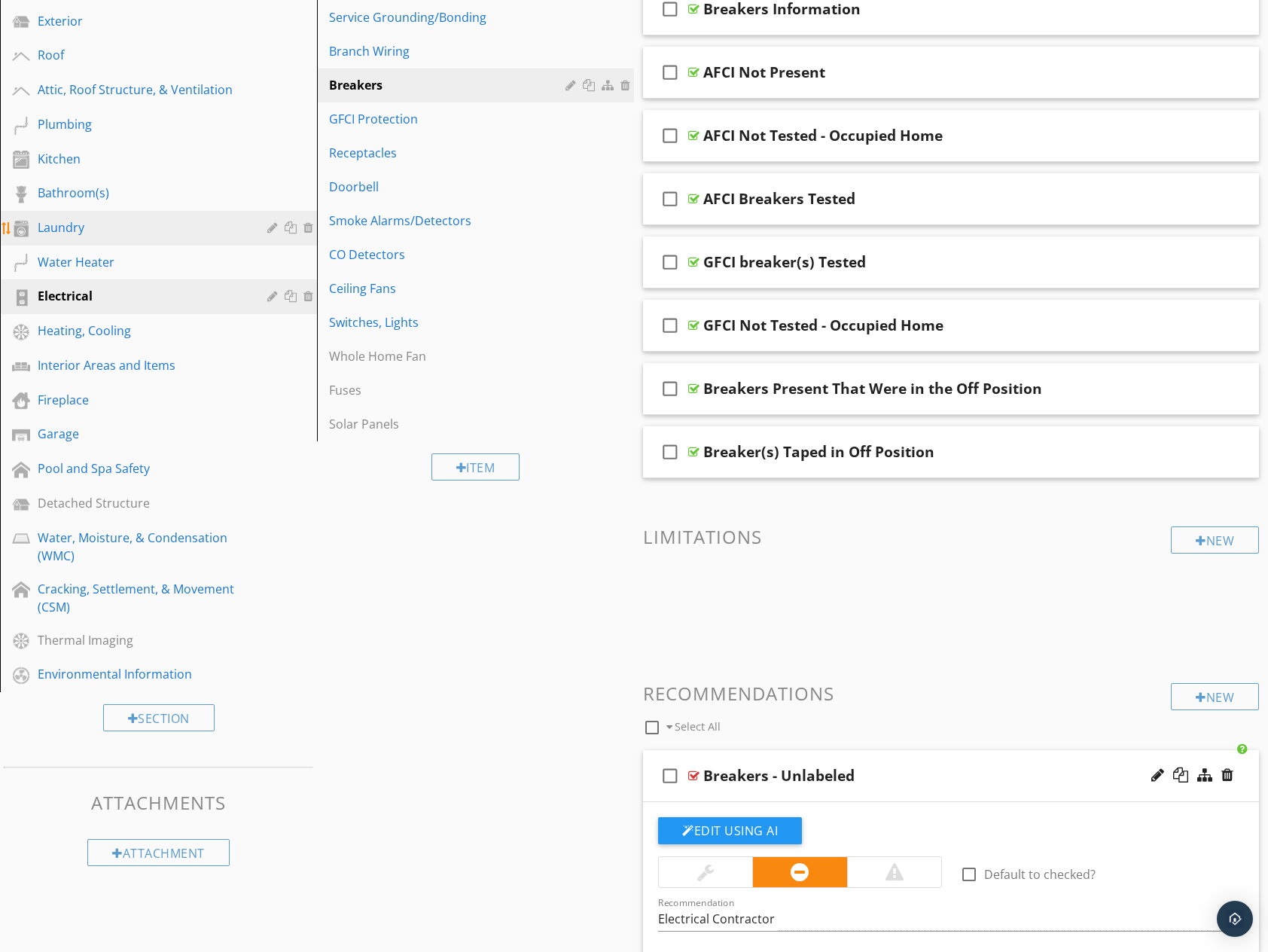
scroll to position [378, 0]
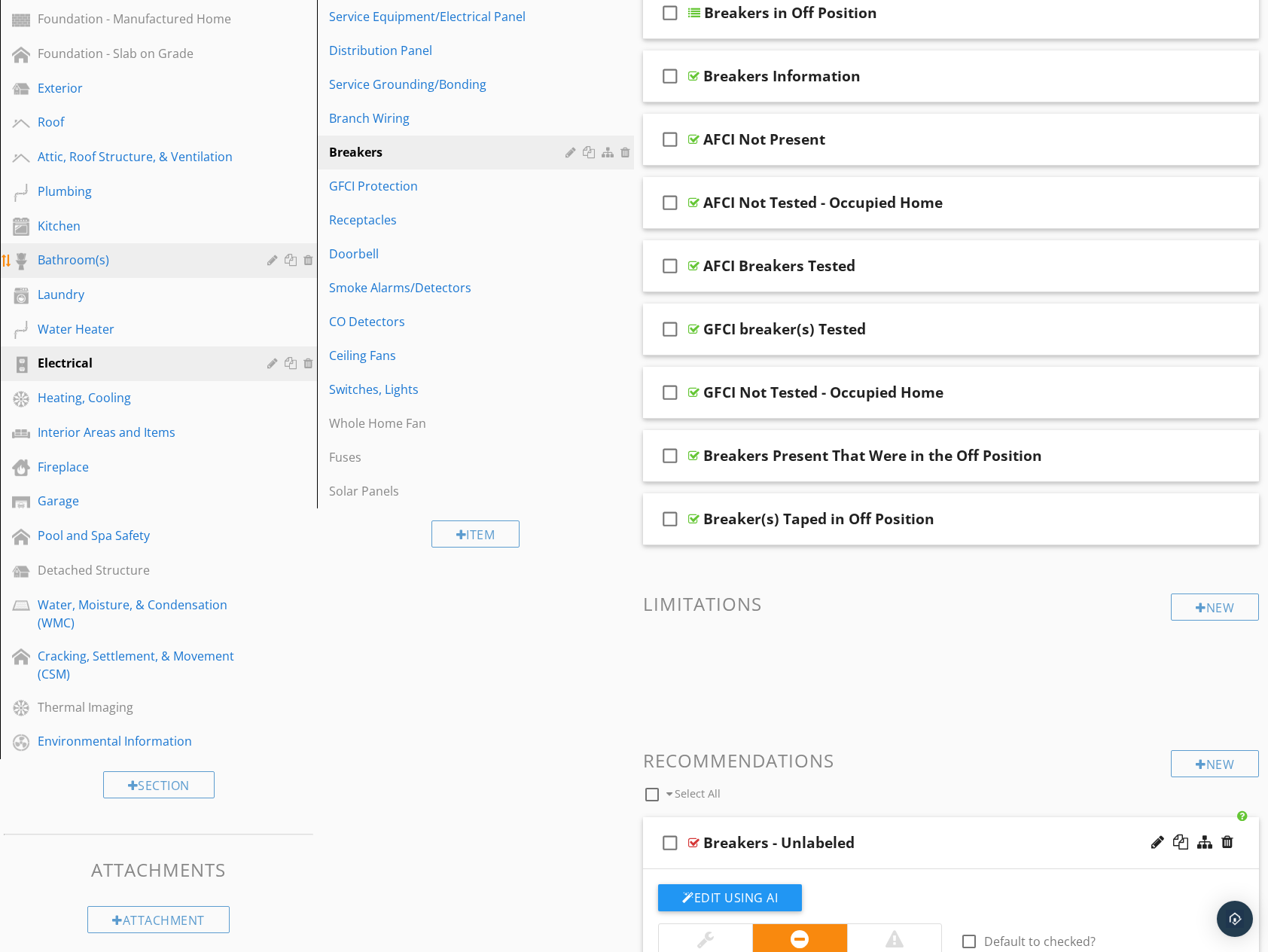
click at [52, 258] on div "Bathroom(s)" at bounding box center [142, 259] width 208 height 18
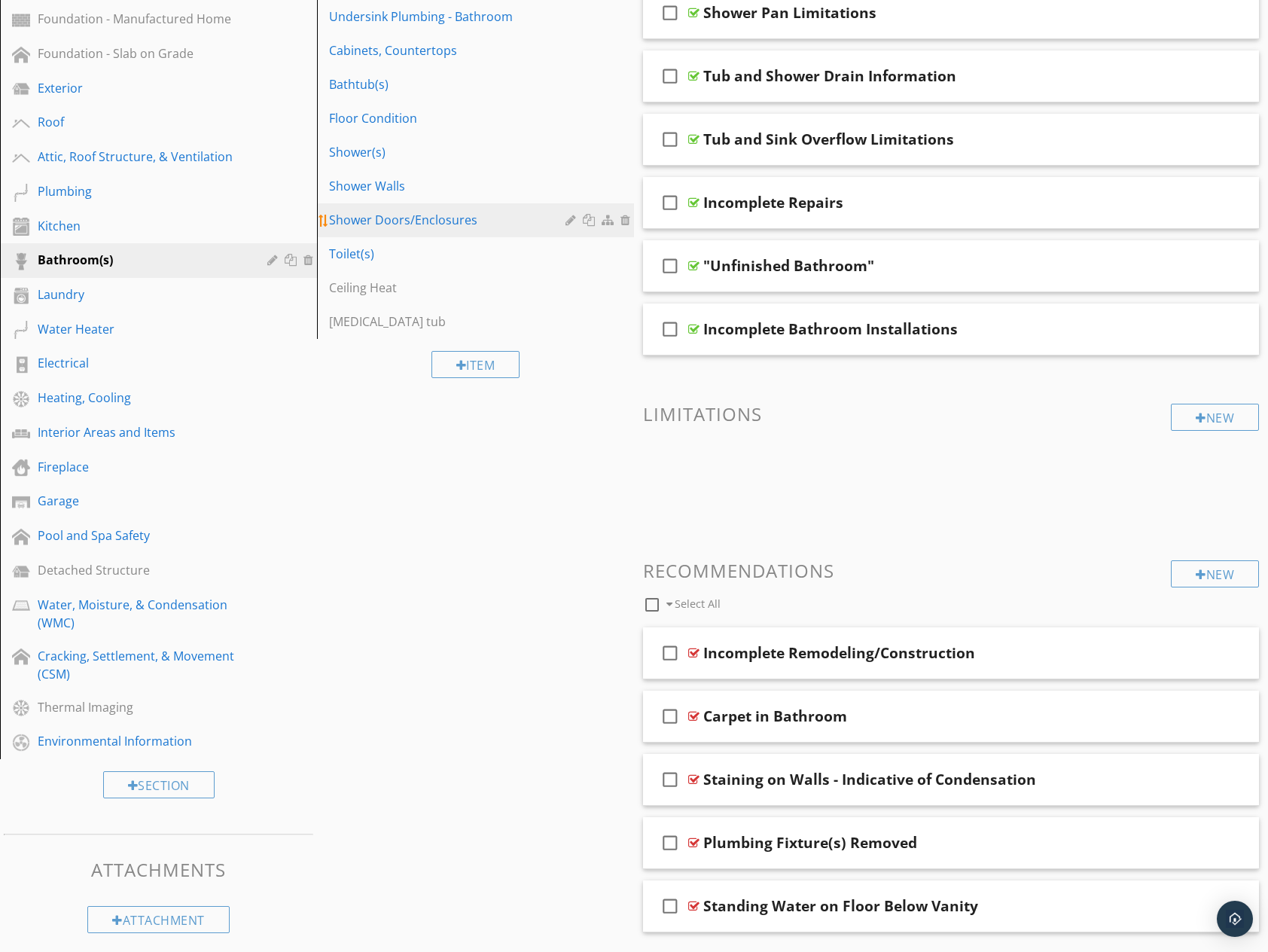
click at [413, 219] on div "Shower Doors/Enclosures" at bounding box center [450, 220] width 241 height 18
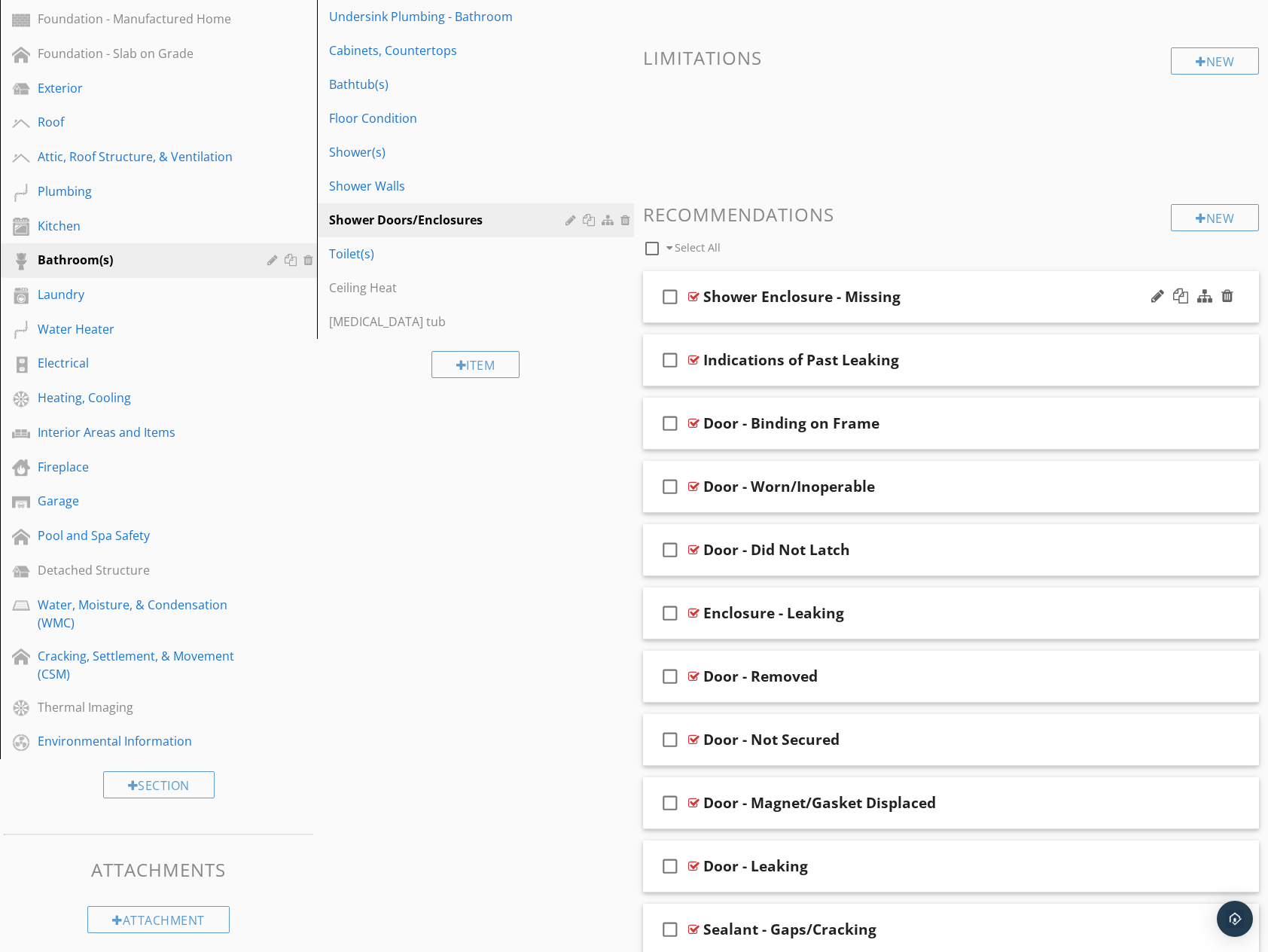
click at [929, 288] on div "Shower Enclosure - Missing" at bounding box center [923, 297] width 440 height 18
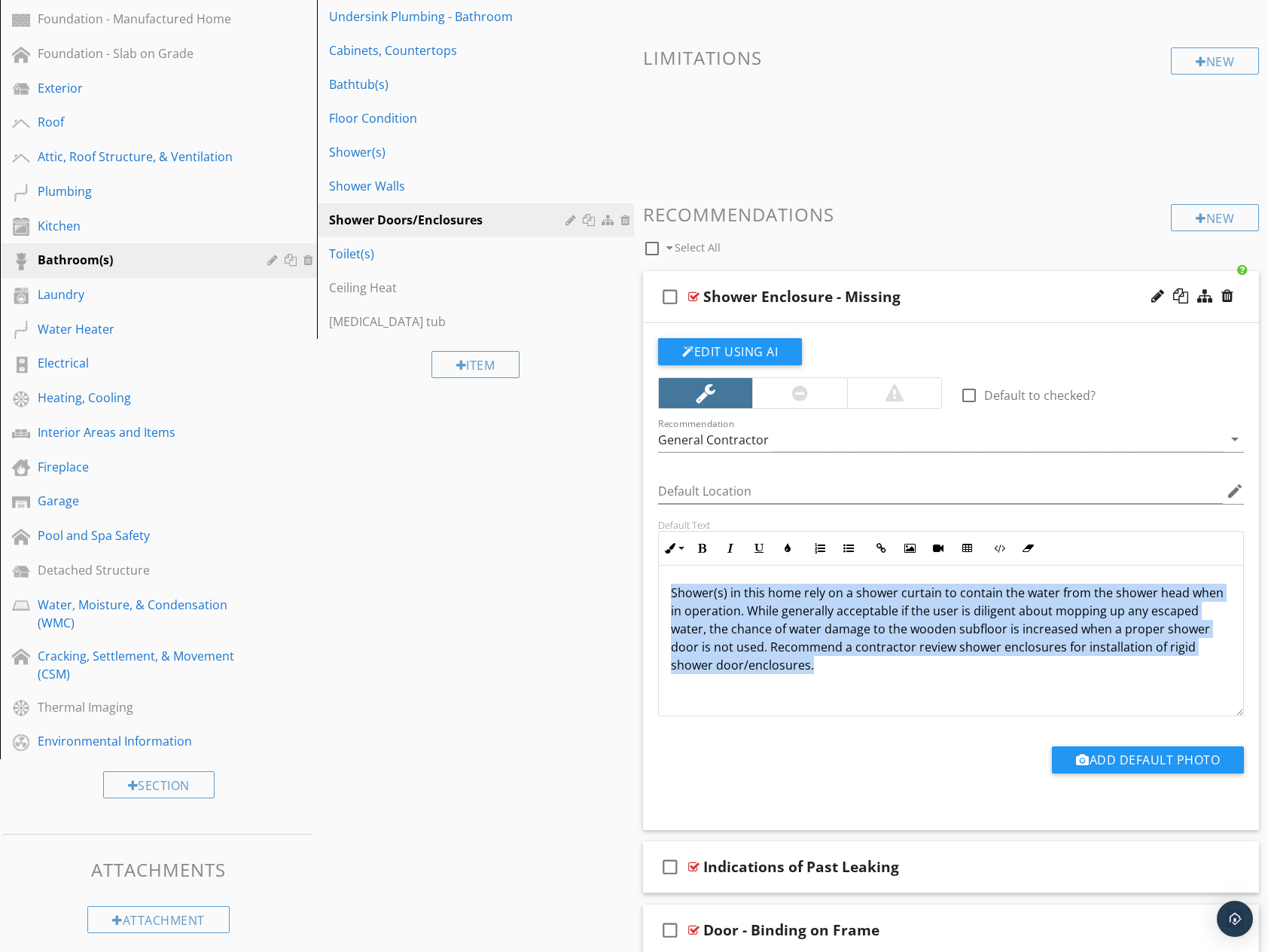
drag, startPoint x: 779, startPoint y: 677, endPoint x: 658, endPoint y: 588, distance: 150.2
click at [660, 588] on div "Shower(s) in this home rely on a shower curtain to contain the water from the s…" at bounding box center [950, 641] width 584 height 151
copy p "Shower(s) in this home rely on a shower curtain to contain the water from the s…"
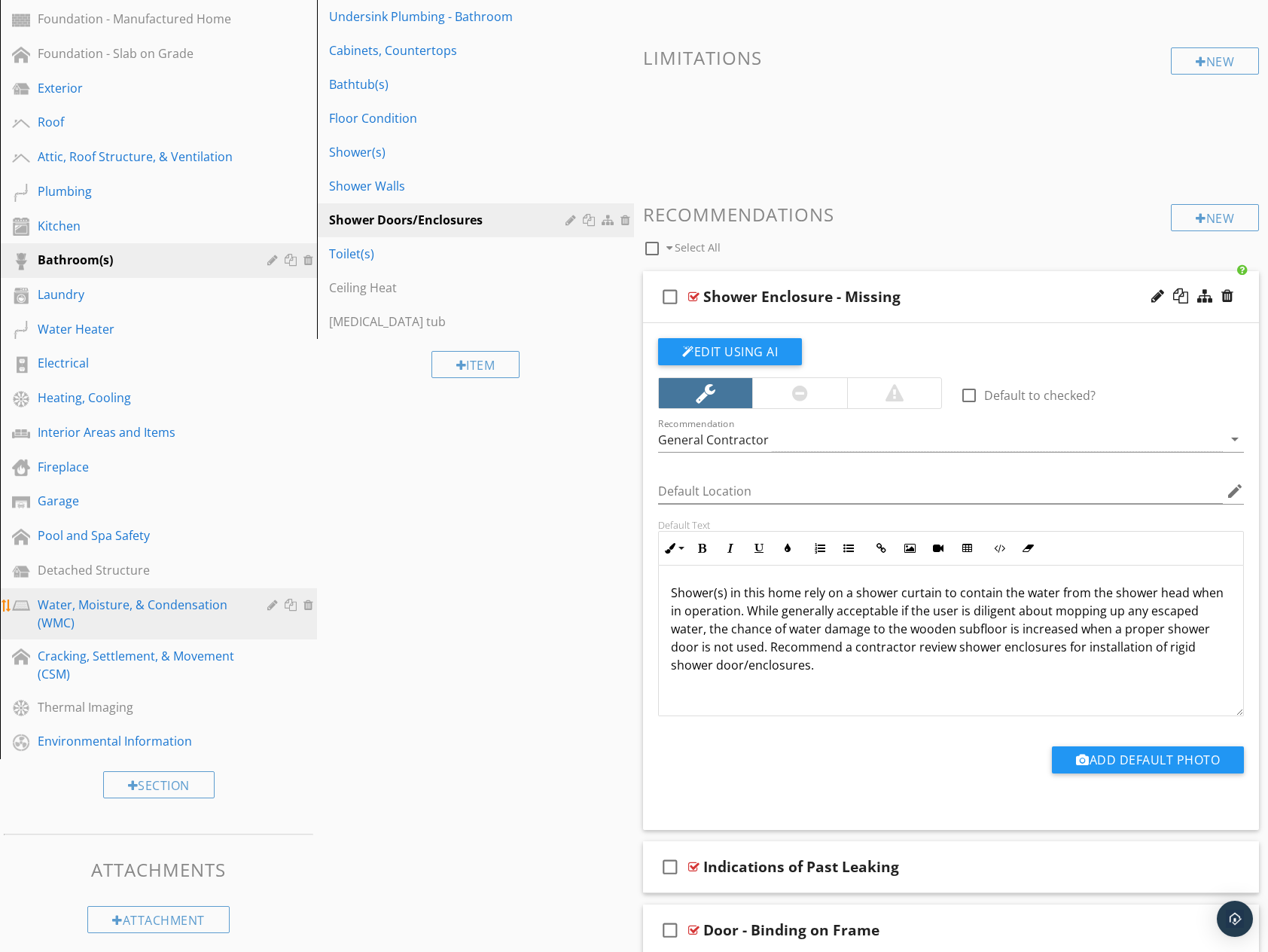
click at [83, 624] on div "Water, Moisture, & Condensation (WMC)" at bounding box center [142, 614] width 208 height 36
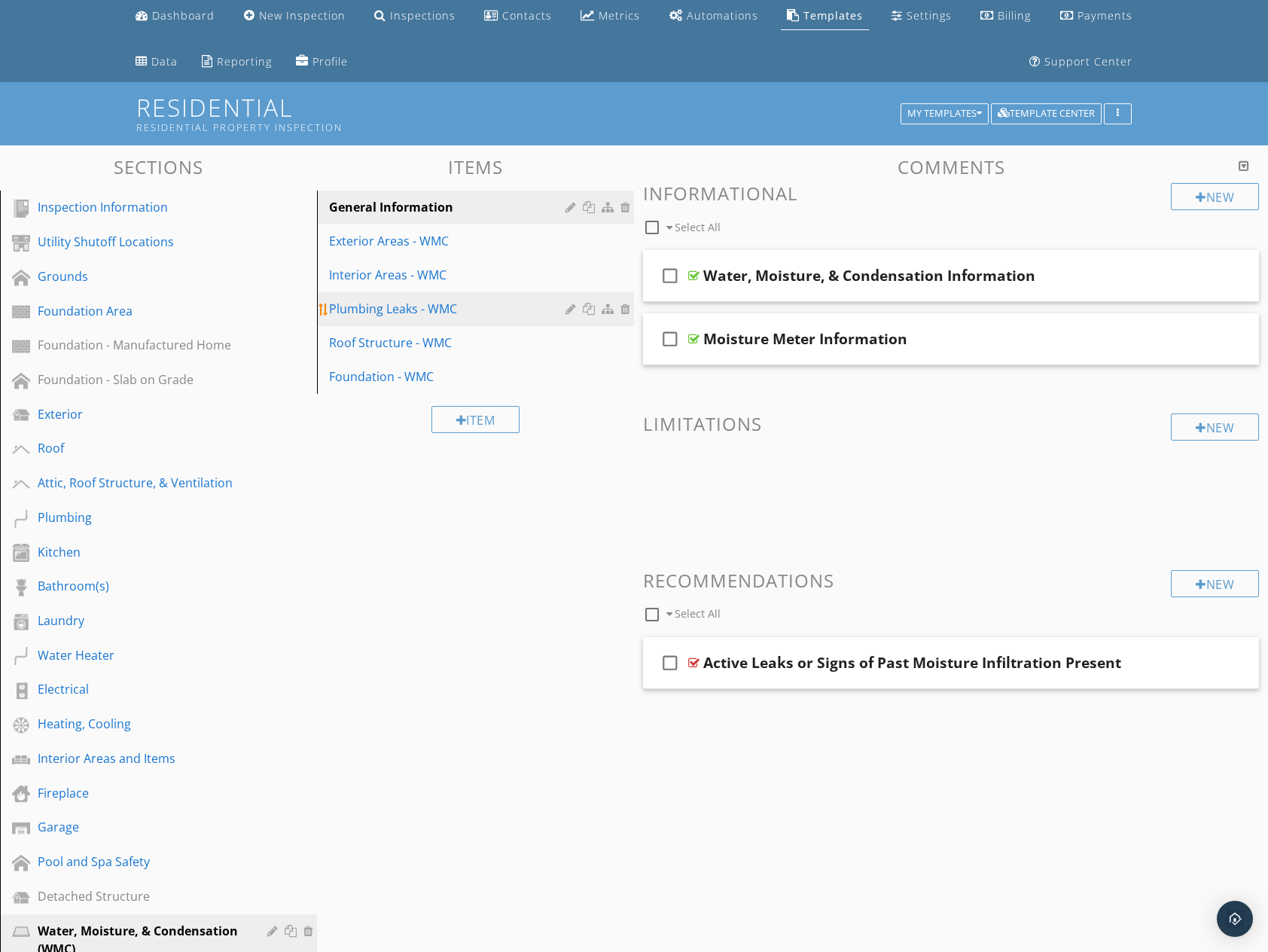
scroll to position [0, 0]
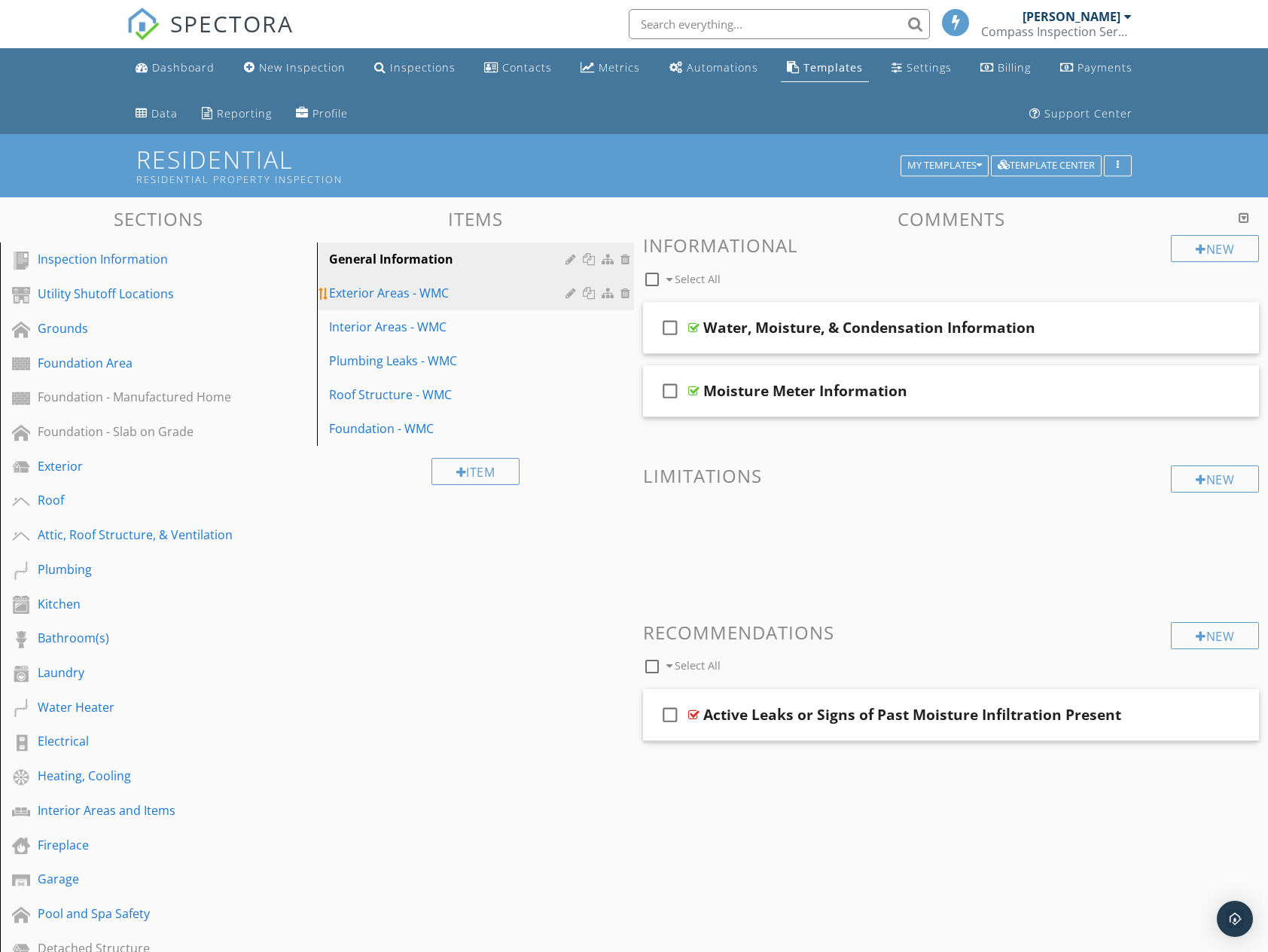
click at [424, 288] on div "Exterior Areas - WMC" at bounding box center [450, 293] width 241 height 18
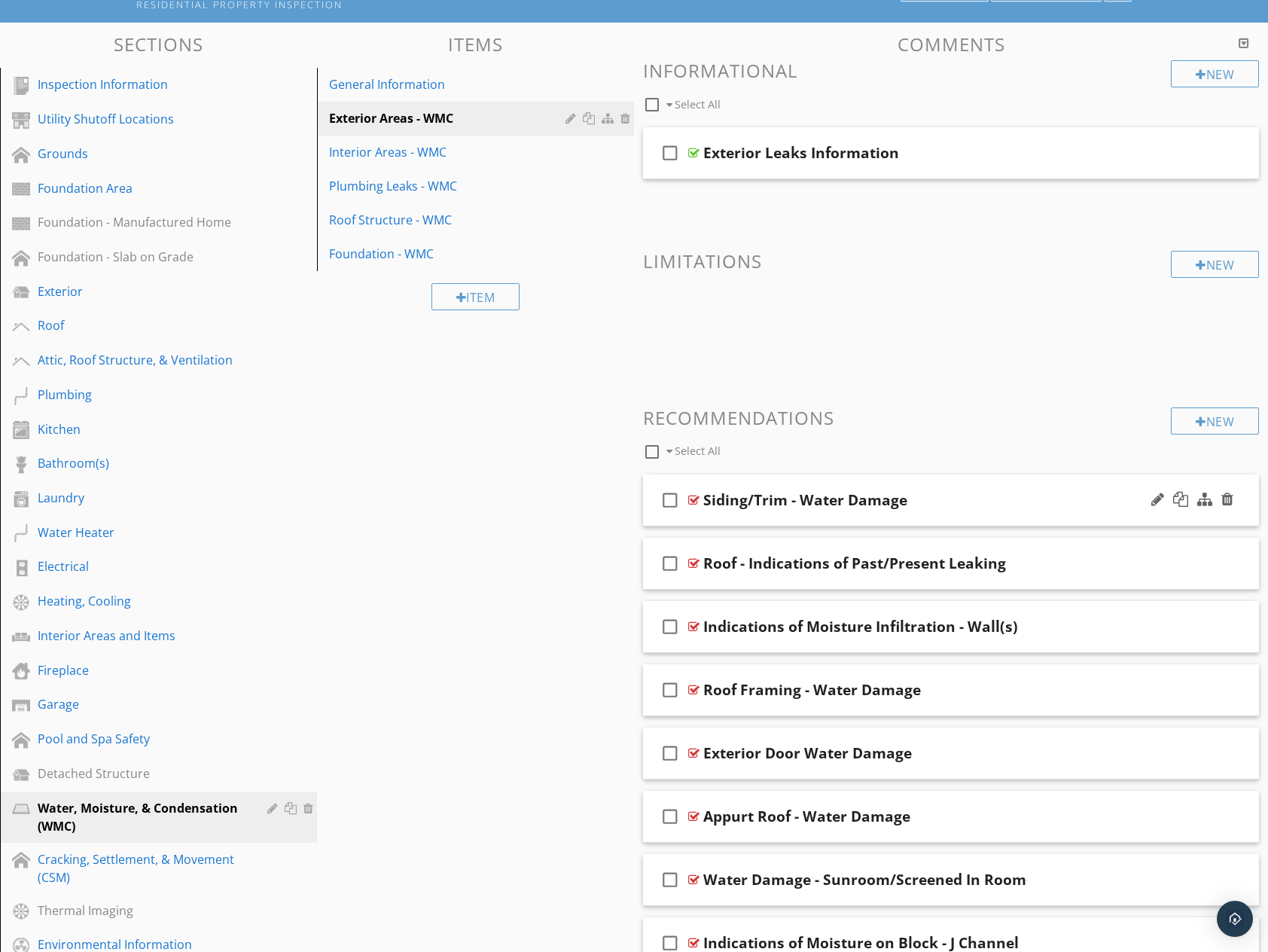
scroll to position [189, 0]
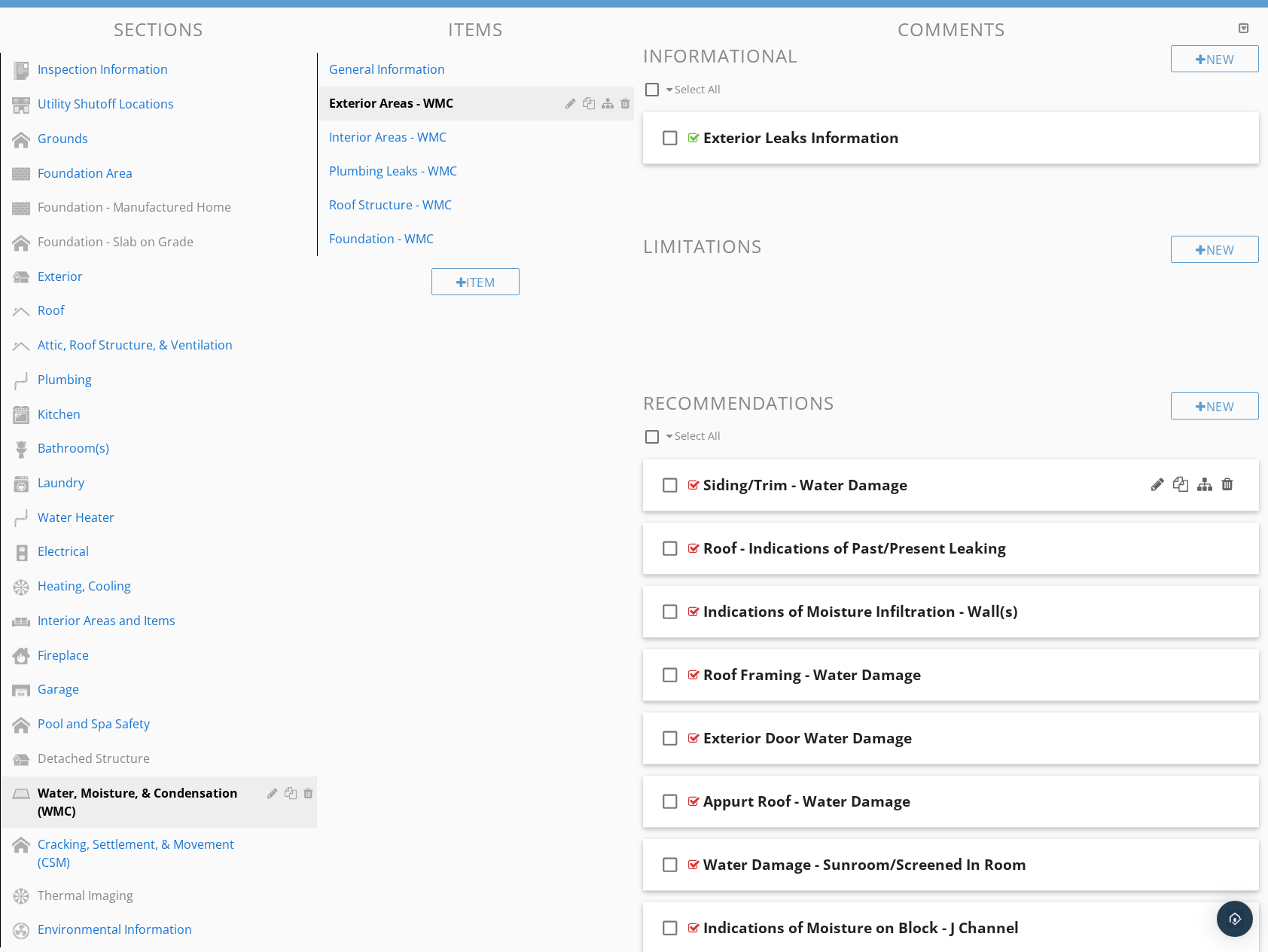
click at [958, 486] on div "Siding/Trim - Water Damage" at bounding box center [923, 485] width 440 height 18
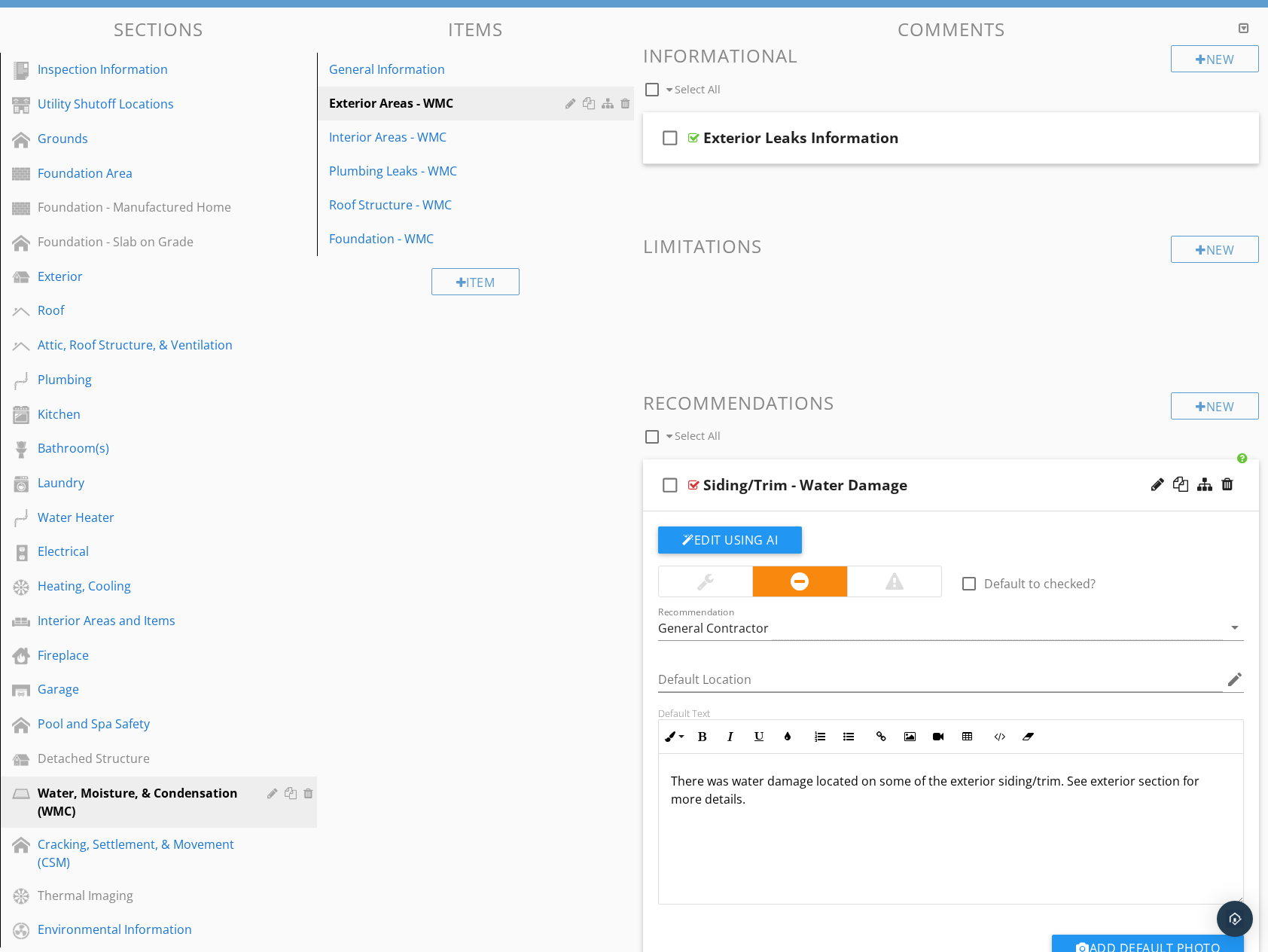
drag, startPoint x: 748, startPoint y: 821, endPoint x: 663, endPoint y: 764, distance: 102.3
click at [663, 764] on div "There was water damage located on some of the exterior siding/trim. See exterio…" at bounding box center [950, 829] width 584 height 151
copy p "There was water damage located on some of the exterior siding/trim. See exterio…"
click at [73, 150] on link "Grounds" at bounding box center [161, 139] width 312 height 35
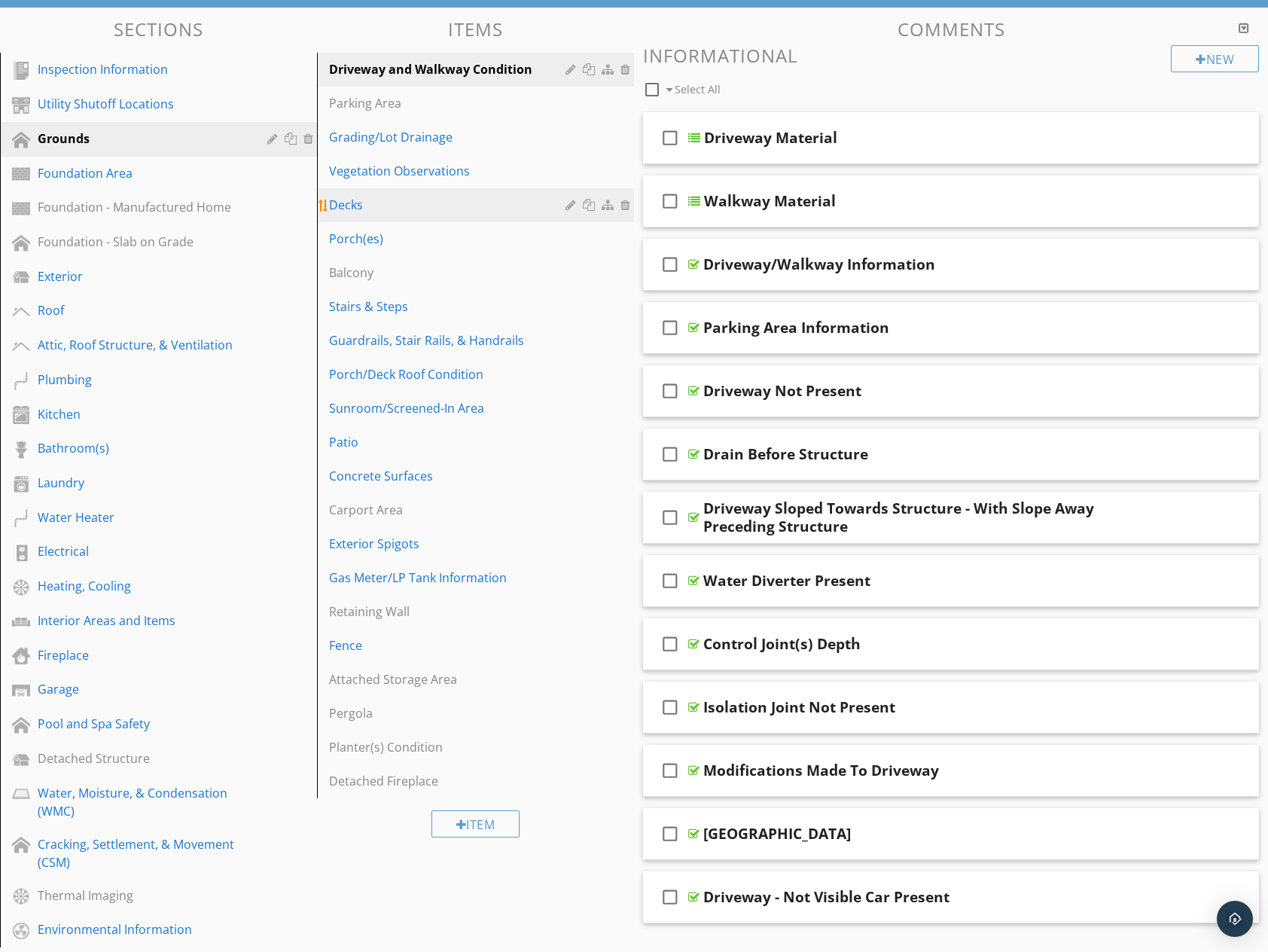
click at [358, 208] on div "Decks" at bounding box center [450, 205] width 241 height 18
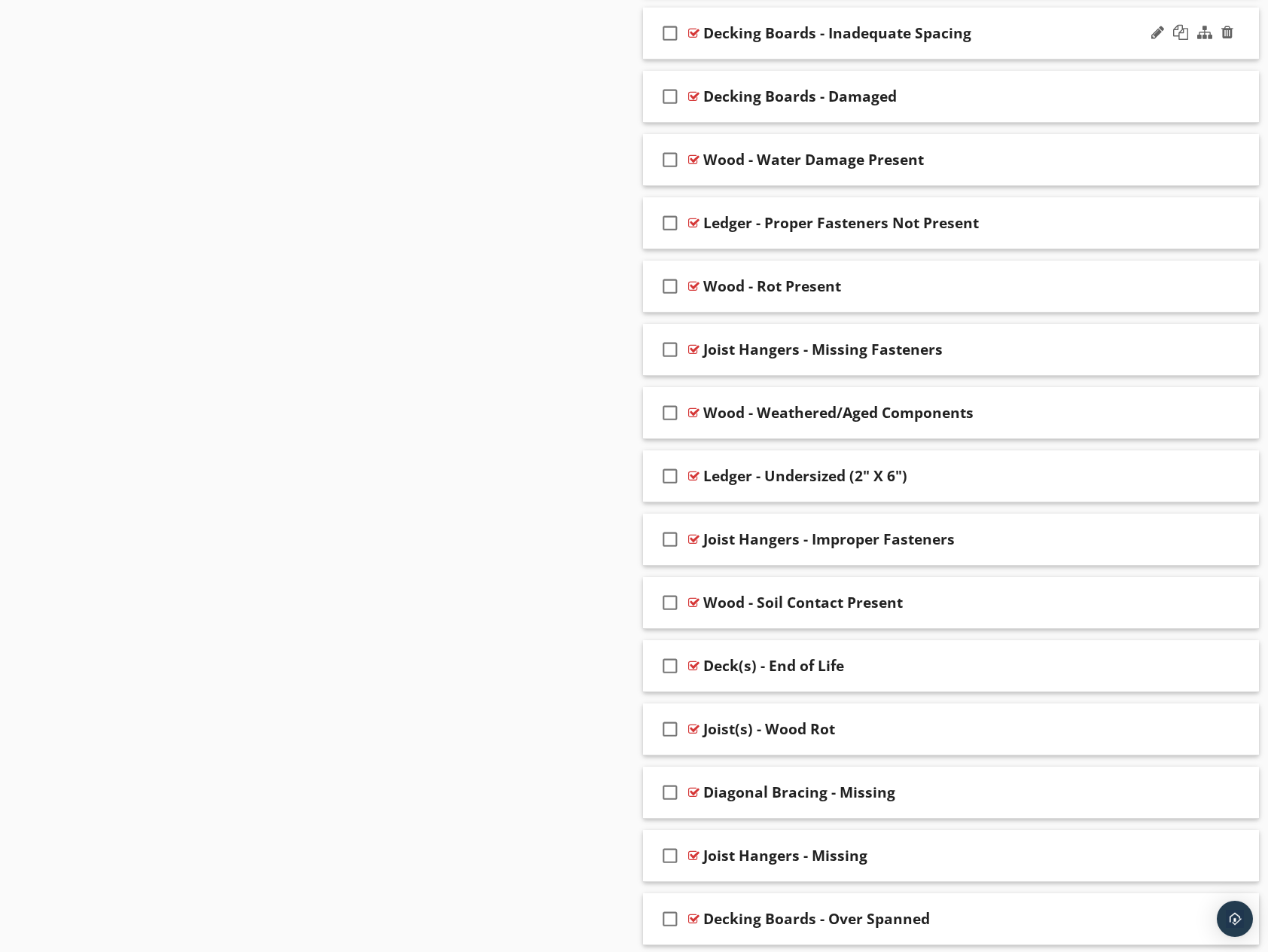
scroll to position [2832, 0]
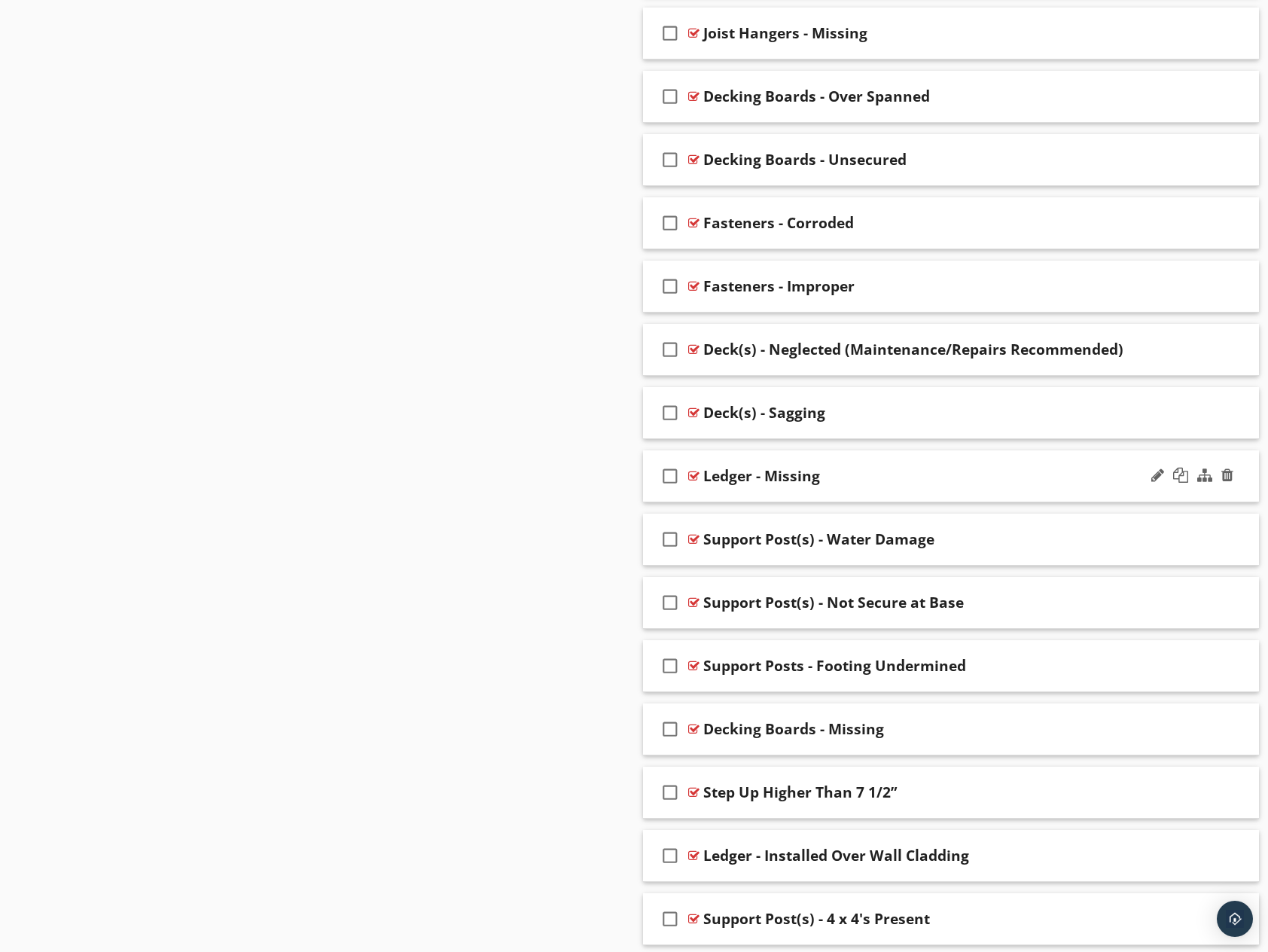
click at [907, 477] on div "Ledger - Missing" at bounding box center [923, 476] width 440 height 18
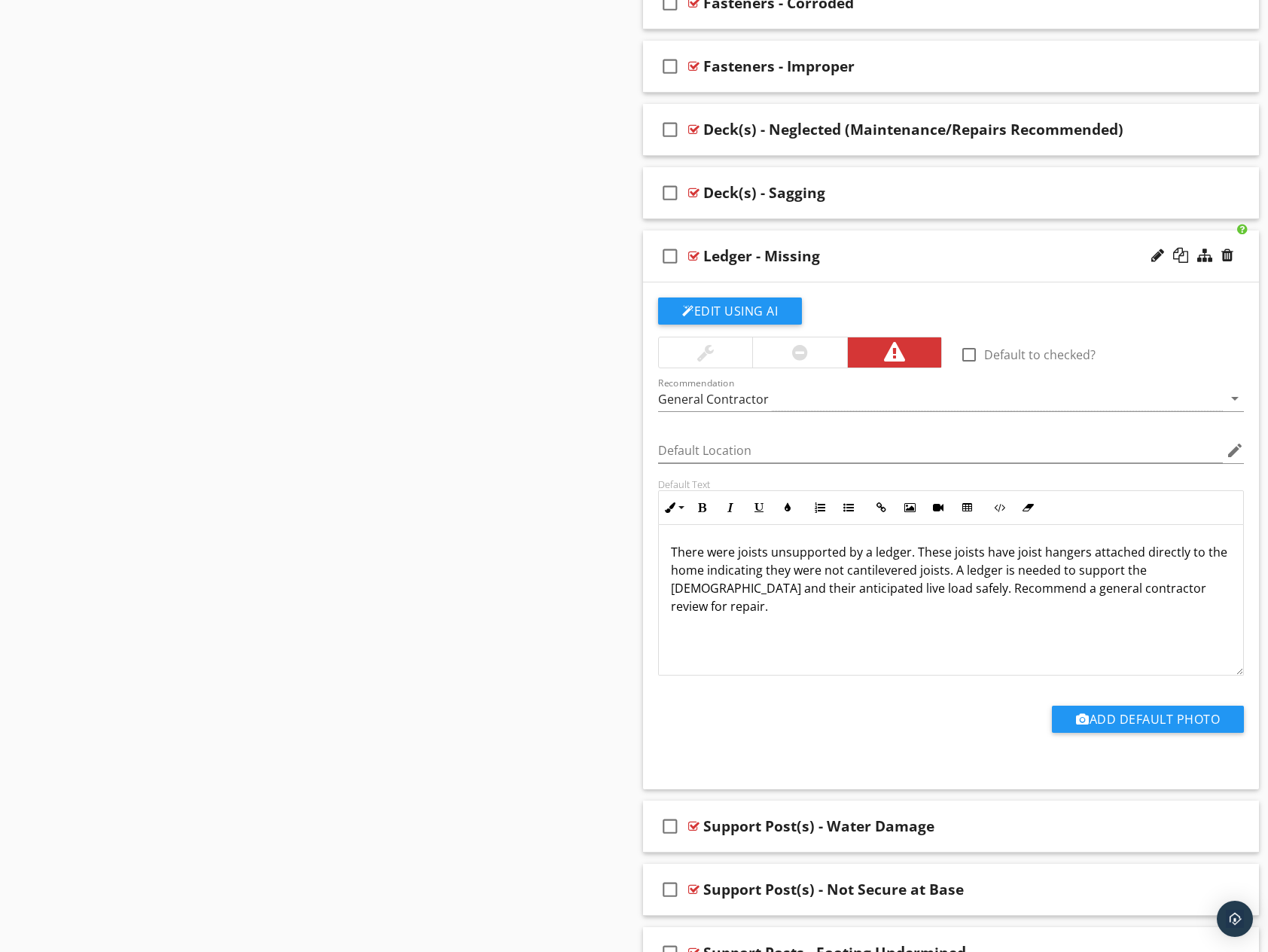
scroll to position [3058, 0]
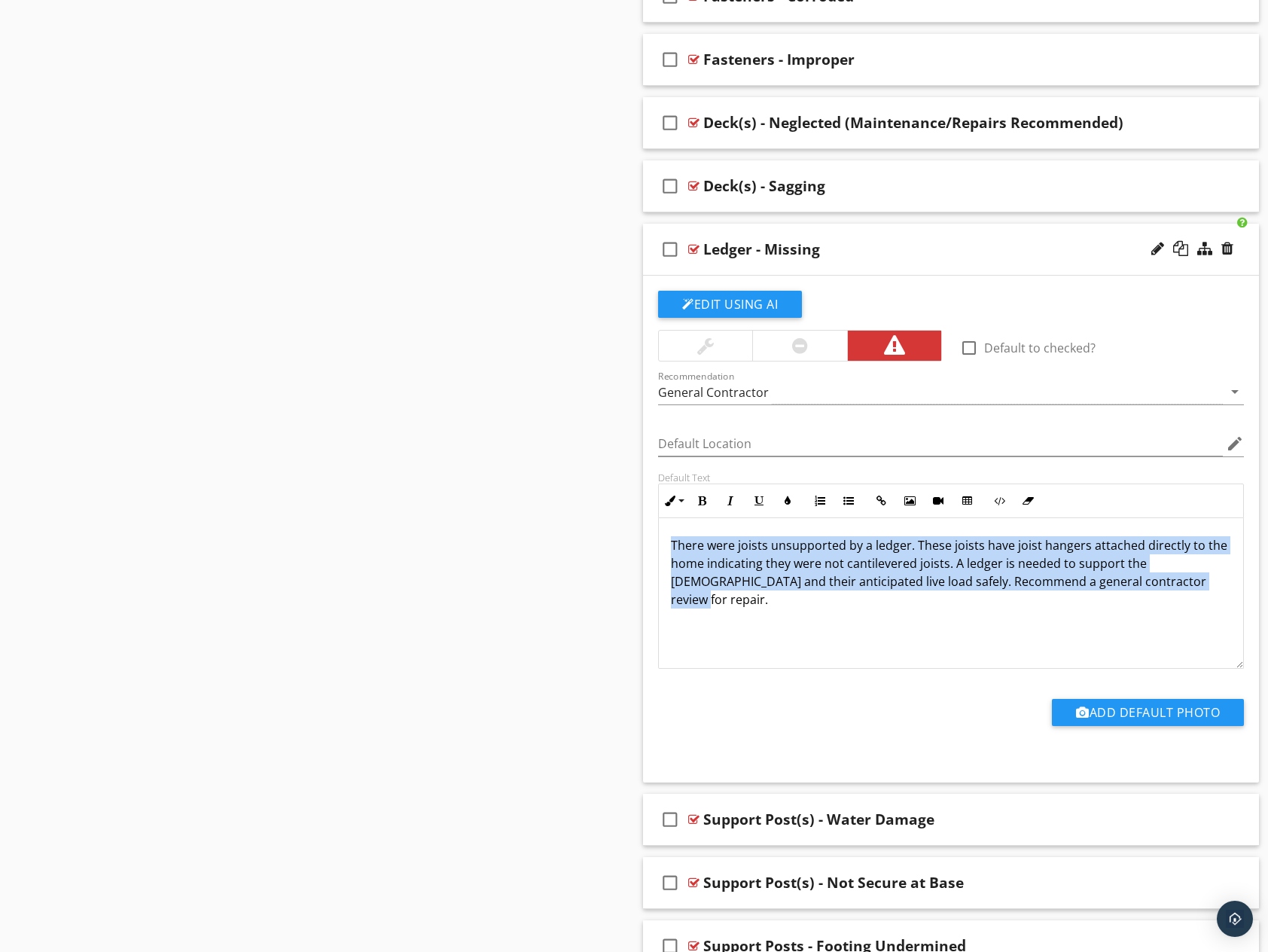
drag, startPoint x: 1124, startPoint y: 579, endPoint x: 648, endPoint y: 531, distance: 478.4
click at [648, 531] on div "Edit Using AI check_box_outline_blank Default to checked? Recommendation Genera…" at bounding box center [951, 528] width 616 height 507
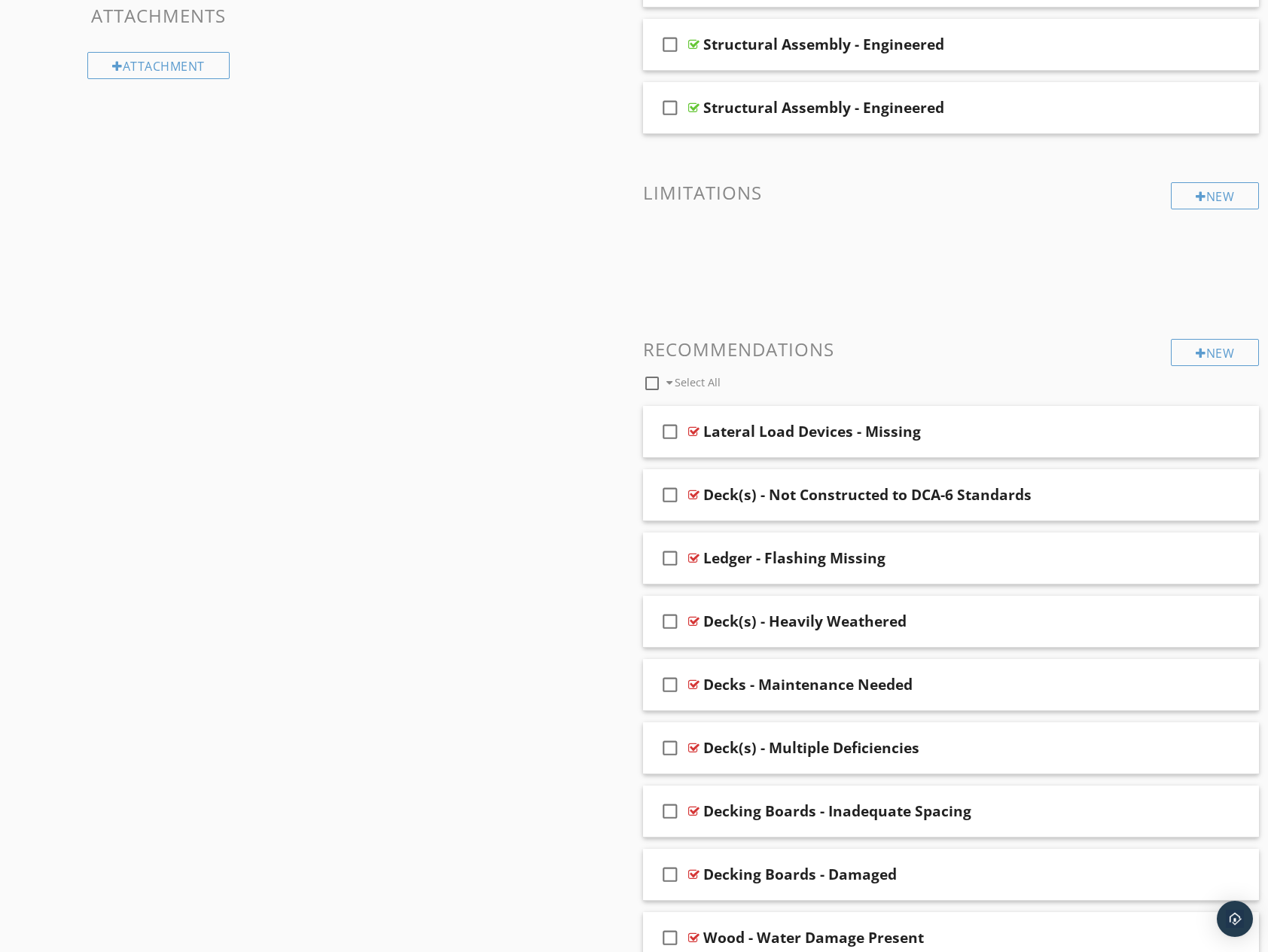
scroll to position [1022, 0]
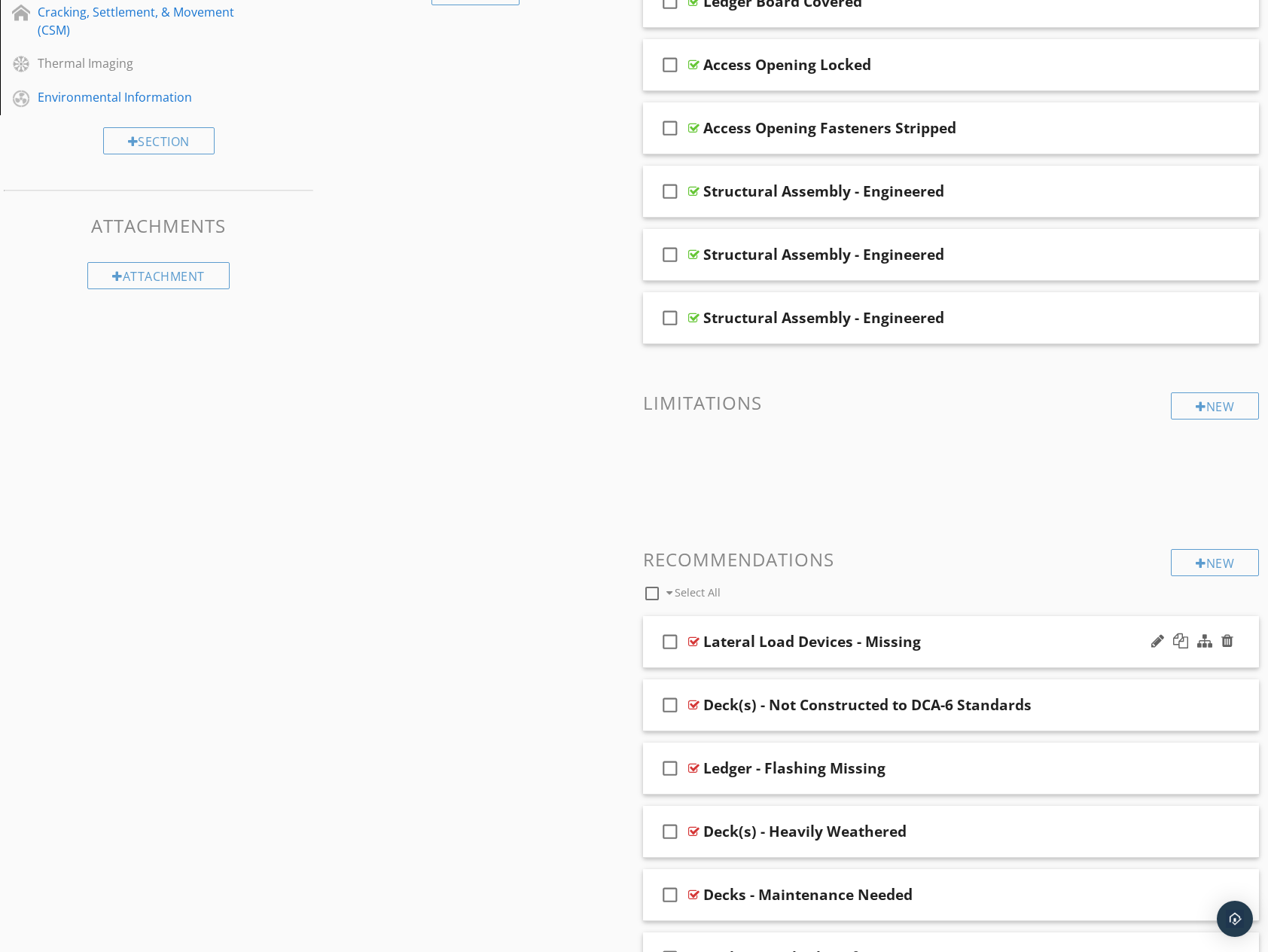
click at [990, 646] on div "Lateral Load Devices - Missing" at bounding box center [923, 642] width 440 height 18
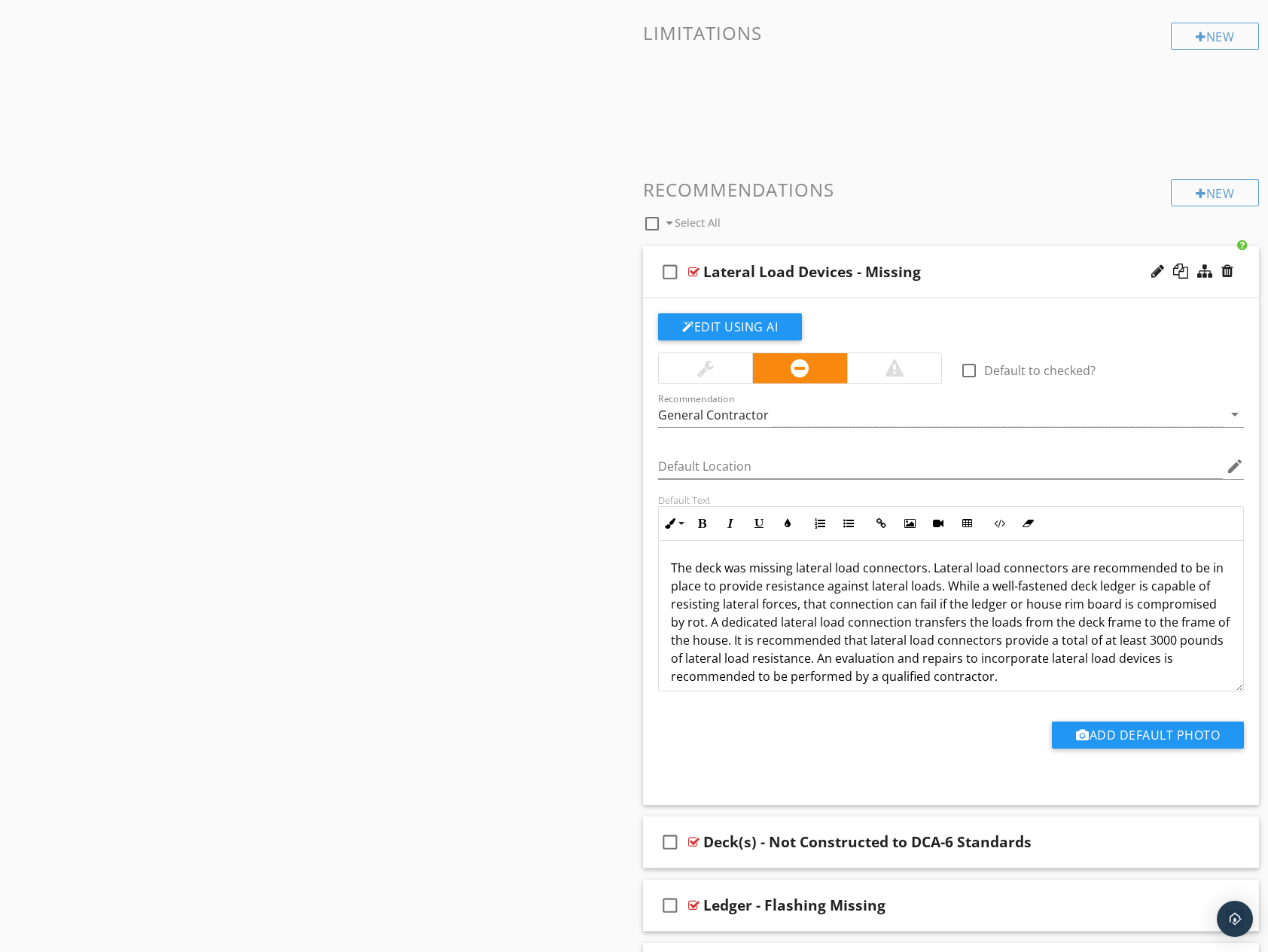
scroll to position [1500, 0]
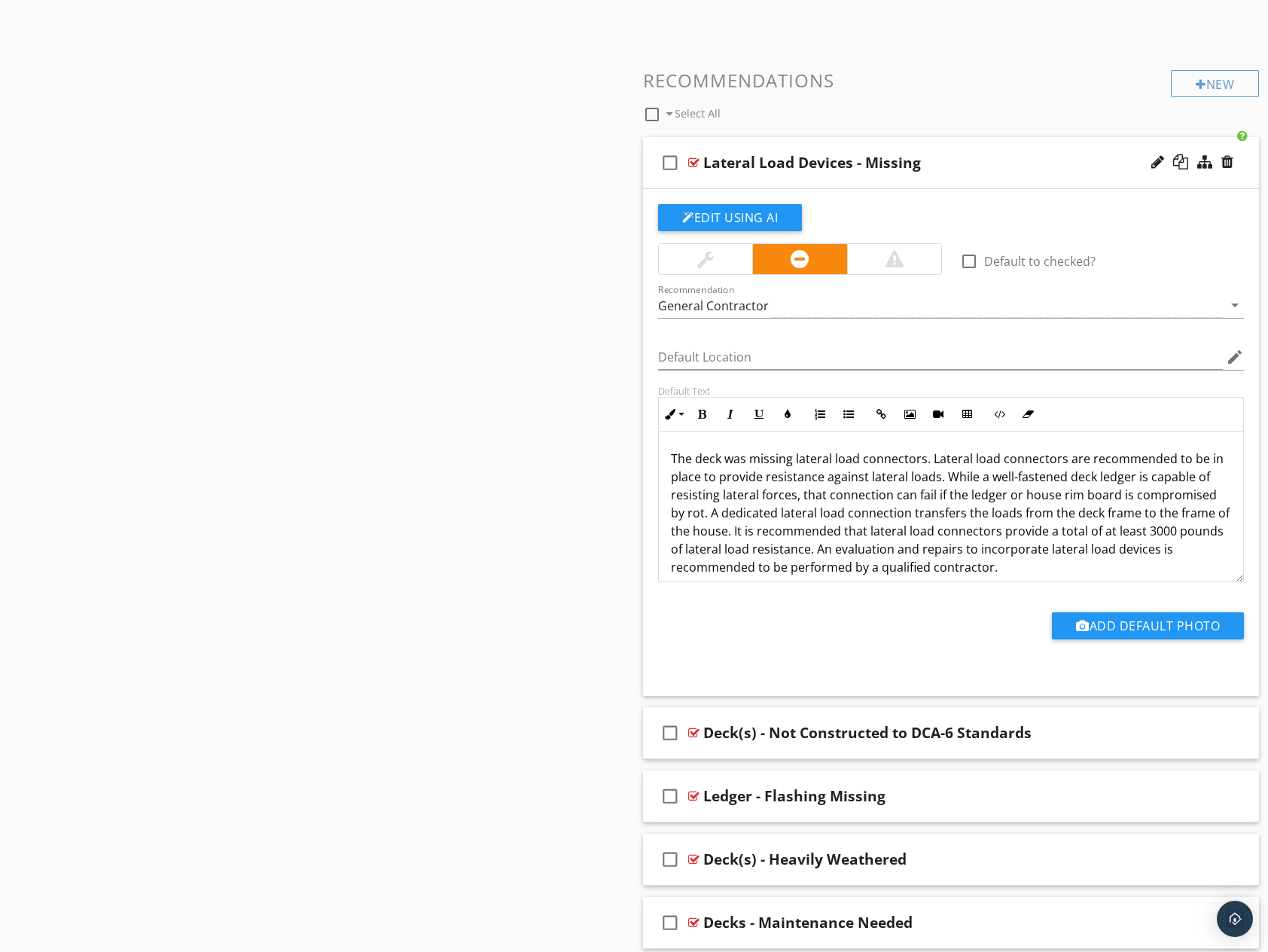
drag, startPoint x: 1015, startPoint y: 569, endPoint x: 606, endPoint y: 445, distance: 427.4
